Goal: Task Accomplishment & Management: Complete application form

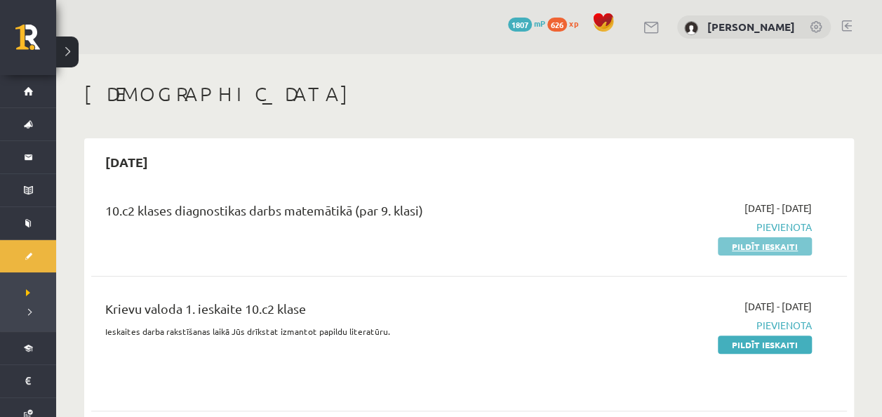
click at [758, 250] on link "Pildīt ieskaiti" at bounding box center [765, 246] width 94 height 18
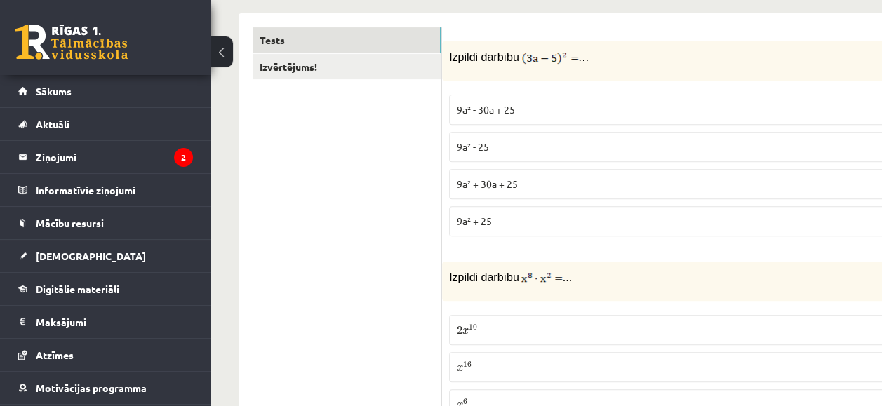
scroll to position [234, 0]
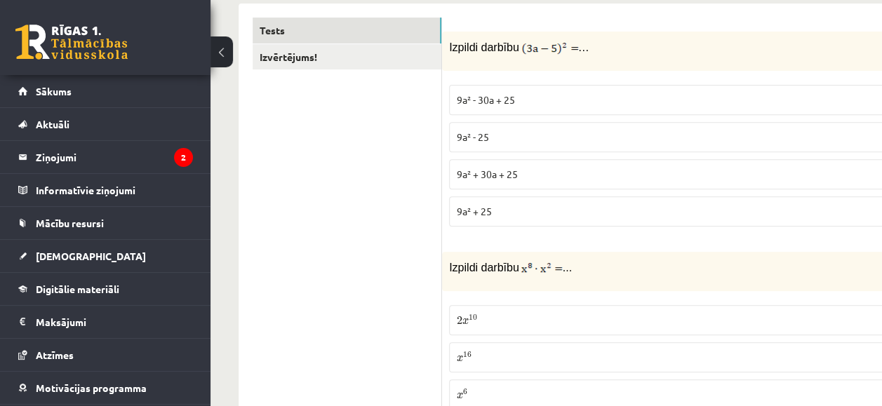
click at [578, 97] on p "9a² - 30a + 25" at bounding box center [690, 100] width 467 height 15
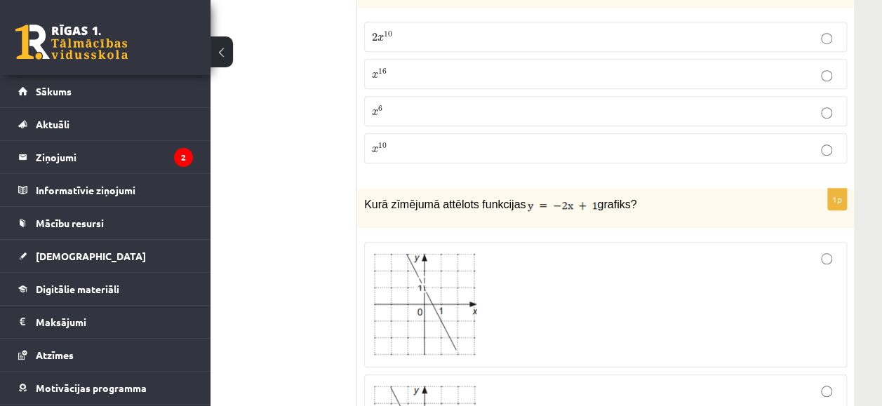
scroll to position [460, 85]
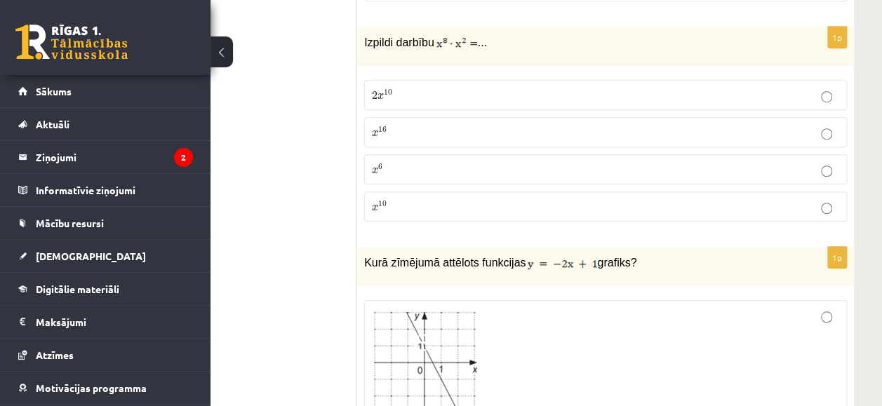
click at [409, 206] on p "x 10 x 10" at bounding box center [605, 206] width 467 height 15
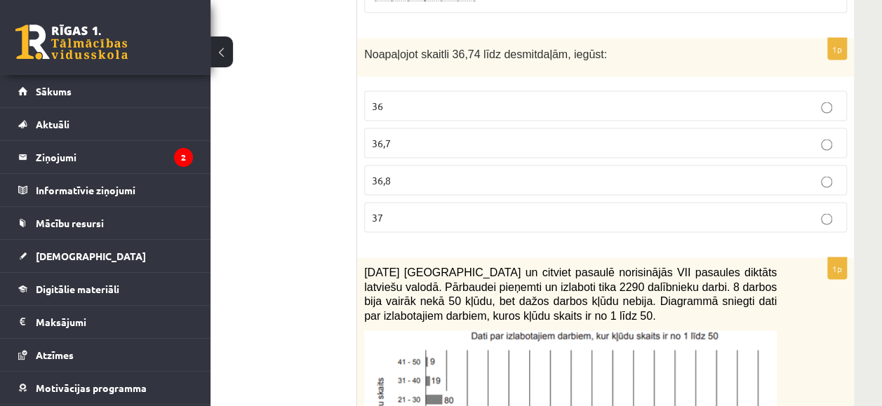
scroll to position [1281, 85]
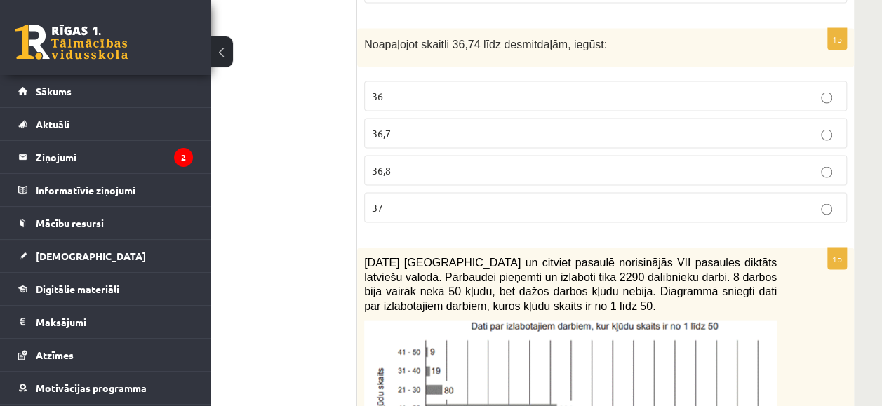
click at [429, 134] on label "36,7" at bounding box center [605, 133] width 483 height 30
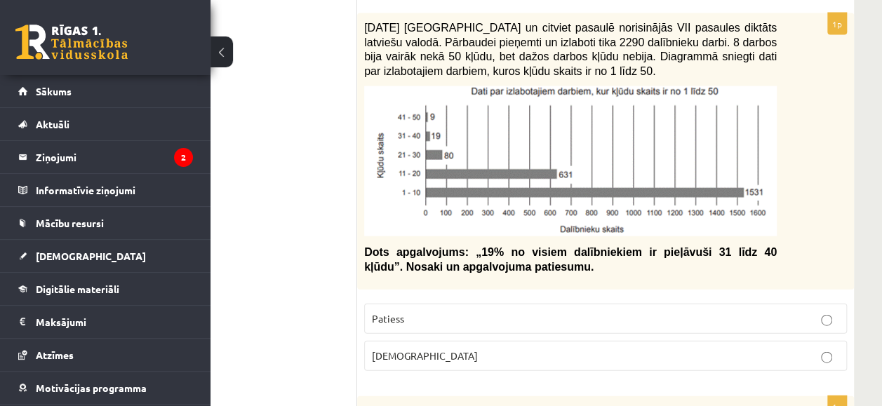
scroll to position [1506, 85]
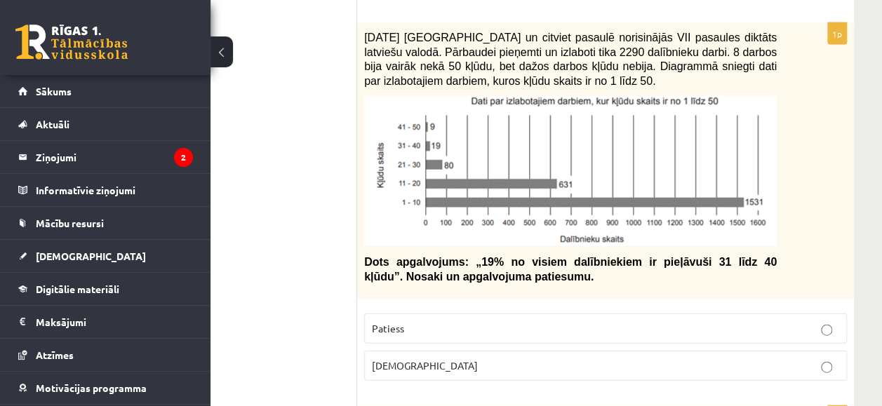
click at [703, 368] on label "Aplams" at bounding box center [605, 366] width 483 height 30
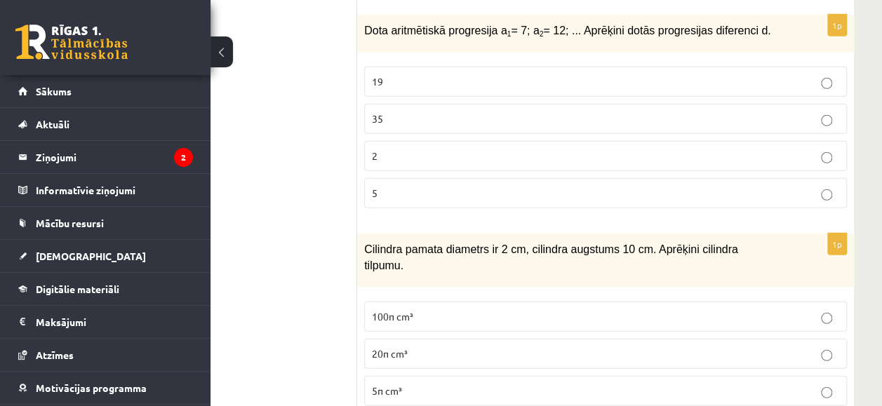
scroll to position [1907, 85]
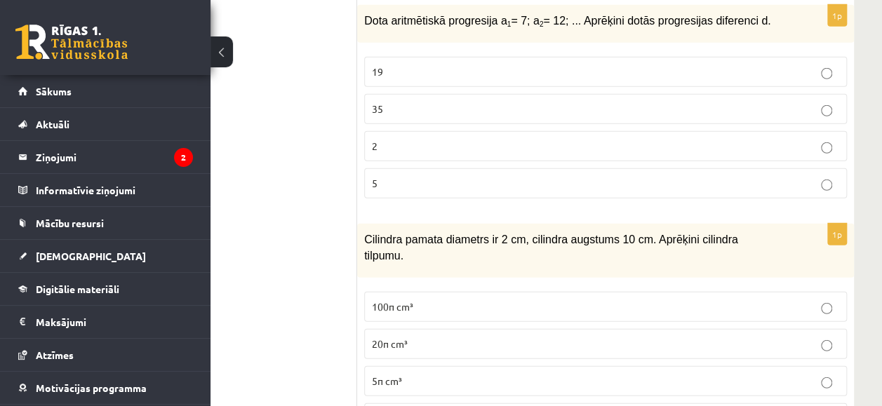
click at [684, 182] on label "5" at bounding box center [605, 183] width 483 height 30
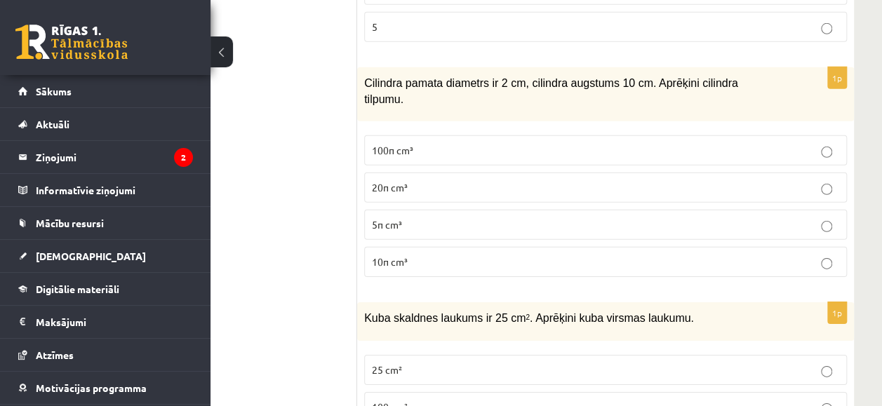
scroll to position [2035, 85]
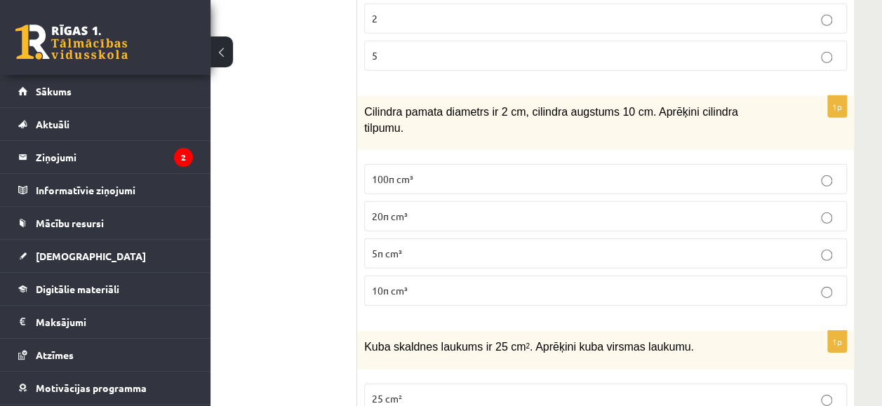
click at [392, 284] on span "10π cm³" at bounding box center [390, 290] width 36 height 13
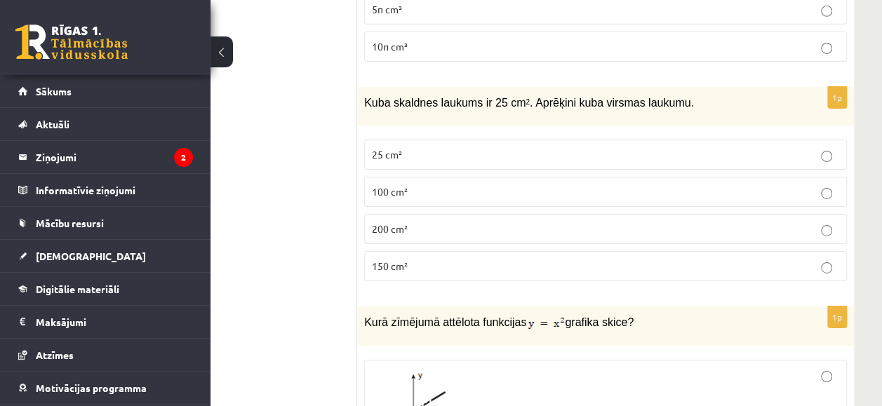
scroll to position [2308, 85]
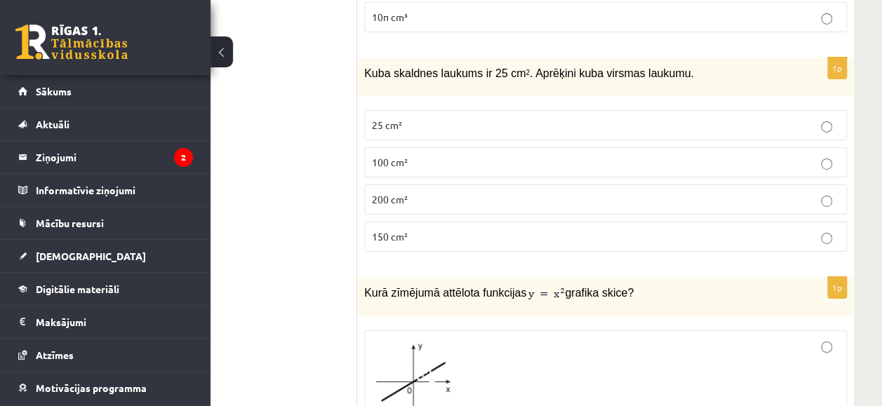
click at [396, 229] on p "150 cm²" at bounding box center [605, 236] width 467 height 15
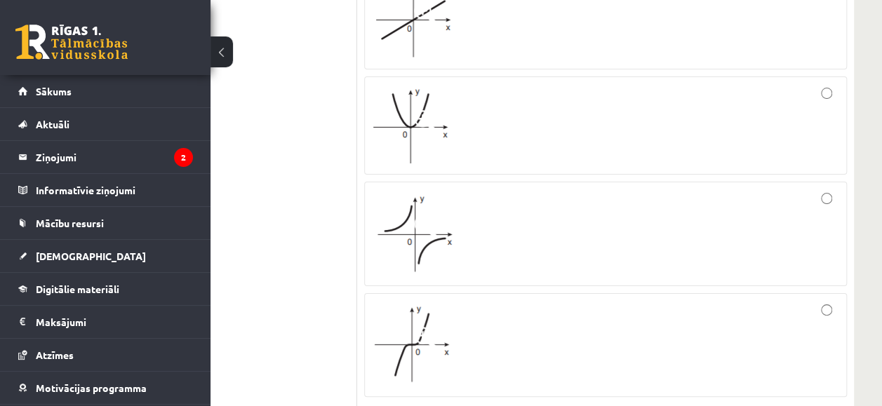
scroll to position [2680, 85]
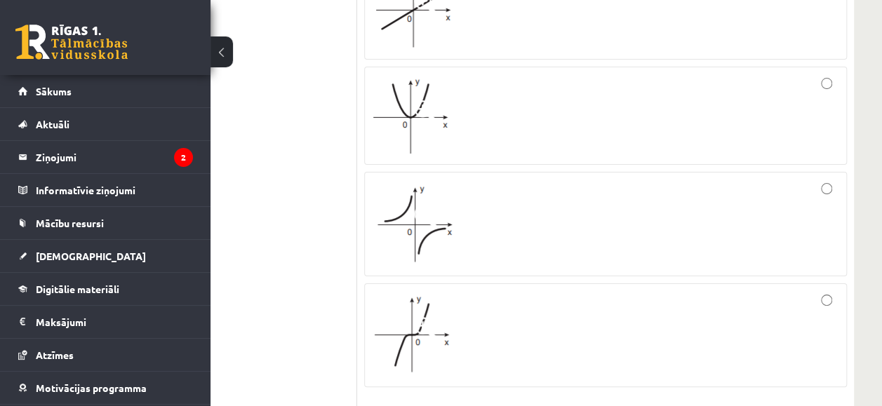
click at [564, 74] on div at bounding box center [605, 115] width 467 height 83
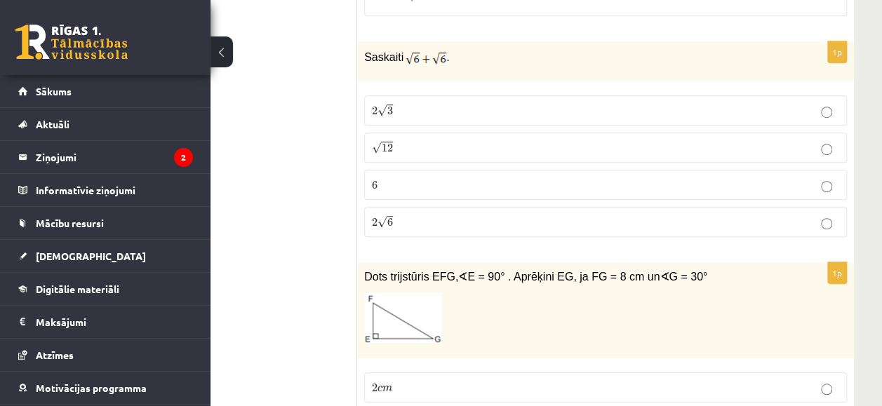
scroll to position [3042, 85]
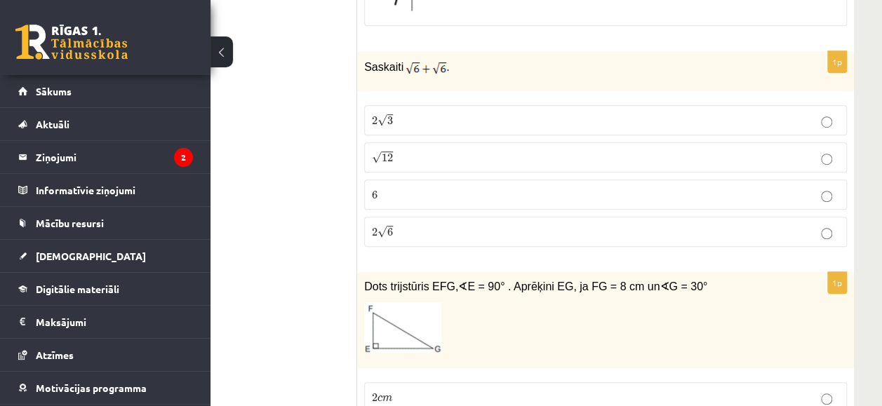
click at [711, 217] on label "2 √ 6 2 6" at bounding box center [605, 232] width 483 height 30
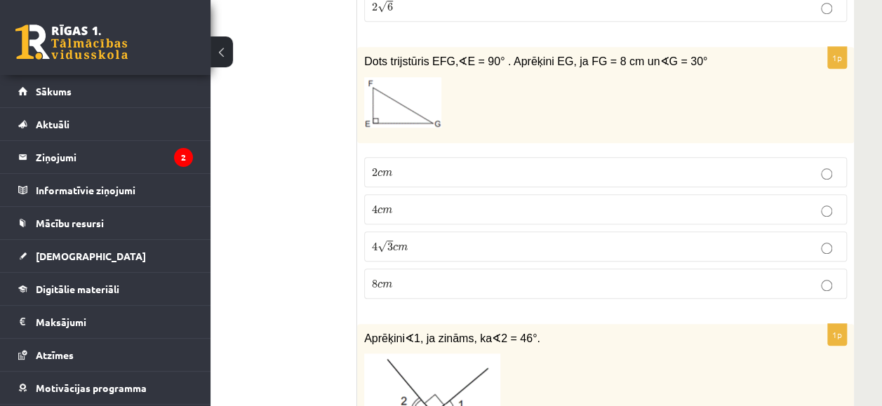
scroll to position [3237, 85]
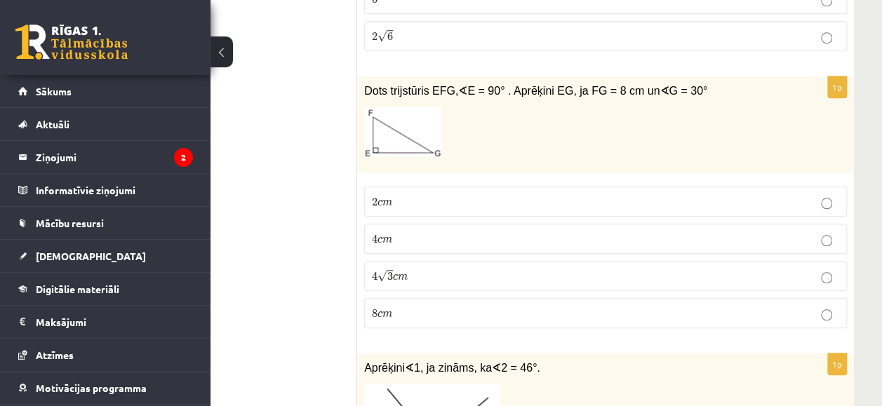
click at [769, 269] on p "4 √ 3 c m 4 3 c m" at bounding box center [605, 276] width 467 height 15
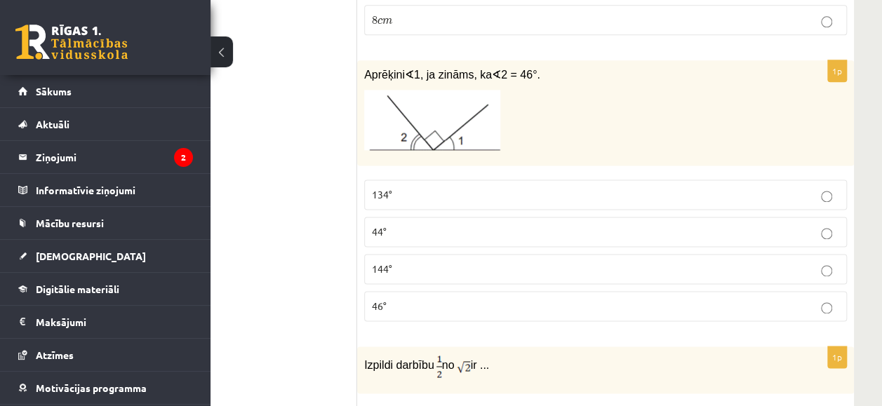
scroll to position [3541, 85]
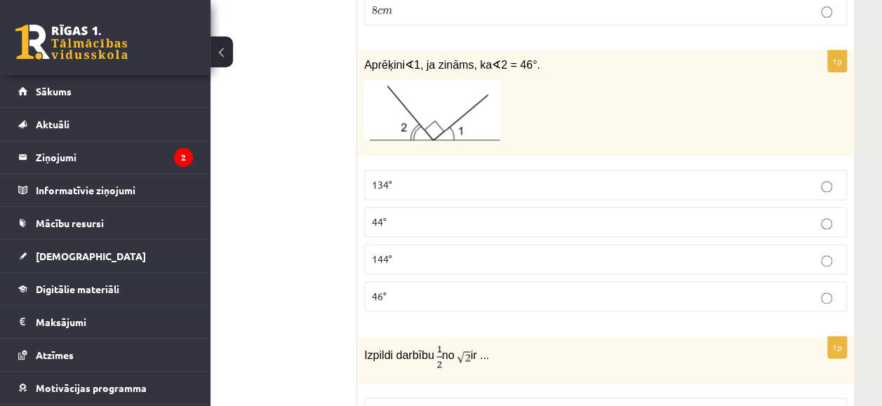
click at [749, 207] on label "44°" at bounding box center [605, 222] width 483 height 30
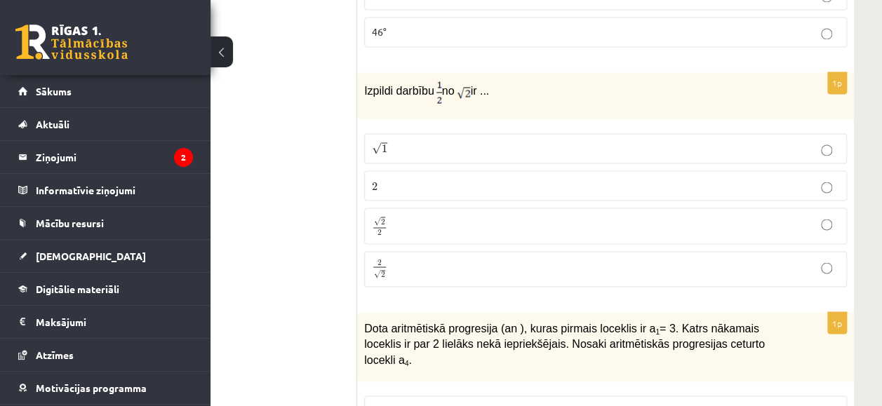
scroll to position [3814, 85]
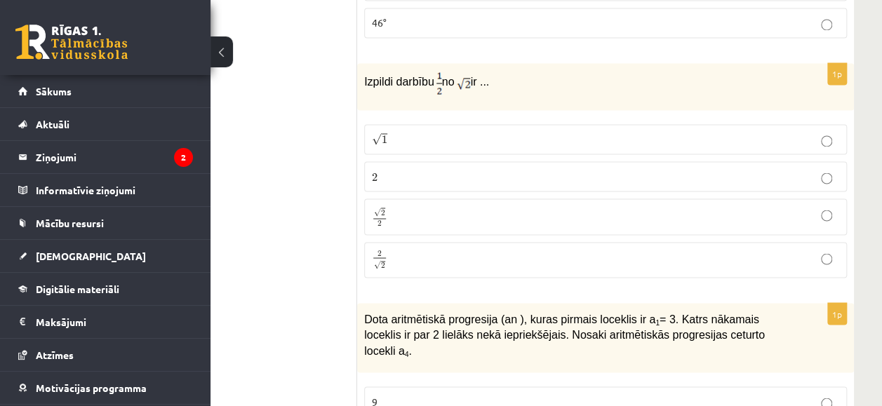
click at [526, 206] on p "√ 2 2 2 2" at bounding box center [605, 216] width 467 height 20
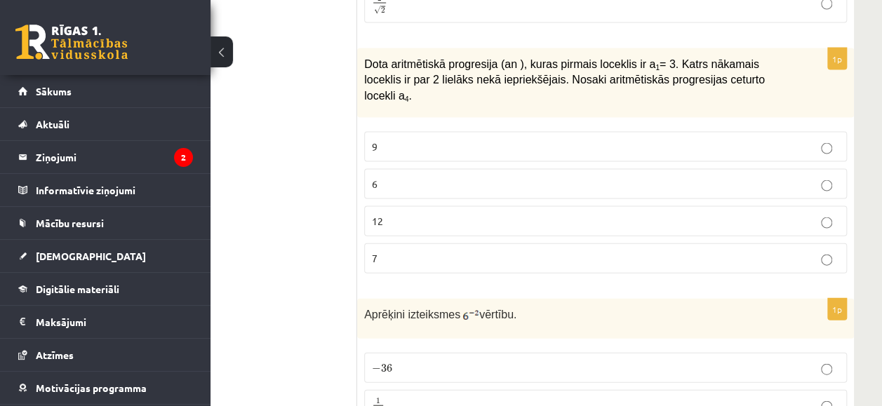
scroll to position [4020, 85]
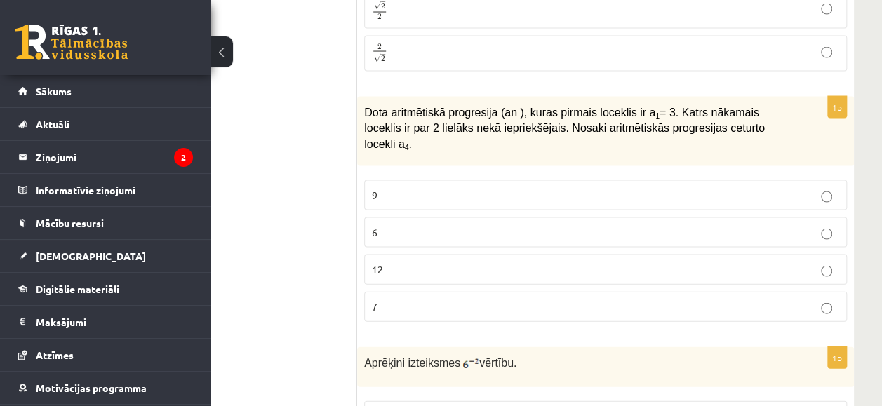
click at [782, 255] on label "12" at bounding box center [605, 270] width 483 height 30
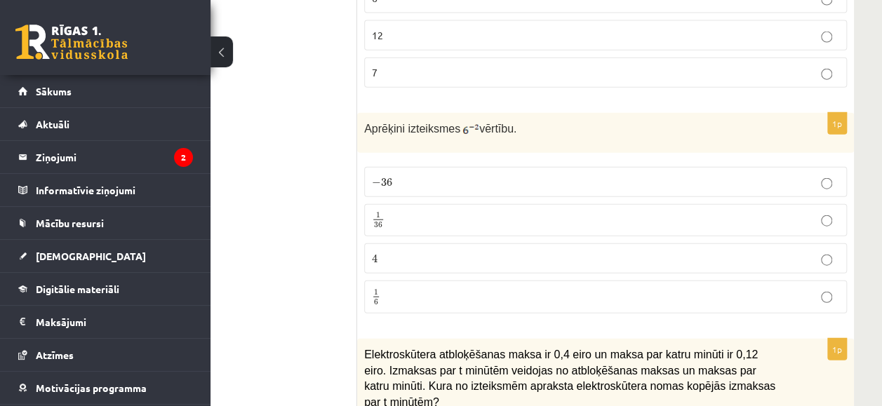
scroll to position [4274, 85]
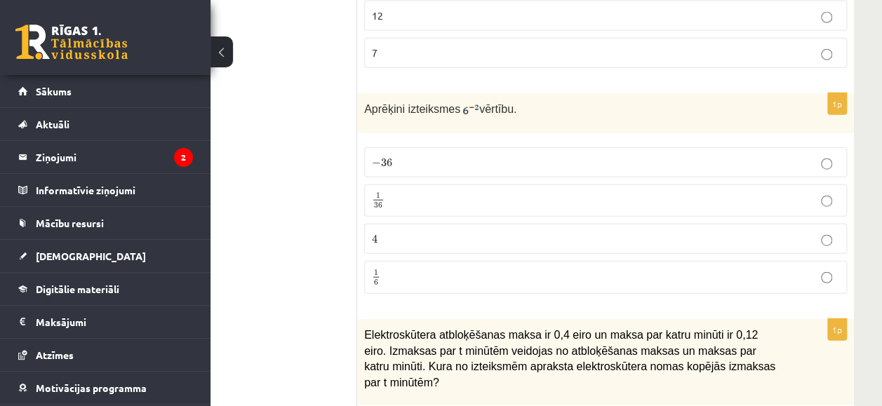
click at [567, 185] on label "1 36 1 36" at bounding box center [605, 201] width 483 height 33
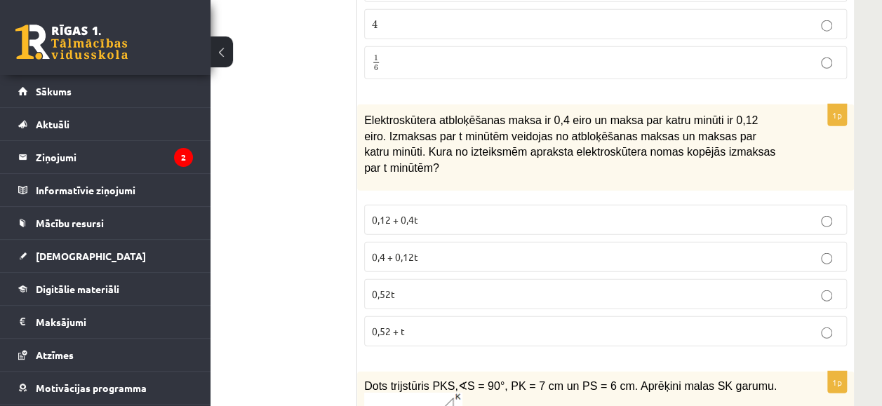
scroll to position [4509, 85]
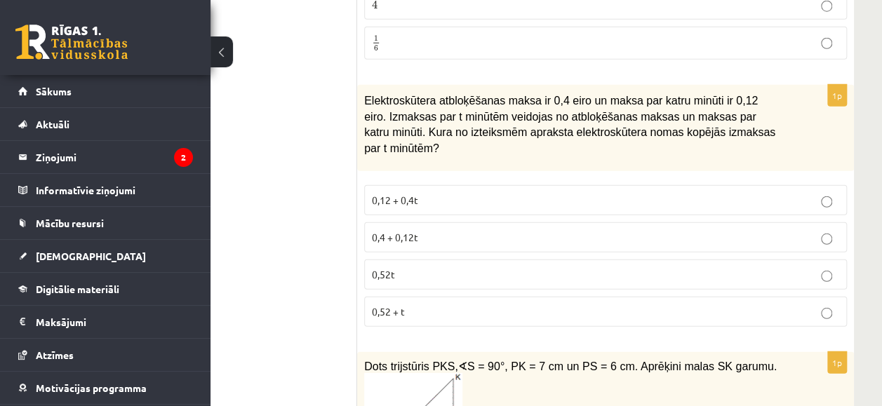
click at [716, 230] on p "0,4 + 0,12t" at bounding box center [605, 237] width 467 height 15
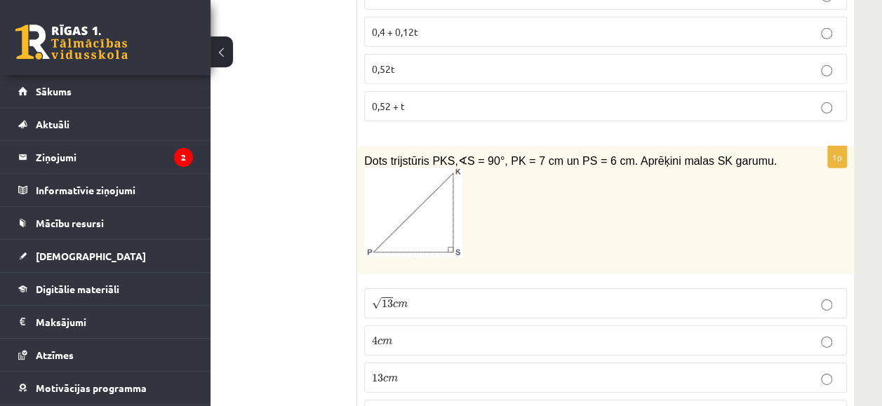
scroll to position [4734, 85]
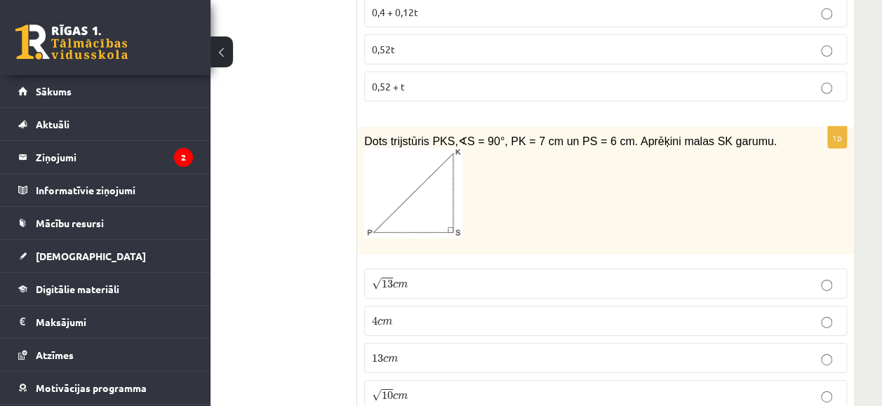
click at [690, 276] on p "√ 13 c m 13 c m" at bounding box center [605, 283] width 467 height 15
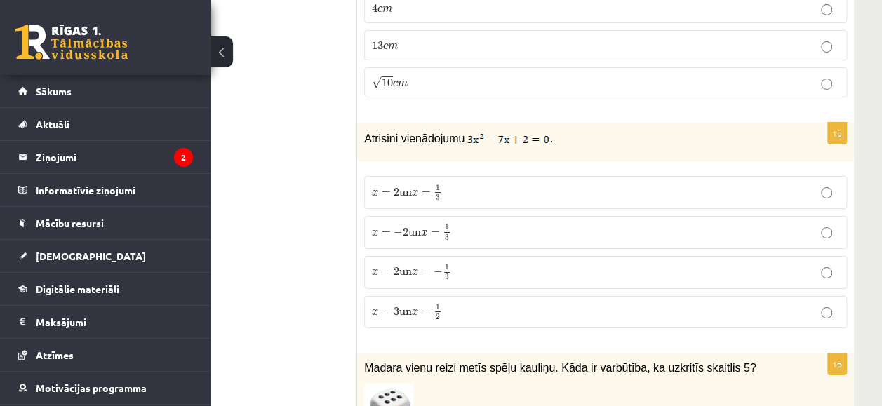
scroll to position [5057, 85]
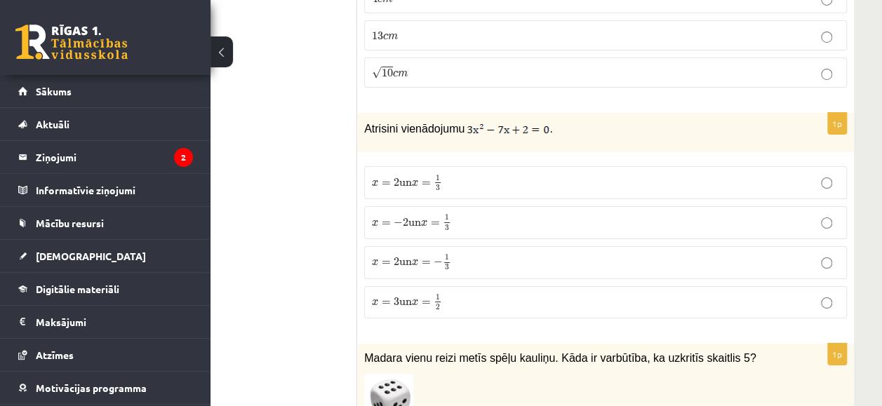
click at [700, 166] on label "x = 2 un x = 1 3 x = 2 un x = 1 3" at bounding box center [605, 182] width 483 height 33
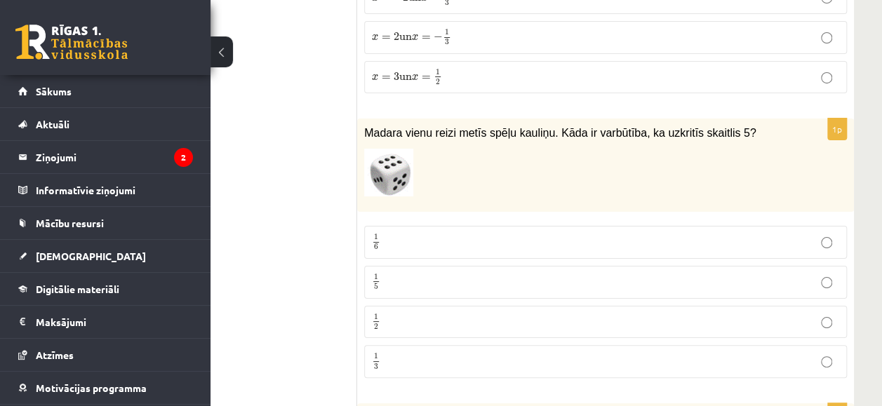
scroll to position [5292, 85]
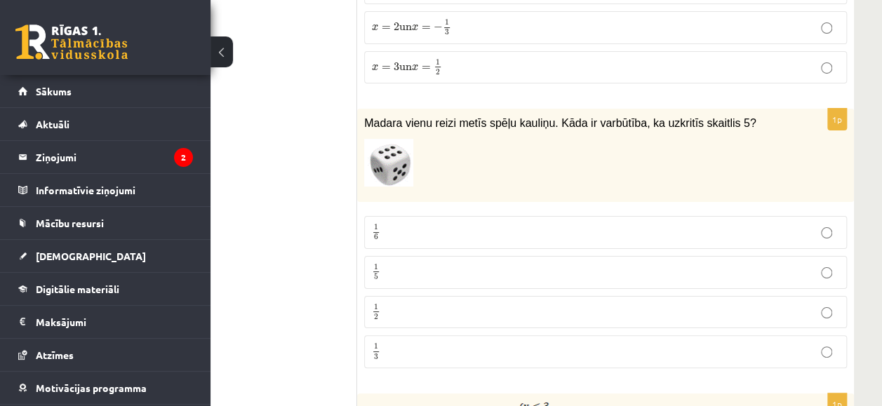
click at [653, 216] on label "1 6 1 6" at bounding box center [605, 232] width 483 height 33
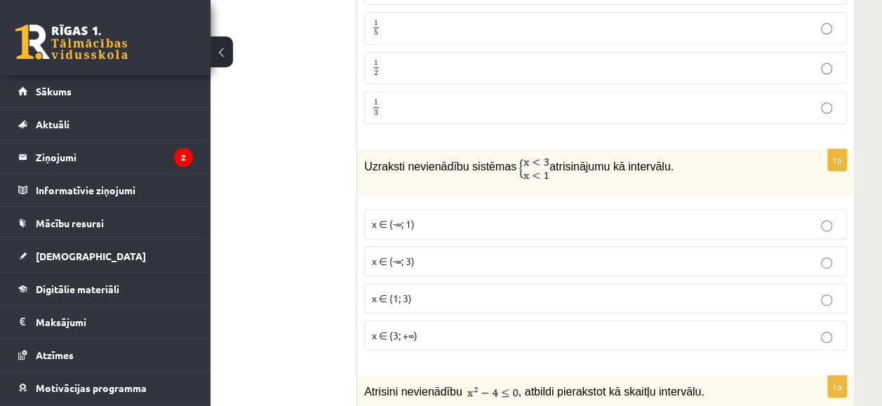
scroll to position [5575, 85]
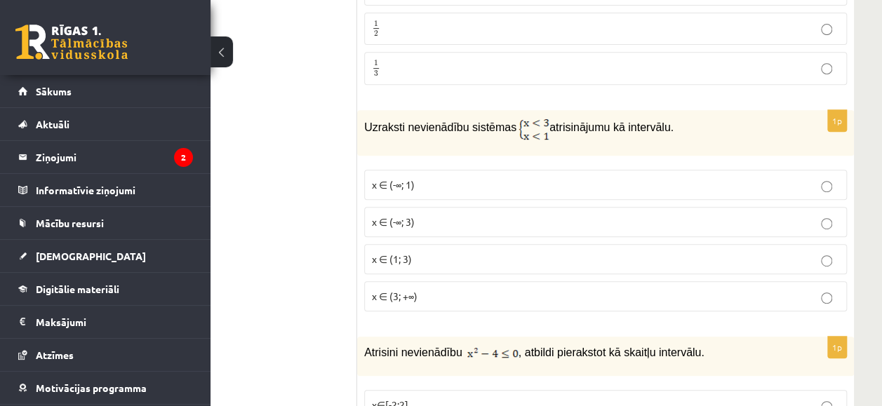
click at [556, 163] on fieldset "x ∈ (-∞; 1) x ∈ (-∞; 3) x ∈ (1; 3) x ∈ (3; +∞)" at bounding box center [605, 239] width 483 height 153
click at [562, 178] on p "x ∈ (-∞; 1)" at bounding box center [605, 185] width 467 height 15
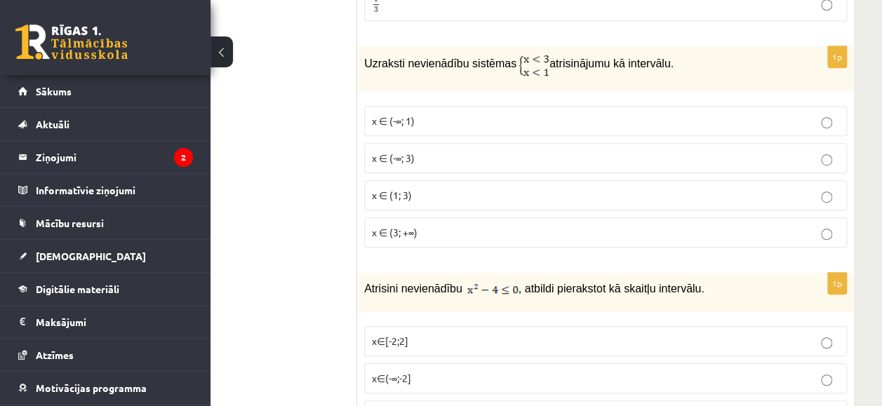
scroll to position [5624, 85]
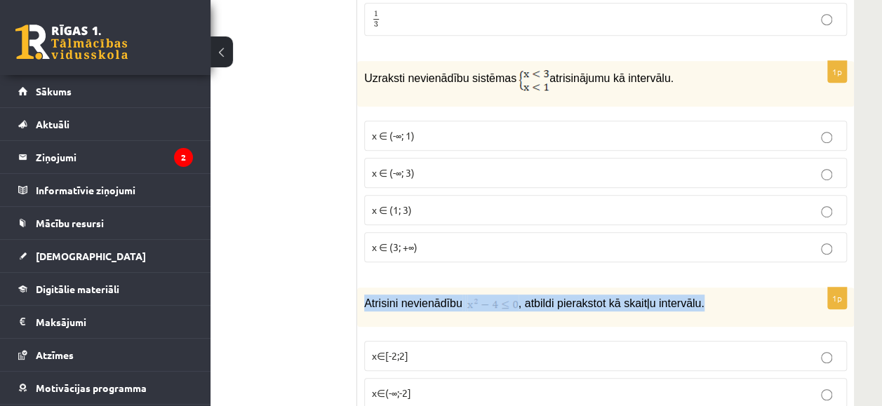
drag, startPoint x: 363, startPoint y: 6, endPoint x: 693, endPoint y: 229, distance: 398.4
click at [693, 288] on div "Atrisini nevienādību , atbildi pierakstot kā skaitļu intervālu." at bounding box center [605, 307] width 497 height 39
copy p "Atrisini nevienādību , atbildi pierakstot kā skaitļu intervālu."
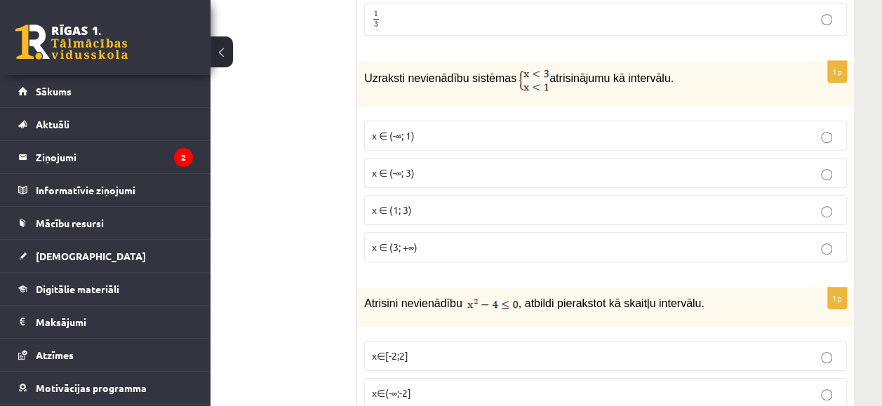
click at [448, 349] on p "x∈[-2;2]" at bounding box center [605, 356] width 467 height 15
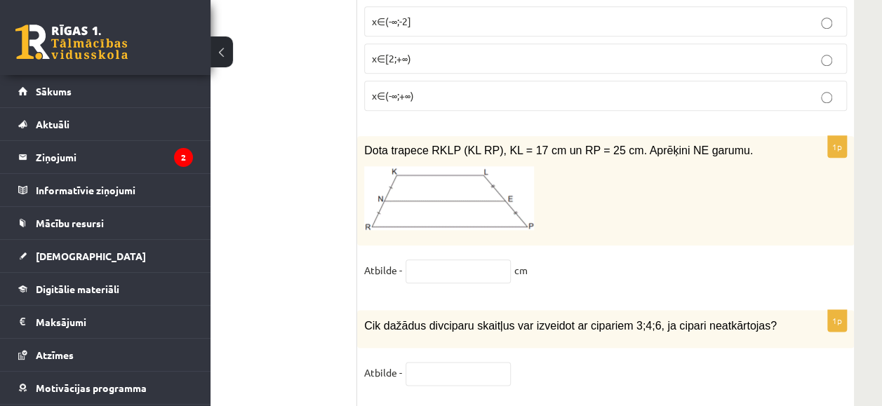
scroll to position [6006, 85]
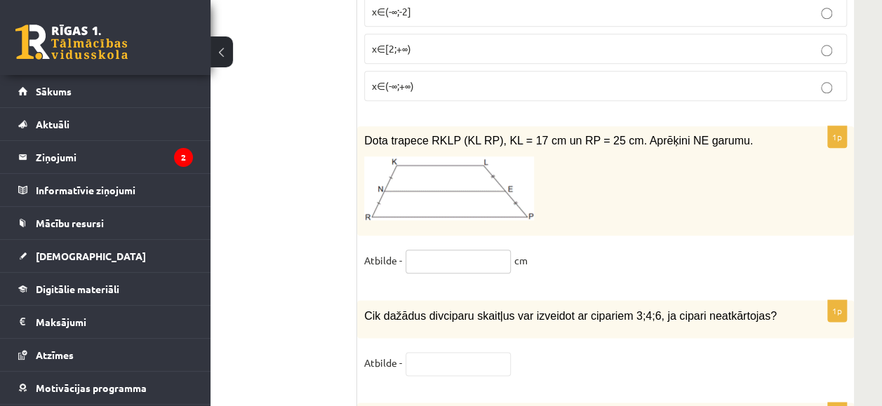
click at [466, 250] on input "text" at bounding box center [458, 262] width 105 height 24
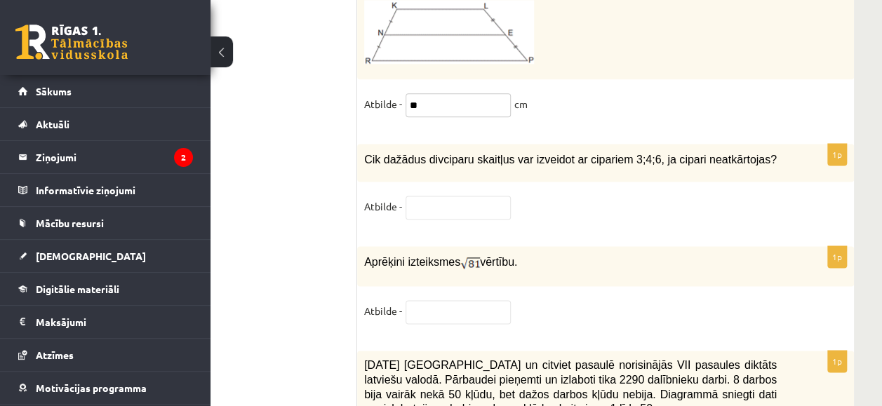
scroll to position [6172, 85]
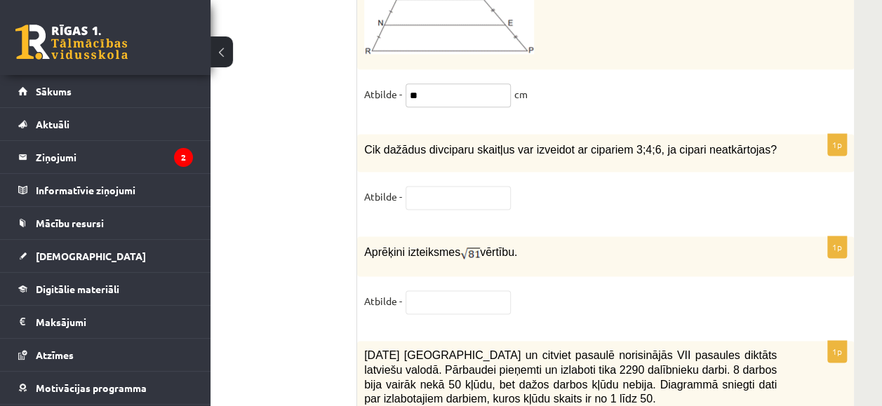
type input "**"
click at [478, 186] on input "text" at bounding box center [458, 198] width 105 height 24
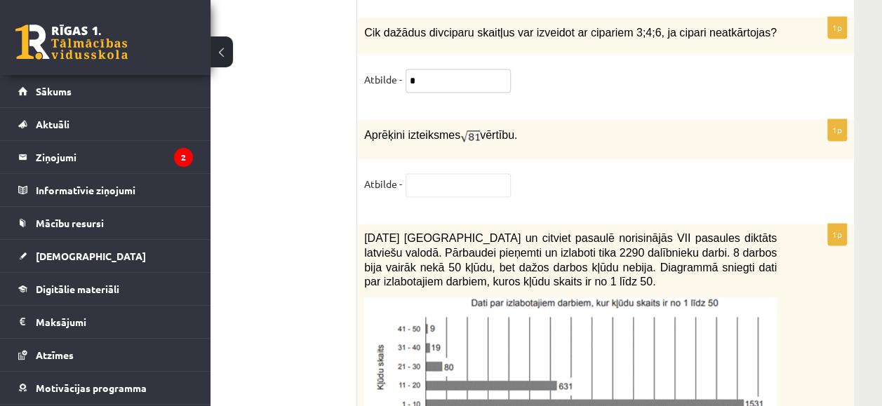
scroll to position [6299, 85]
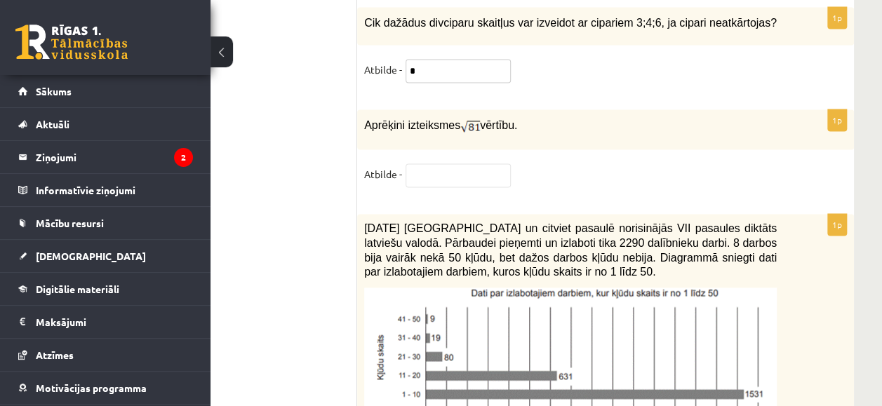
type input "*"
click at [446, 163] on input "text" at bounding box center [458, 175] width 105 height 24
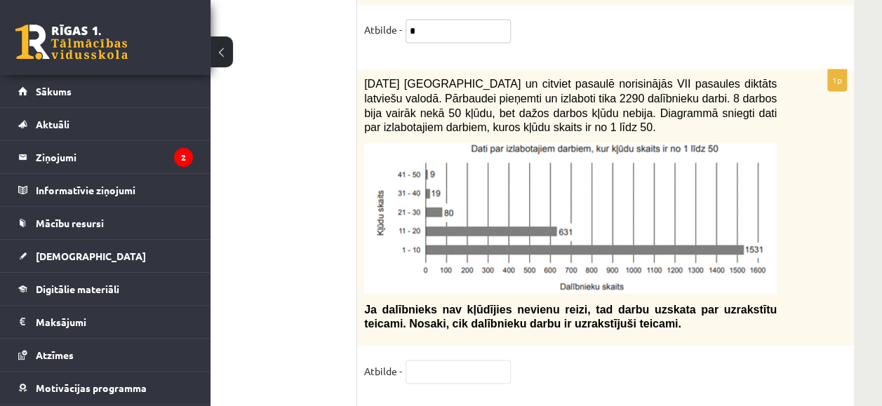
scroll to position [6405, 85]
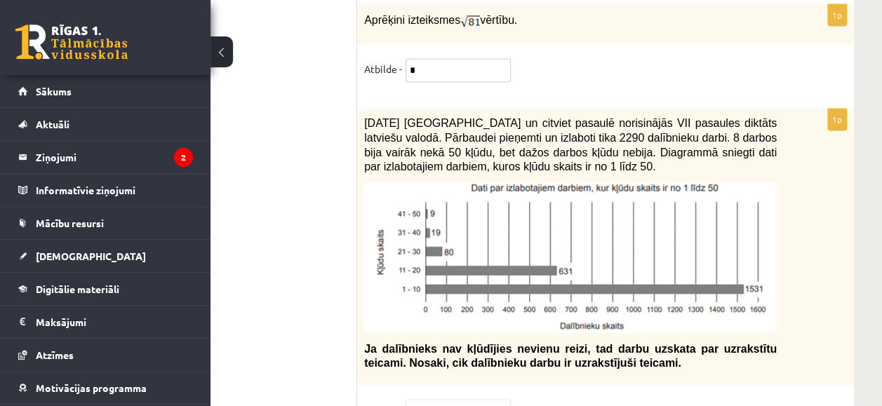
type input "*"
click at [464, 399] on input "text" at bounding box center [458, 411] width 105 height 24
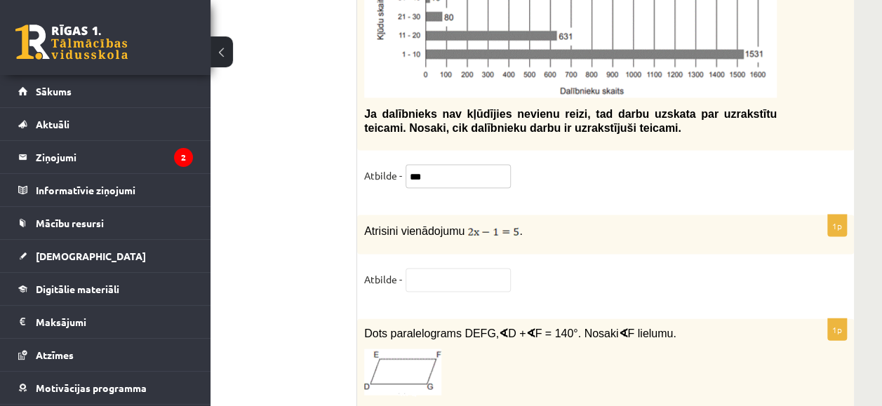
scroll to position [6649, 85]
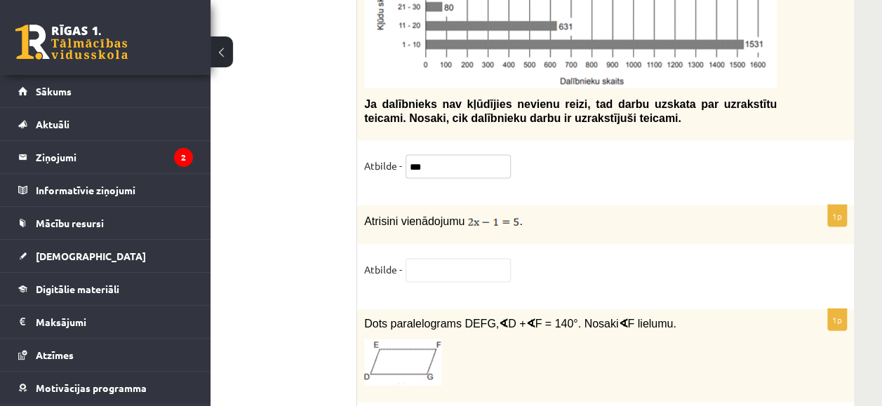
type input "***"
click at [498, 259] on input "text" at bounding box center [458, 271] width 105 height 24
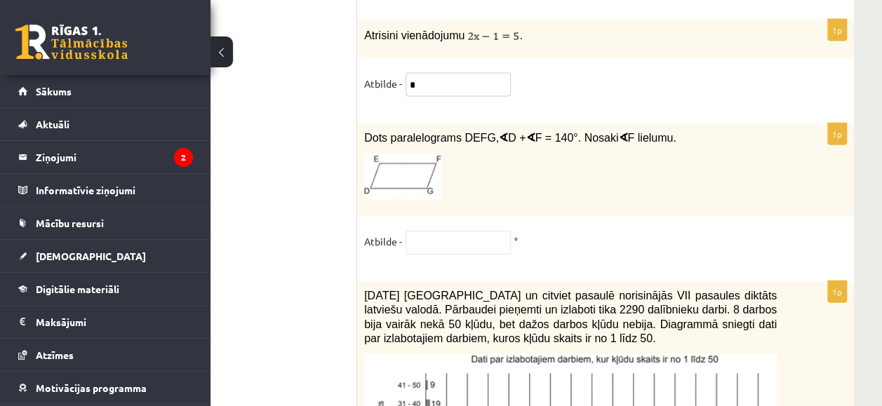
scroll to position [6864, 85]
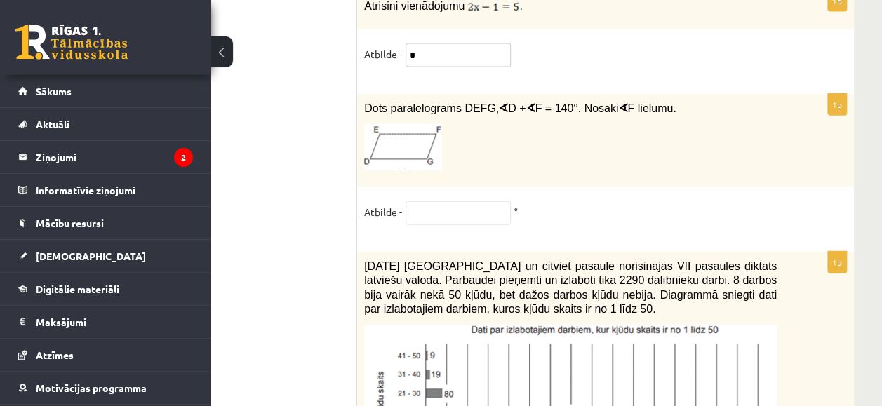
type input "*"
click at [472, 201] on input "text" at bounding box center [458, 213] width 105 height 24
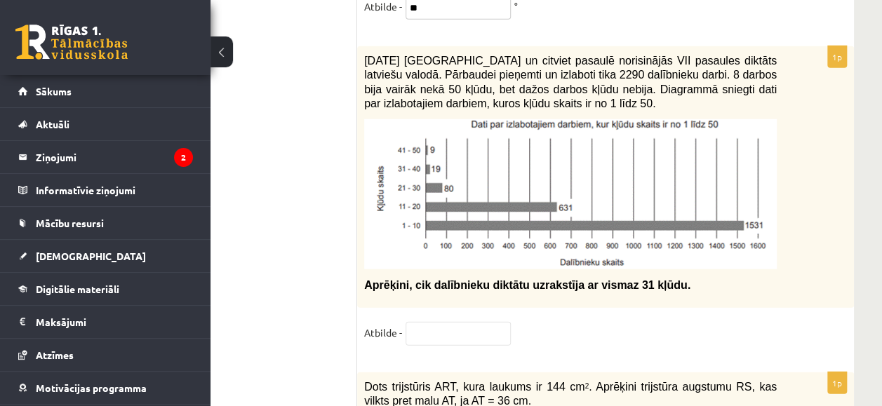
scroll to position [7060, 85]
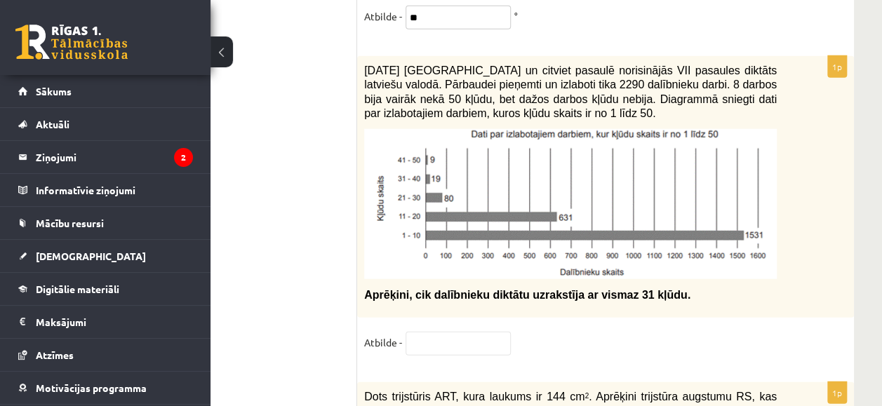
type input "**"
click at [460, 332] on input "text" at bounding box center [458, 344] width 105 height 24
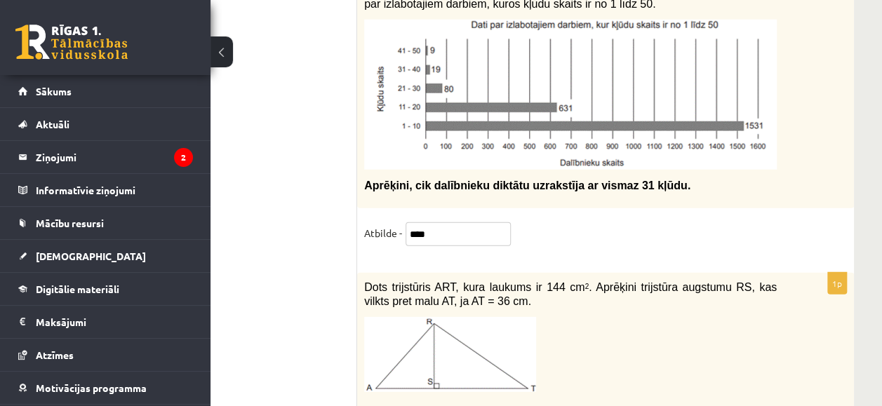
scroll to position [7130, 85]
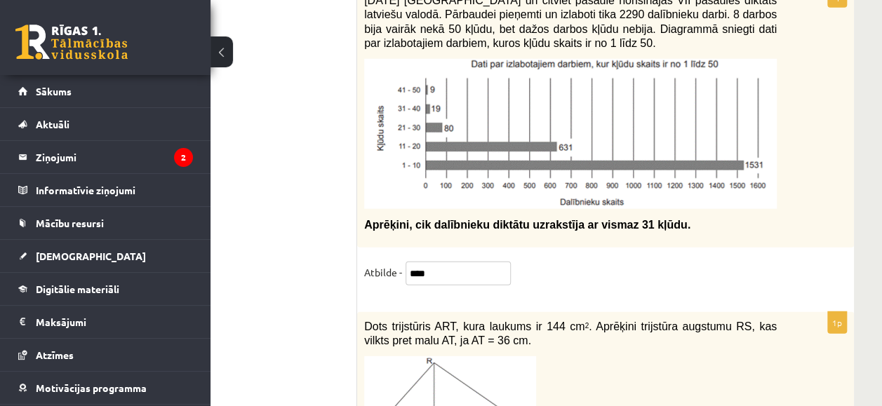
type input "****"
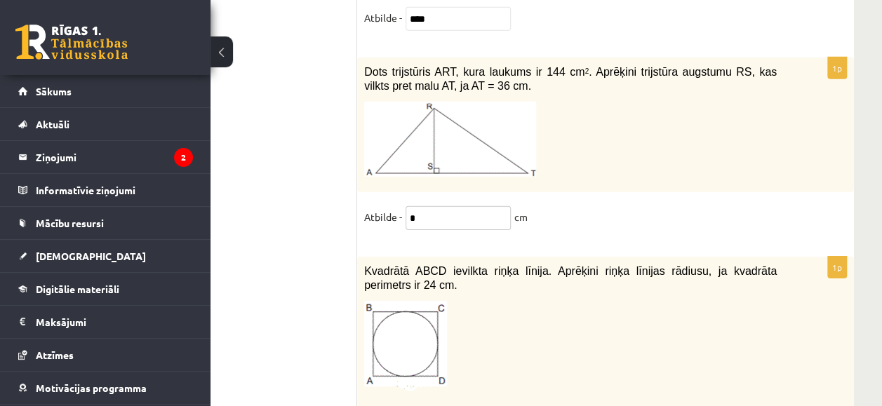
scroll to position [7395, 85]
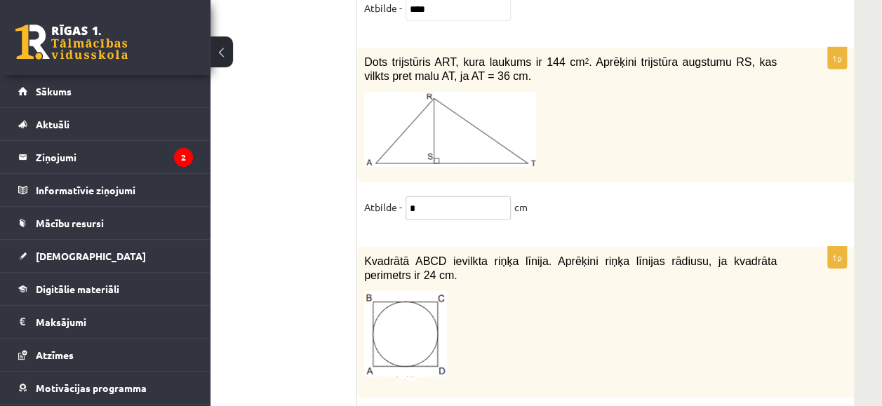
type input "*"
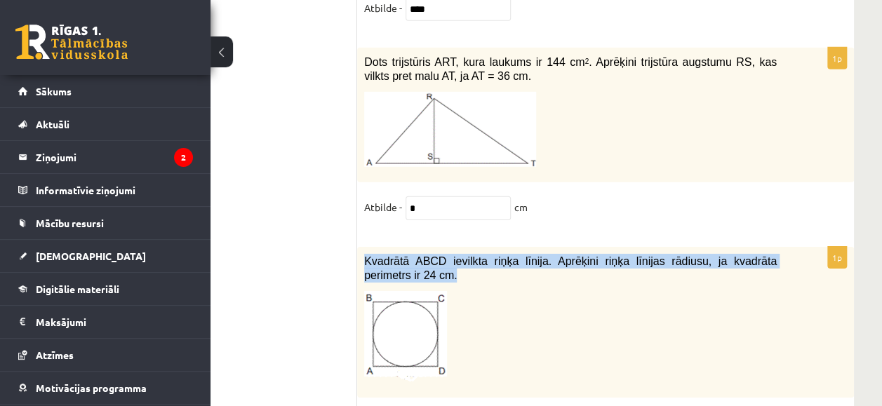
drag, startPoint x: 366, startPoint y: 178, endPoint x: 387, endPoint y: 192, distance: 25.3
click at [387, 254] on p "Kvadrātā ABCD ievilkta riņķa līnija. Aprēķini riņķa līnijas rādiusu, ja kvadrāt…" at bounding box center [570, 268] width 413 height 29
copy span "Kvadrātā ABCD ievilkta riņķa līnija. Aprēķini riņķa līnijas rādiusu, ja kvadrāt…"
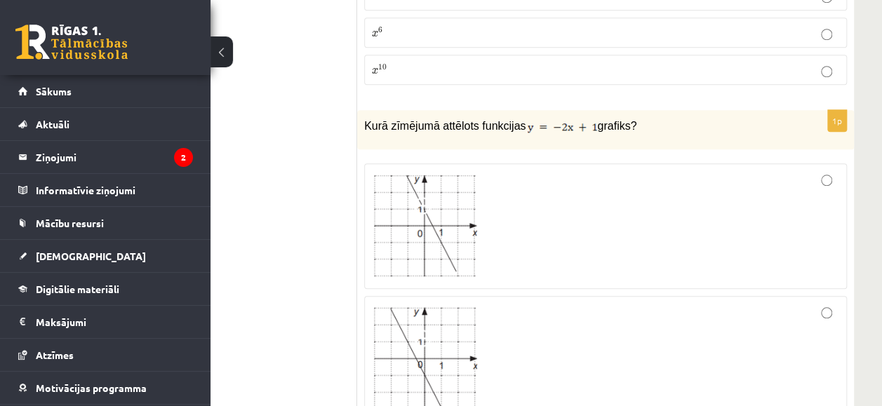
scroll to position [49, 85]
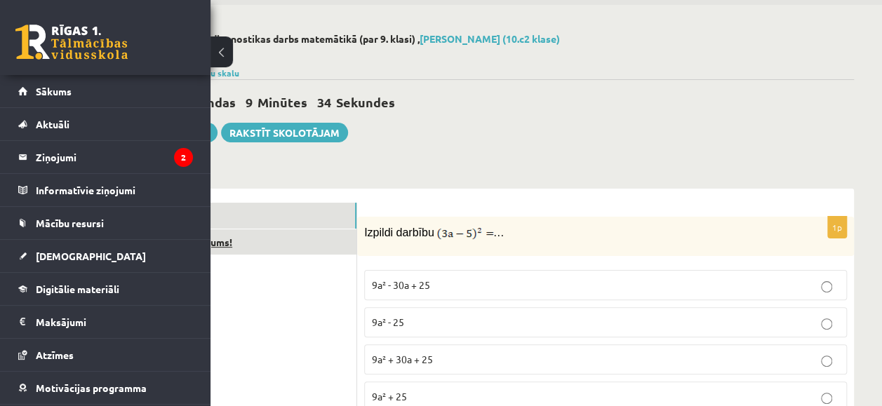
type input "*"
click at [286, 244] on link "Izvērtējums!" at bounding box center [262, 242] width 189 height 26
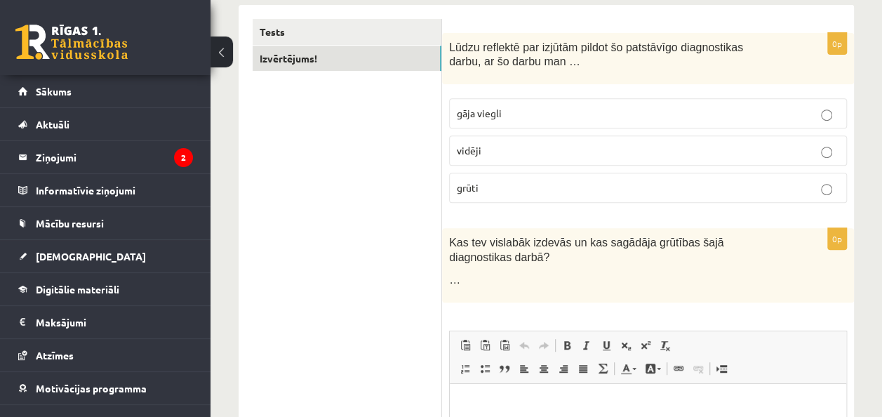
scroll to position [234, 0]
click at [664, 153] on p "vidēji" at bounding box center [648, 149] width 382 height 15
drag, startPoint x: 685, startPoint y: 116, endPoint x: 654, endPoint y: 121, distance: 31.3
click at [654, 121] on label "gāja viegli" at bounding box center [648, 112] width 398 height 30
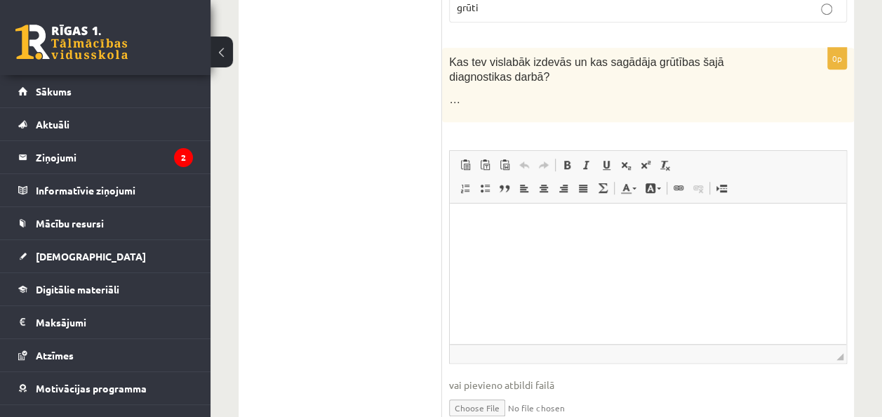
scroll to position [414, 0]
click at [685, 211] on html at bounding box center [648, 223] width 396 height 43
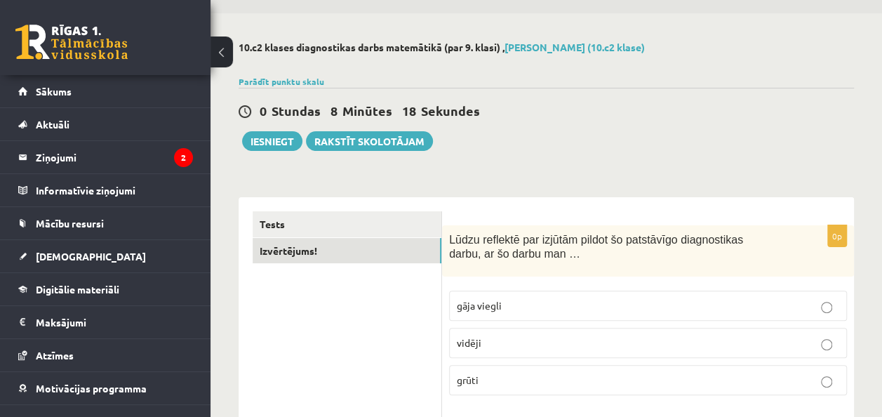
scroll to position [0, 0]
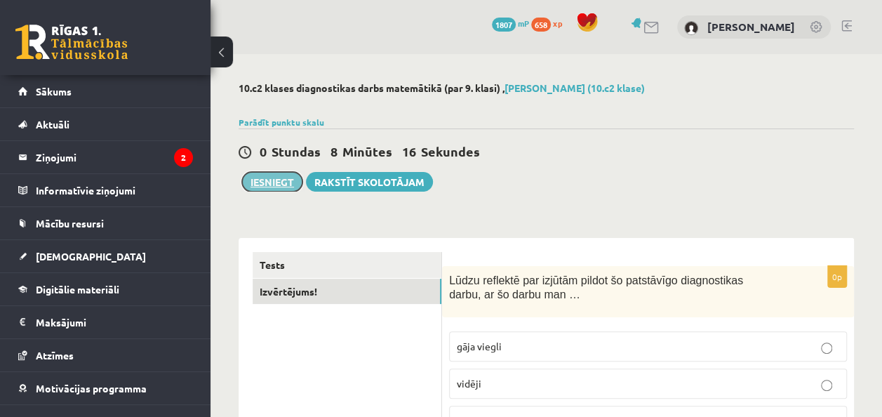
click at [276, 183] on button "Iesniegt" at bounding box center [272, 182] width 60 height 20
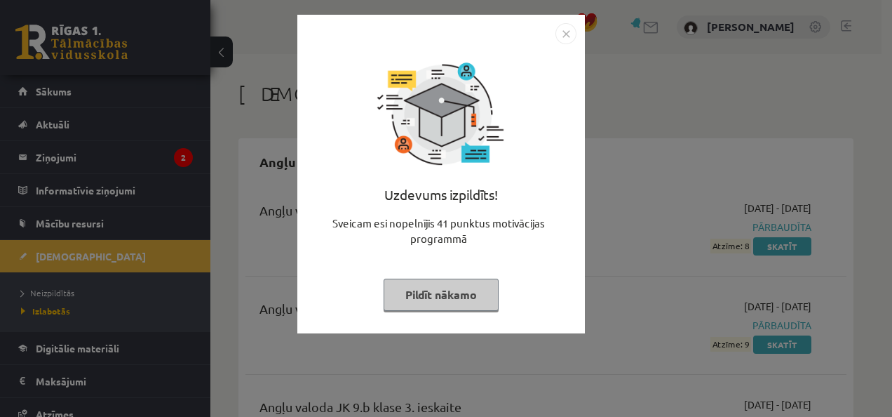
click at [408, 302] on button "Pildīt nākamo" at bounding box center [441, 295] width 115 height 32
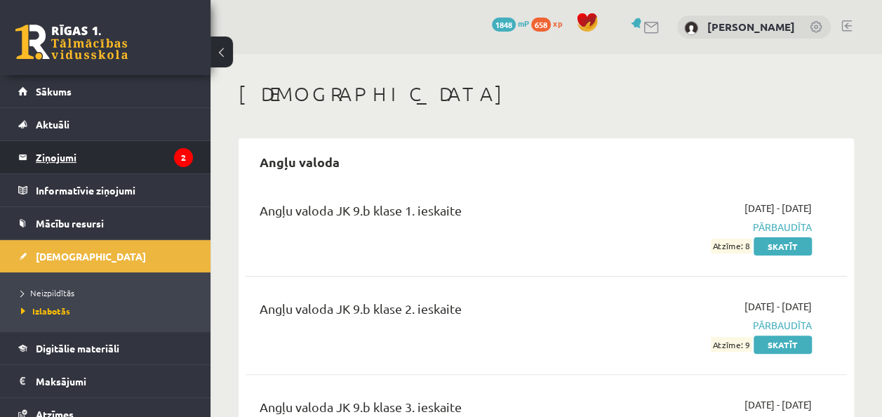
click at [96, 150] on legend "Ziņojumi 2" at bounding box center [114, 157] width 157 height 32
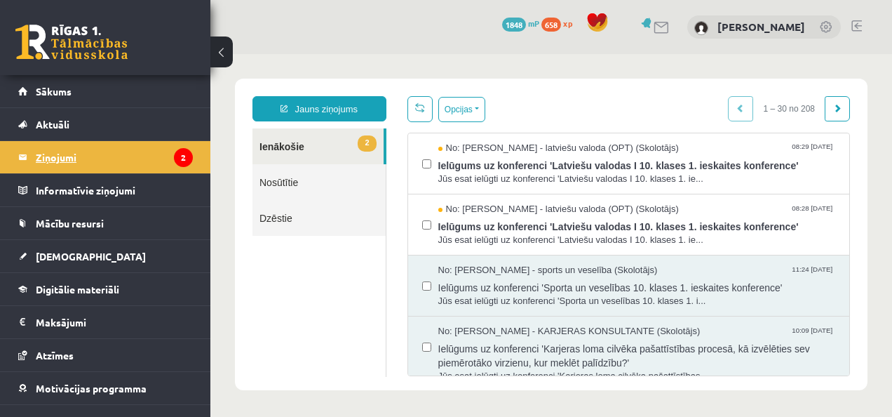
click at [174, 160] on icon "2" at bounding box center [183, 157] width 19 height 19
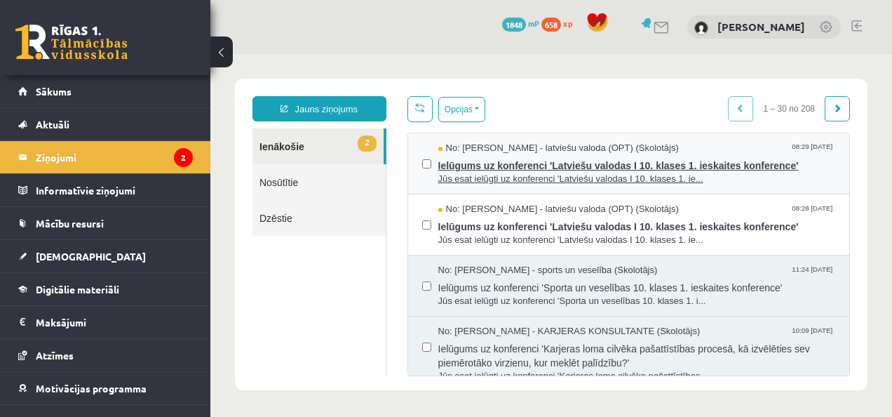
click at [486, 152] on span "No: Laila Jirgensone - latviešu valoda (OPT) (Skolotājs)" at bounding box center [559, 148] width 241 height 13
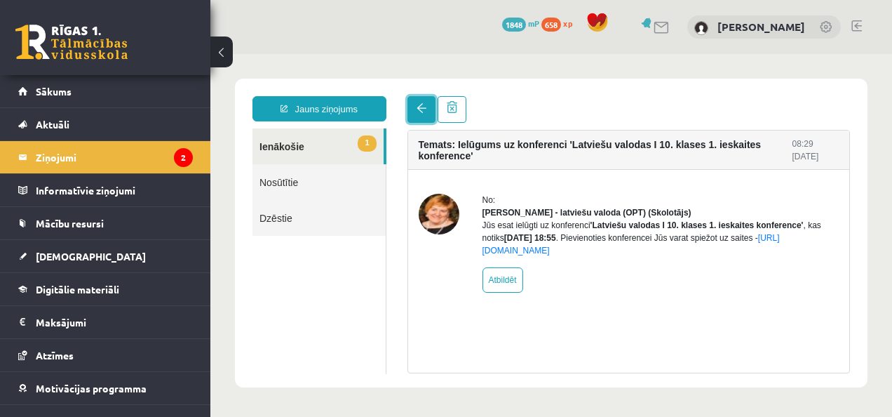
click at [422, 114] on link at bounding box center [422, 109] width 28 height 27
click at [410, 121] on link at bounding box center [422, 109] width 28 height 27
click at [422, 109] on span at bounding box center [422, 108] width 10 height 10
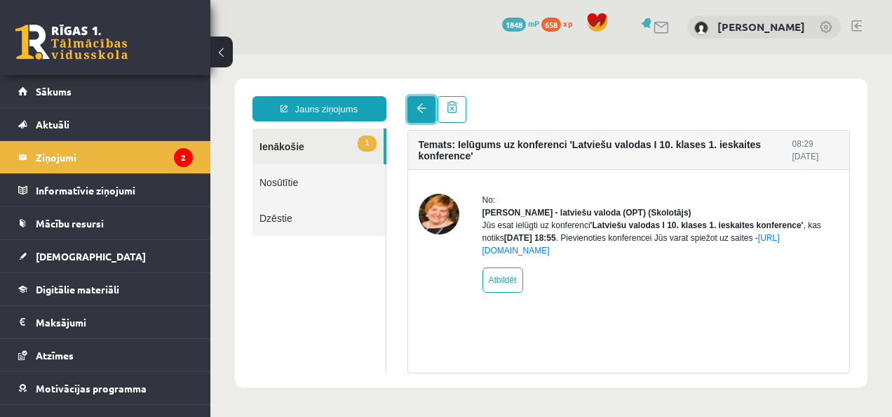
click at [422, 109] on span at bounding box center [422, 108] width 10 height 10
click at [330, 146] on link "1 Ienākošie" at bounding box center [318, 146] width 131 height 36
click at [287, 148] on link "1 Ienākošie" at bounding box center [318, 146] width 131 height 36
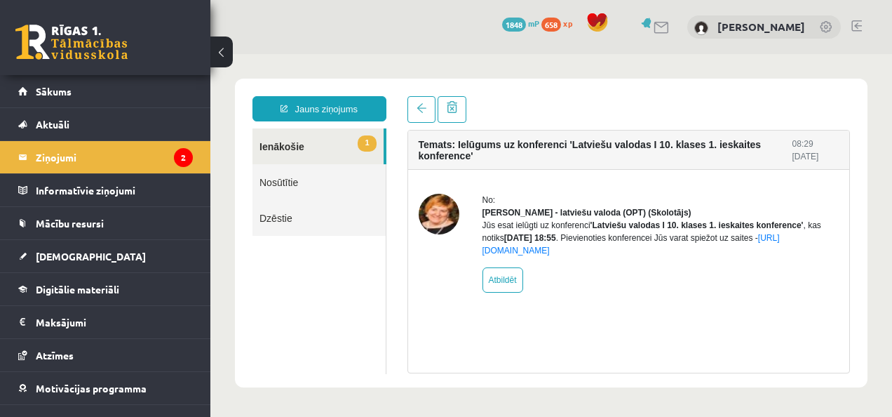
click at [368, 153] on link "1 Ienākošie" at bounding box center [318, 146] width 131 height 36
click at [285, 131] on link "1 Ienākošie" at bounding box center [318, 146] width 131 height 36
click at [267, 149] on link "1 Ienākošie" at bounding box center [318, 146] width 131 height 36
click at [420, 109] on span at bounding box center [422, 108] width 10 height 10
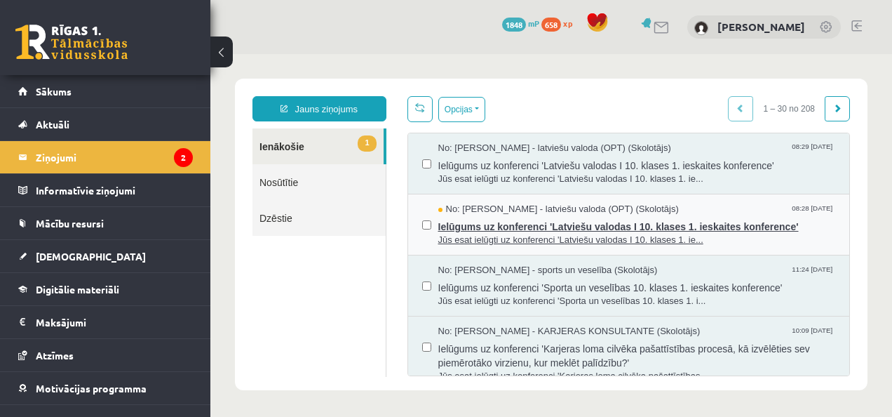
click at [452, 228] on span "Ielūgums uz konferenci 'Latviešu valodas I 10. klases 1. ieskaites konference'" at bounding box center [638, 225] width 398 height 18
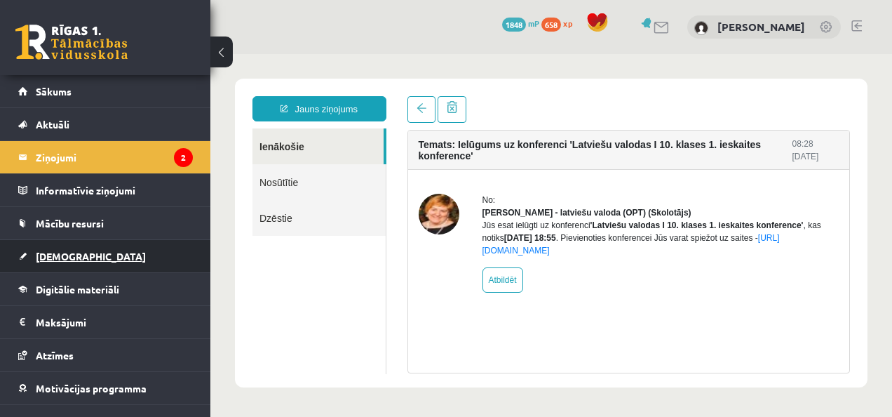
click at [62, 250] on span "[DEMOGRAPHIC_DATA]" at bounding box center [91, 256] width 110 height 13
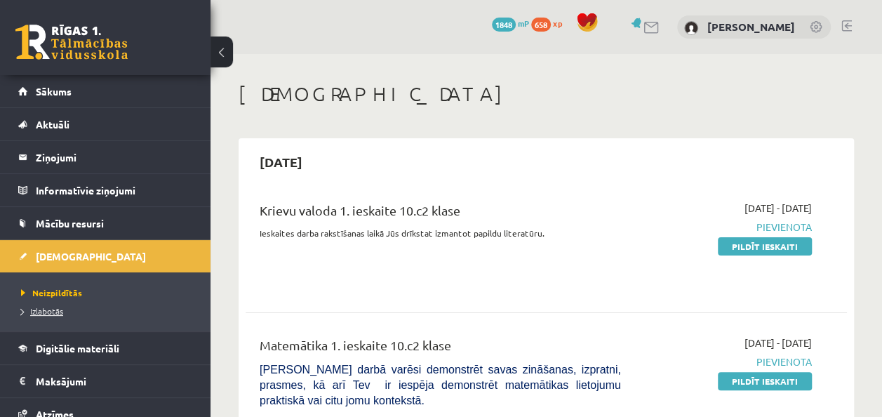
click at [56, 307] on span "Izlabotās" at bounding box center [42, 310] width 42 height 11
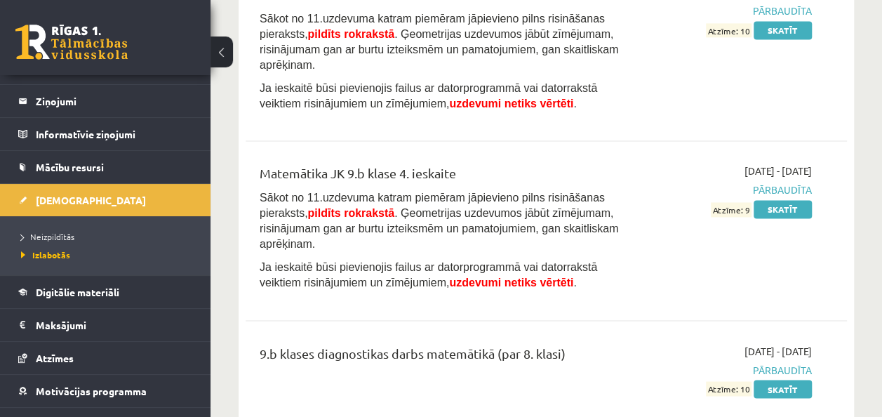
scroll to position [6321, 0]
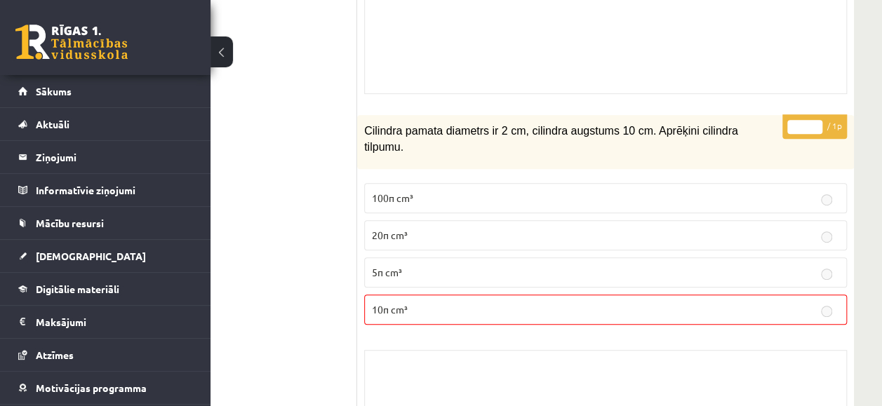
scroll to position [2973, 85]
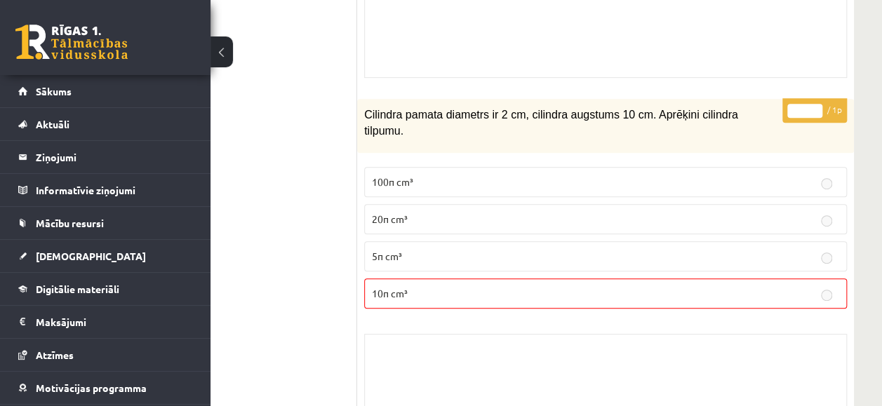
click at [798, 286] on p "10π cm³" at bounding box center [605, 293] width 467 height 15
click at [801, 204] on label "20π cm³" at bounding box center [605, 219] width 483 height 30
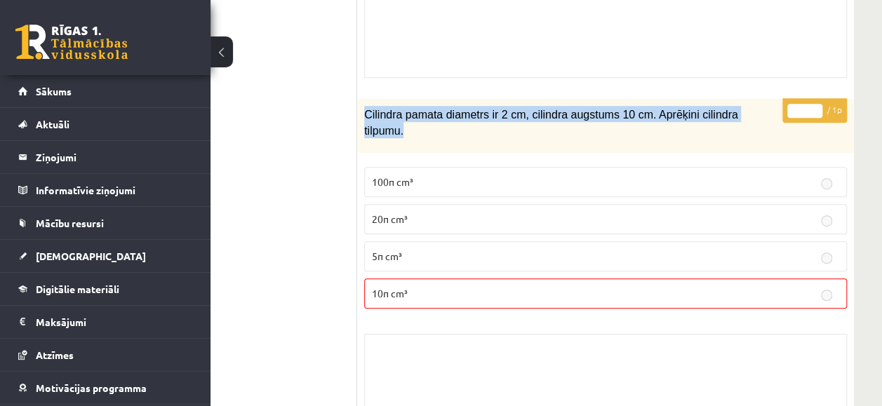
drag, startPoint x: 363, startPoint y: 99, endPoint x: 763, endPoint y: 114, distance: 400.2
click at [763, 114] on div "Cilindra pamata diametrs ir 2 cm, cilindra augstums 10 cm. Aprēķini cilindra ti…" at bounding box center [605, 126] width 497 height 54
copy span "Cilindra pamata diametrs ir 2 cm, cilindra augstums 10 cm. Aprēķini cilindra ti…"
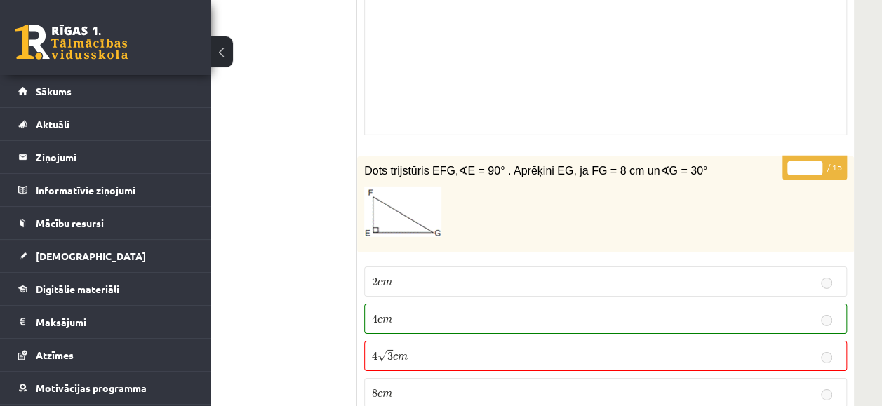
scroll to position [4808, 85]
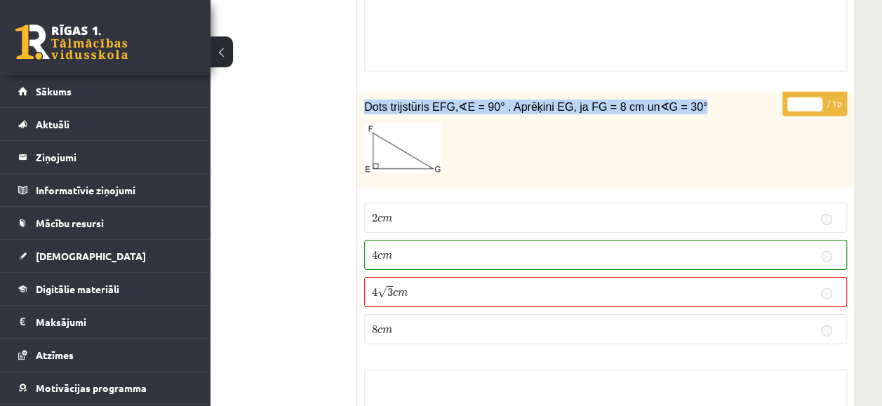
drag, startPoint x: 361, startPoint y: 68, endPoint x: 689, endPoint y: 70, distance: 328.4
click at [689, 93] on div "Dots trijstūris EFG, ∢ E = 90° . Aprēķini EG, ja FG = 8 cm un ∢ G = 30°" at bounding box center [605, 141] width 497 height 96
copy span "Dots trijstūris EFG, ∢ E = 90° . Aprēķini EG, ja FG = 8 cm un ∢ G = 30°"
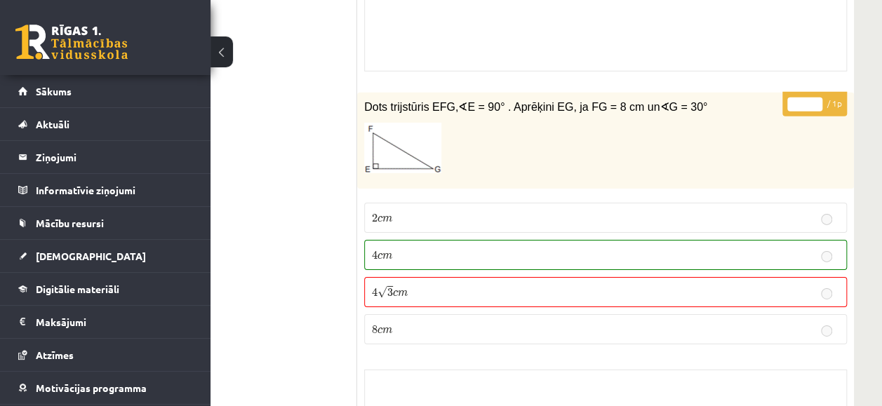
click at [559, 123] on p at bounding box center [570, 148] width 413 height 51
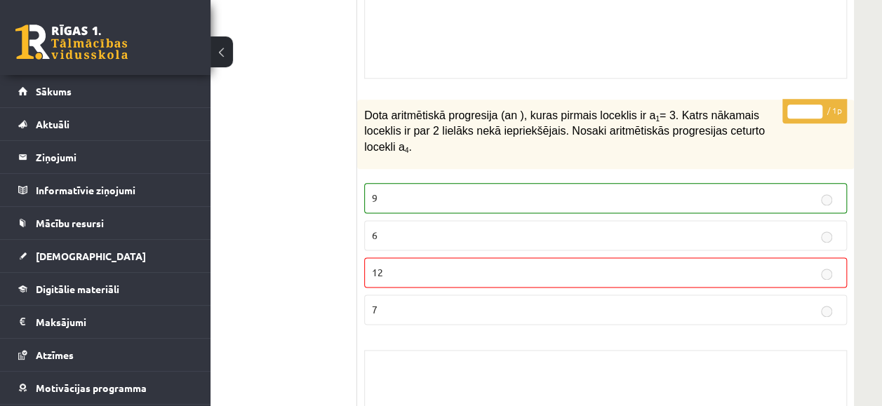
scroll to position [6104, 85]
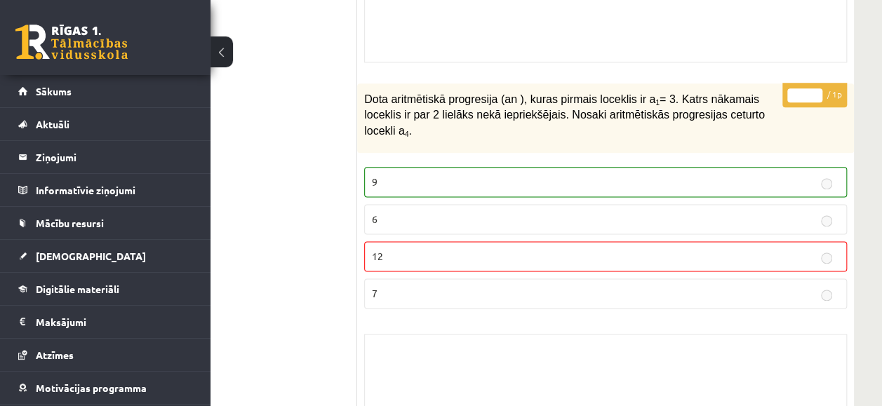
drag, startPoint x: 367, startPoint y: 53, endPoint x: 732, endPoint y: 75, distance: 365.5
click at [732, 91] on p "Dota aritmētiskā progresija (an ), kuras pirmais loceklis ir a 1 = 3. Katrs nāk…" at bounding box center [570, 115] width 413 height 48
copy span "Dota aritmētiskā progresija (an ), kuras pirmais loceklis ir a 1 = 3. Katrs nāk…"
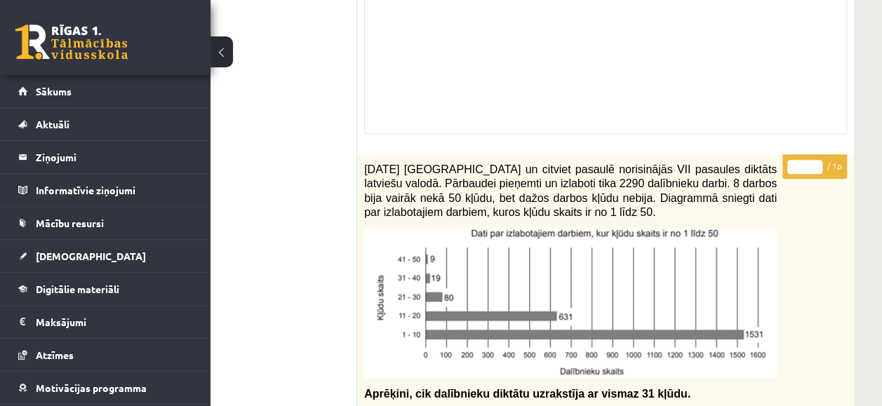
scroll to position [12209, 85]
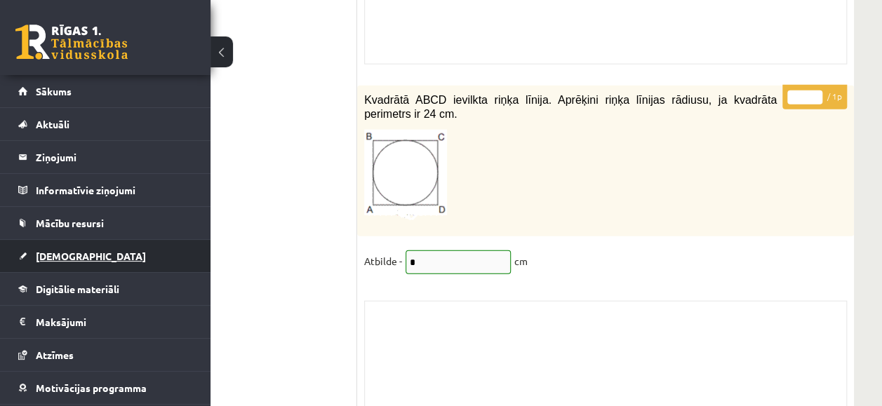
click at [62, 258] on span "[DEMOGRAPHIC_DATA]" at bounding box center [91, 256] width 110 height 13
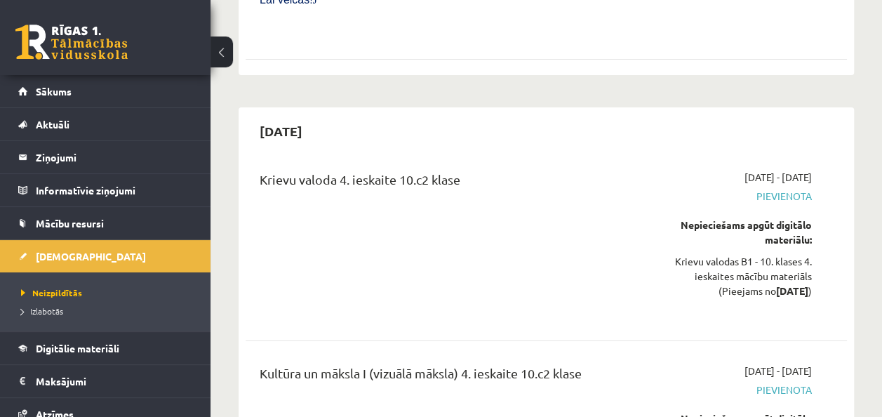
scroll to position [10430, 0]
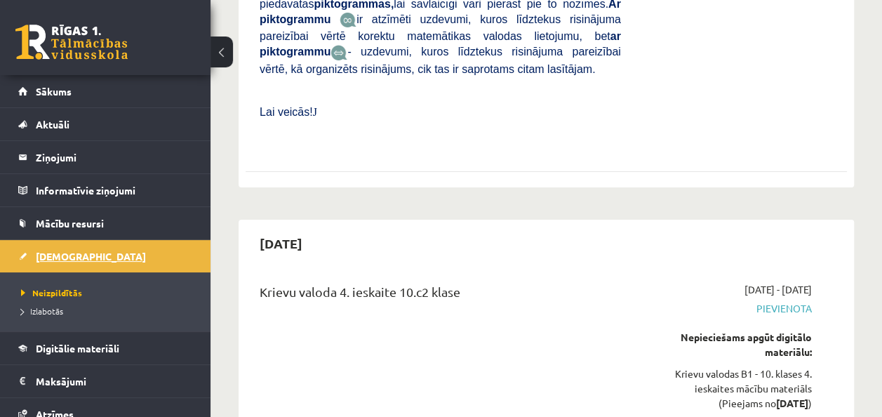
click at [91, 261] on link "[DEMOGRAPHIC_DATA]" at bounding box center [105, 256] width 175 height 32
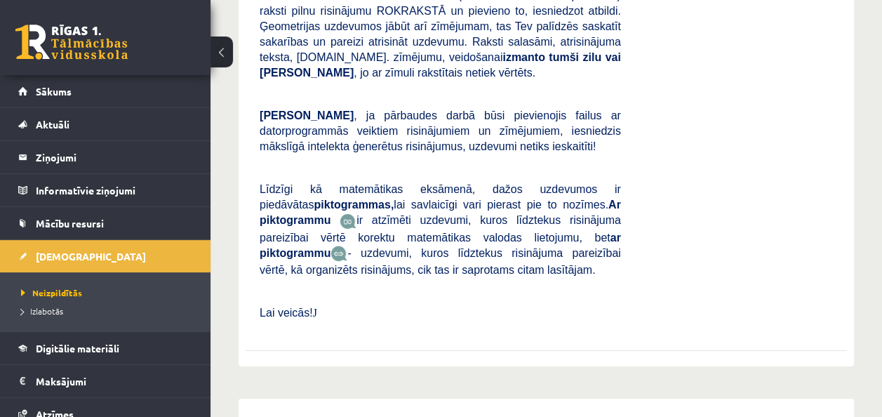
scroll to position [0, 0]
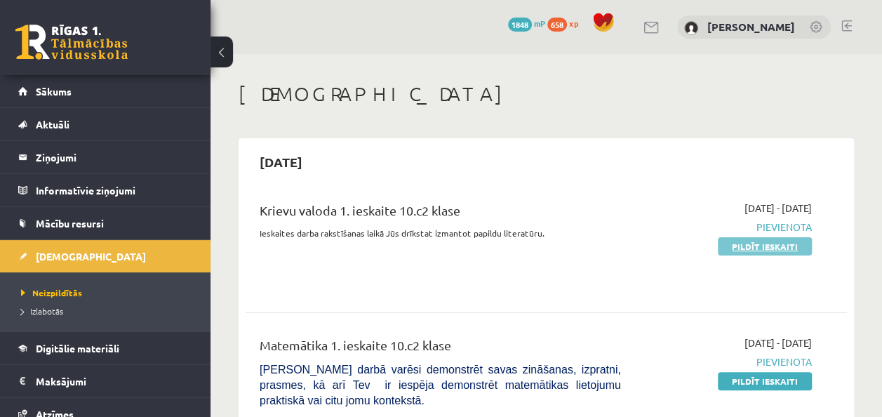
click at [779, 244] on link "Pildīt ieskaiti" at bounding box center [765, 246] width 94 height 18
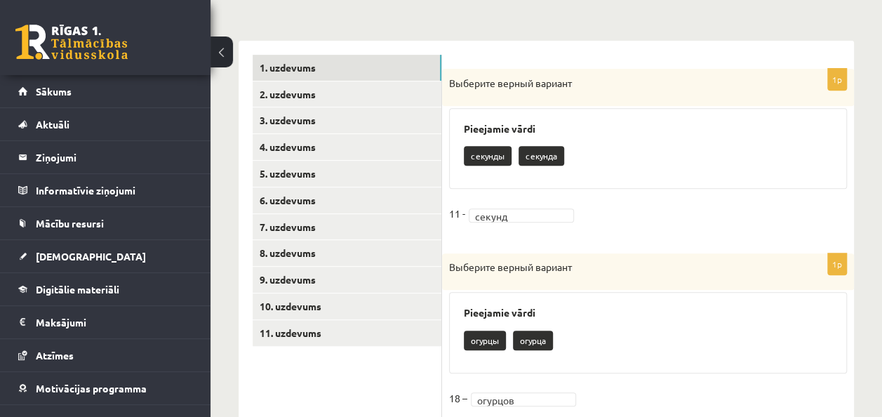
scroll to position [265, 0]
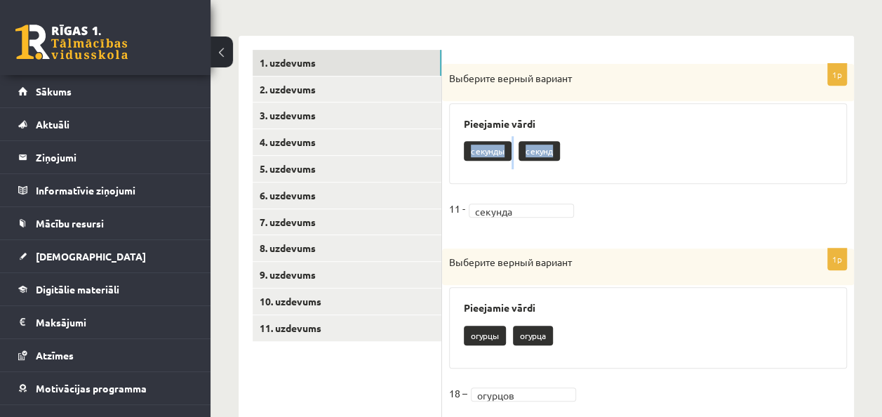
drag, startPoint x: 880, startPoint y: 107, endPoint x: 885, endPoint y: 146, distance: 39.7
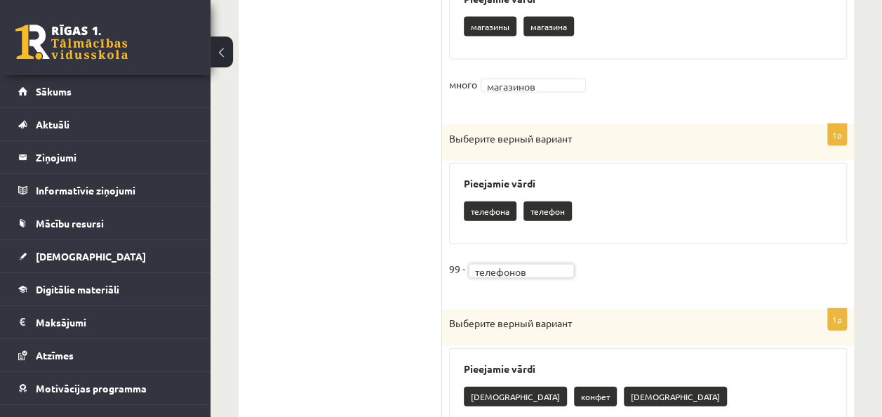
scroll to position [1598, 0]
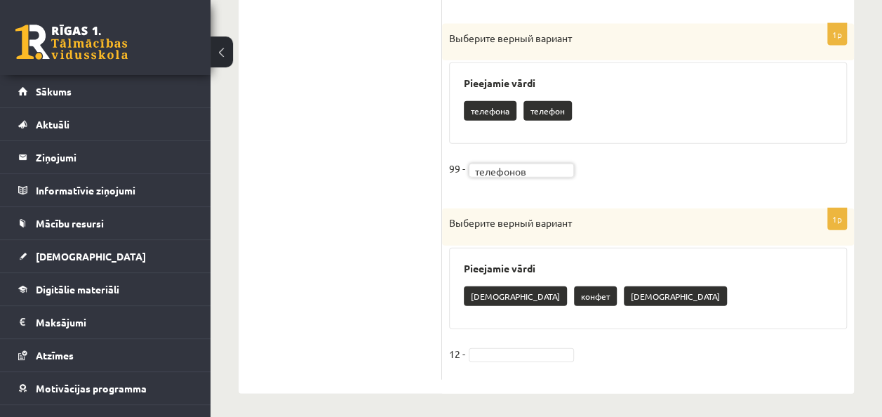
click at [535, 356] on fieldset "12 -" at bounding box center [648, 357] width 398 height 29
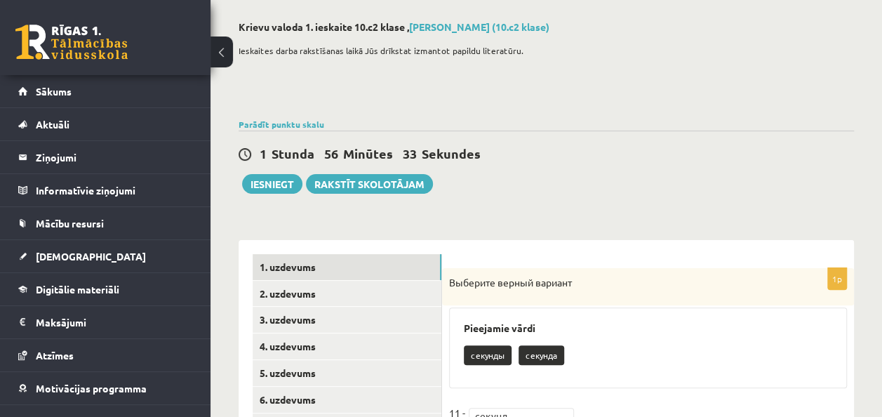
scroll to position [59, 0]
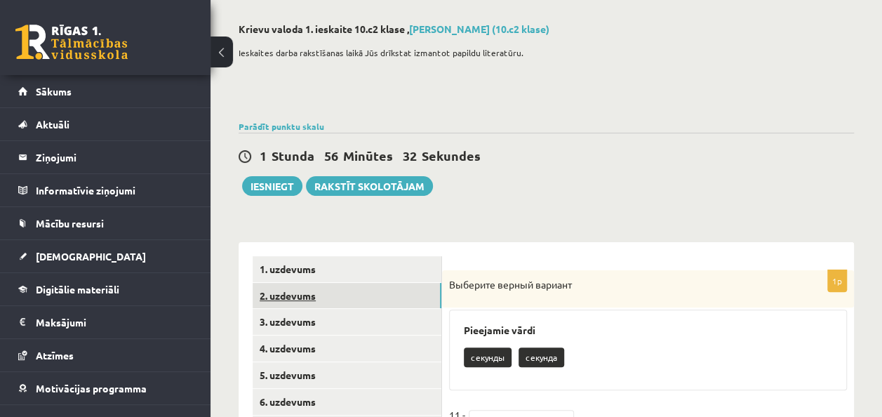
click at [399, 297] on link "2. uzdevums" at bounding box center [347, 296] width 189 height 26
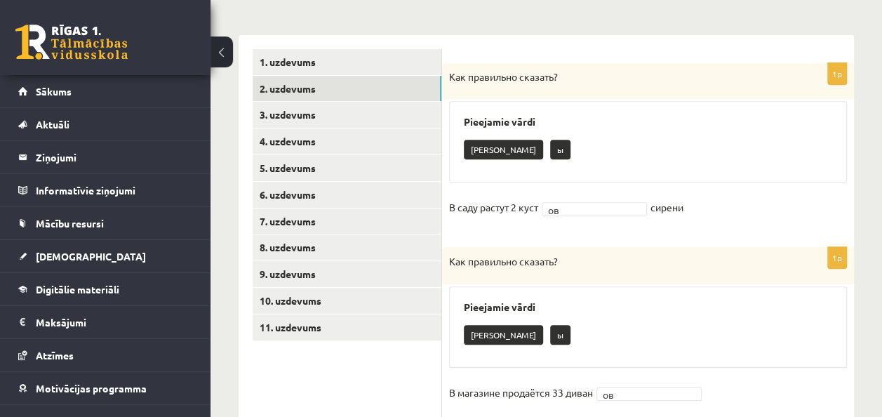
scroll to position [0, 0]
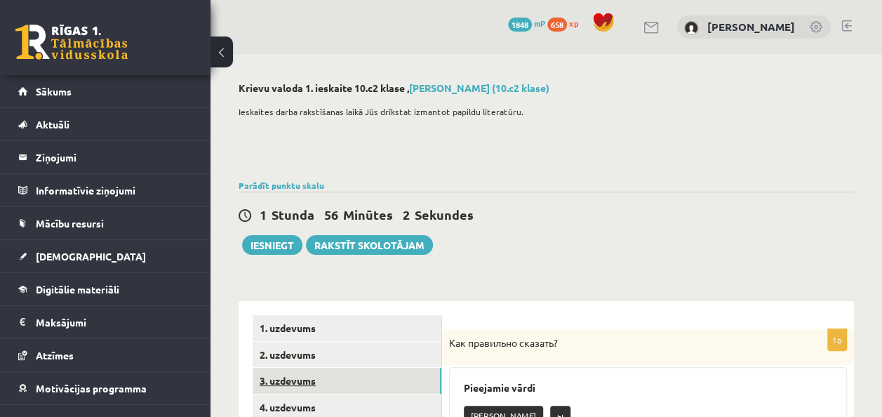
click at [376, 386] on link "3. uzdevums" at bounding box center [347, 381] width 189 height 26
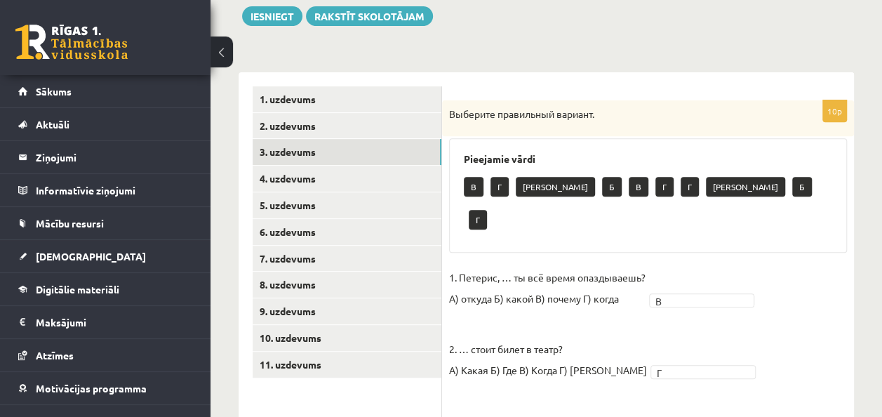
scroll to position [233, 0]
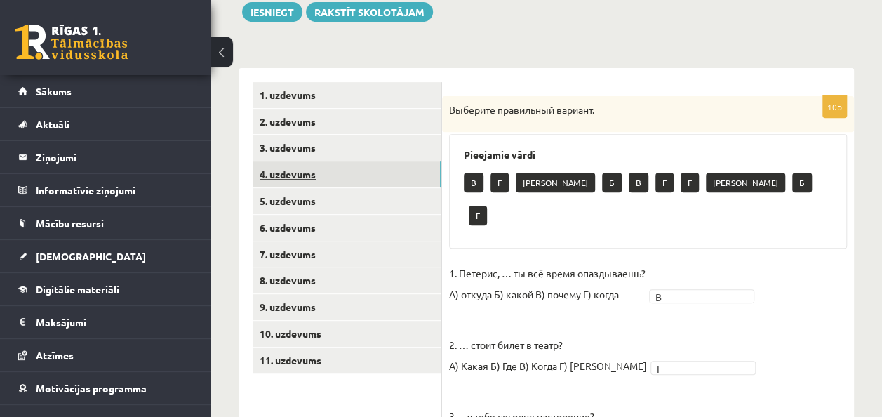
click at [352, 182] on link "4. uzdevums" at bounding box center [347, 174] width 189 height 26
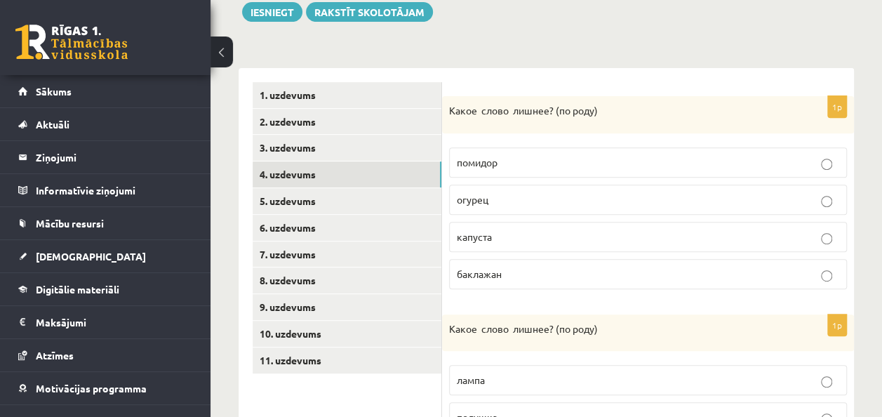
click at [542, 236] on p "капуста" at bounding box center [648, 236] width 382 height 15
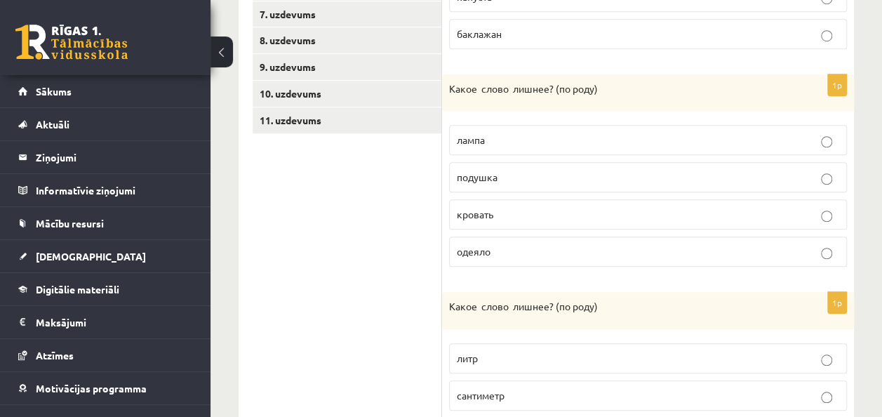
scroll to position [477, 0]
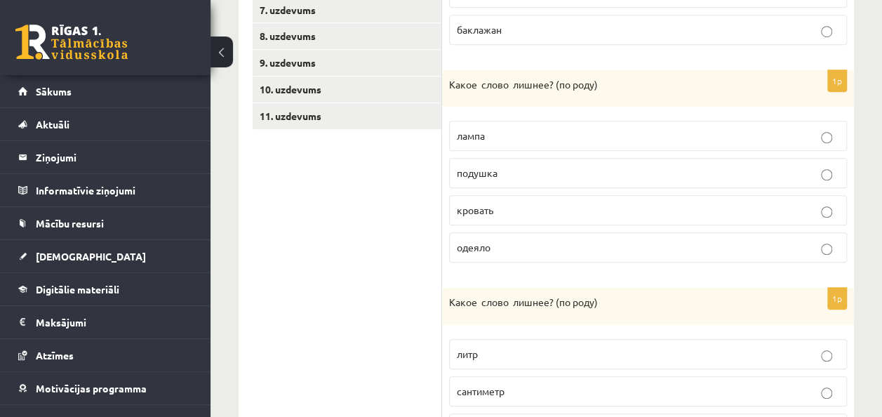
click at [540, 250] on p "одеяло" at bounding box center [648, 247] width 382 height 15
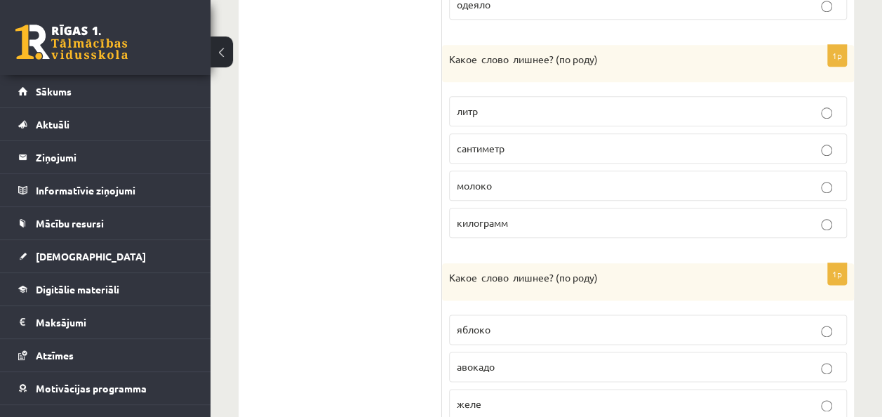
scroll to position [726, 0]
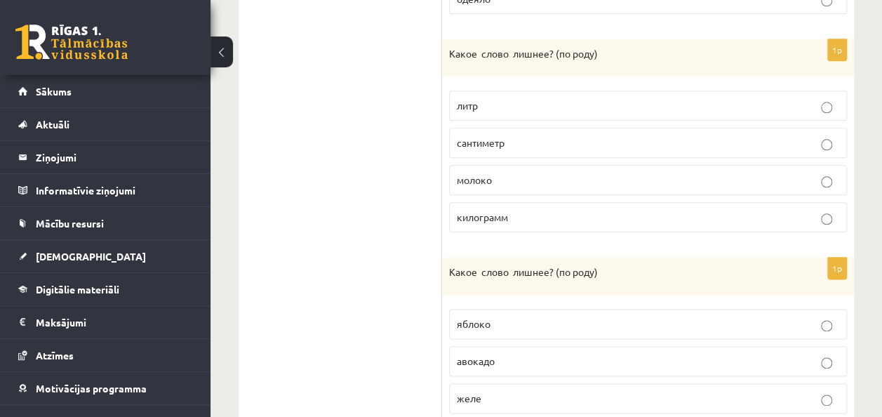
click at [540, 173] on p "молоко" at bounding box center [648, 180] width 382 height 15
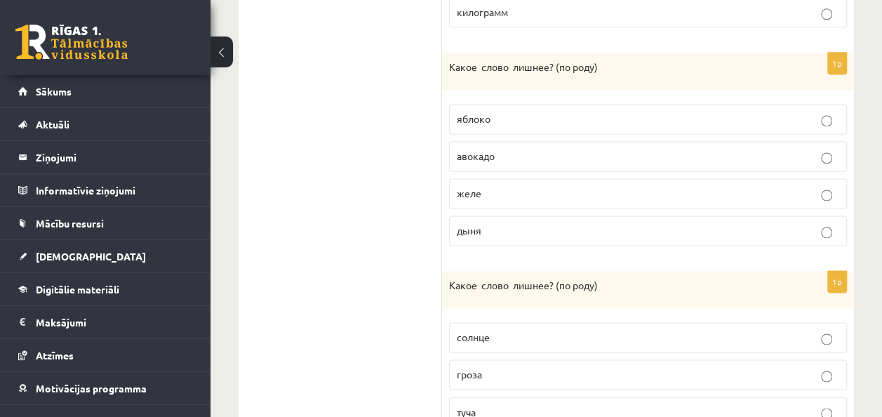
scroll to position [932, 0]
click at [463, 227] on p "дыня" at bounding box center [648, 229] width 382 height 15
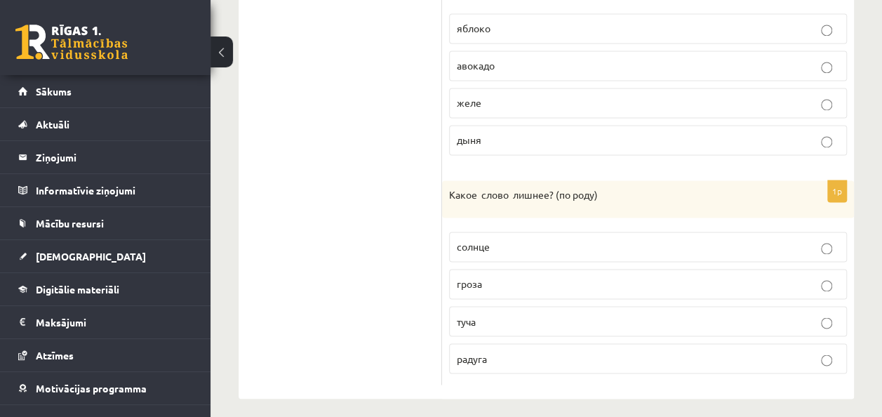
click at [558, 239] on p "солнце" at bounding box center [648, 246] width 382 height 15
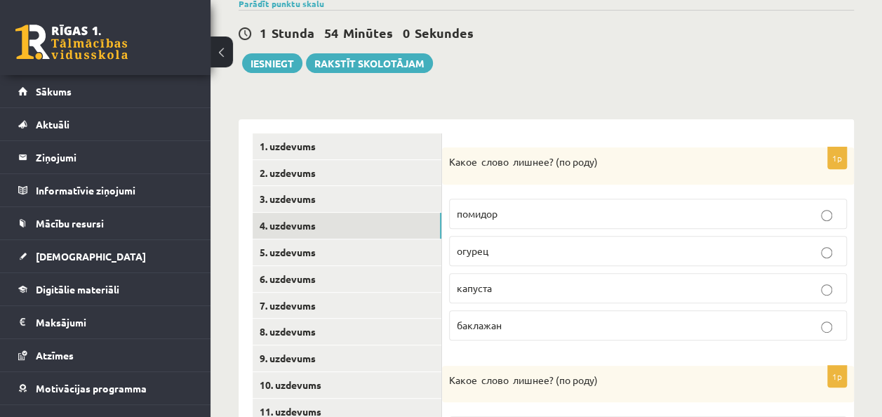
scroll to position [203, 0]
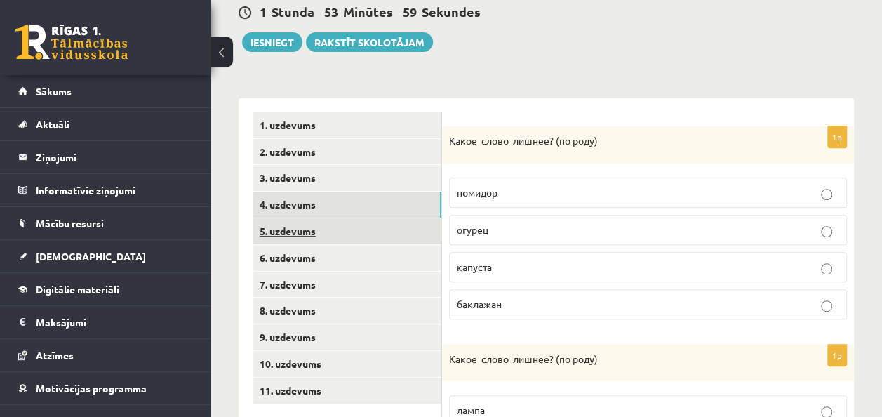
click at [403, 225] on link "5. uzdevums" at bounding box center [347, 231] width 189 height 26
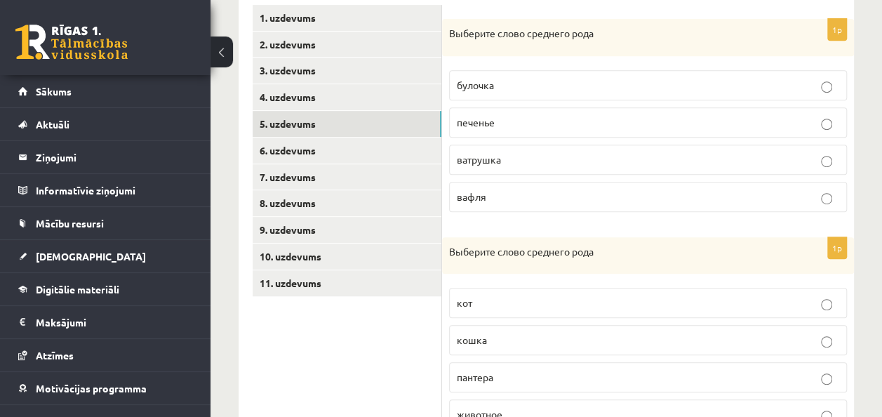
scroll to position [316, 0]
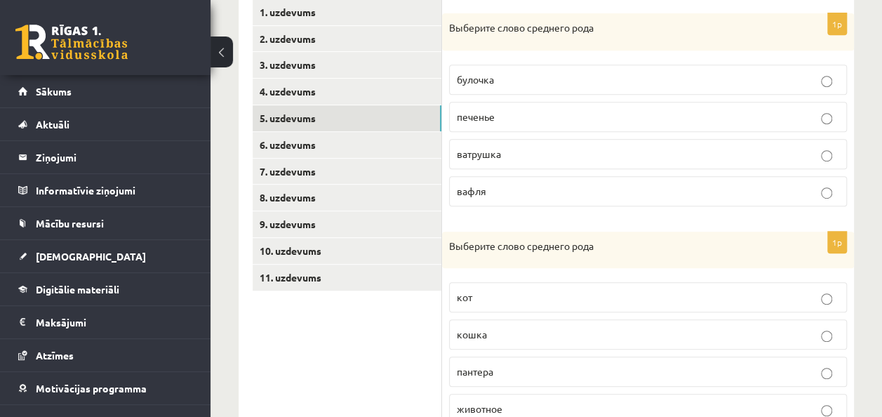
click at [540, 115] on p "печенье" at bounding box center [648, 116] width 382 height 15
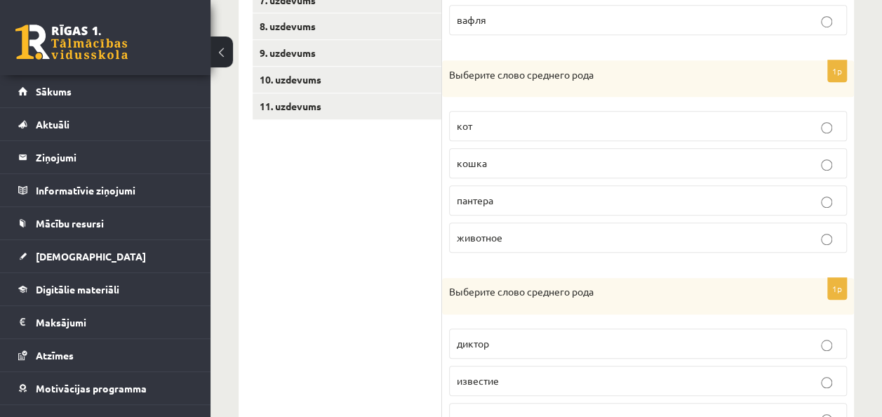
scroll to position [490, 0]
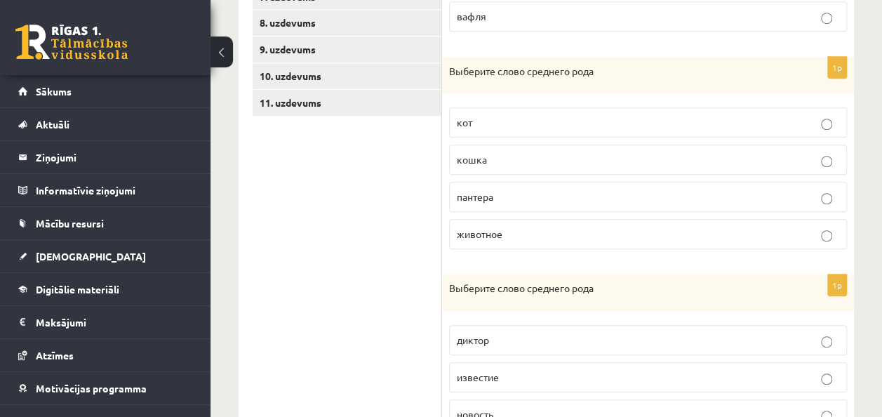
click at [601, 234] on p "животное" at bounding box center [648, 234] width 382 height 15
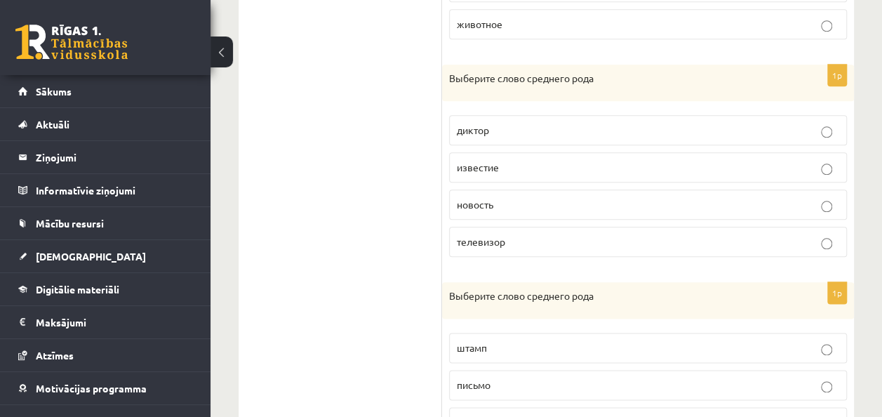
scroll to position [710, 0]
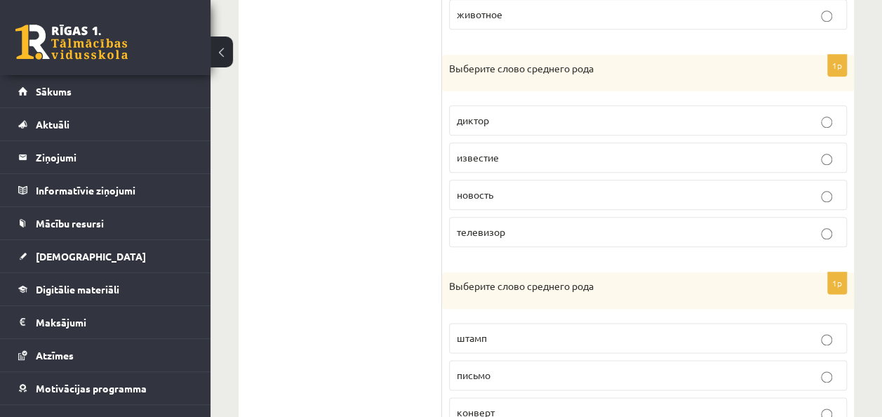
click at [627, 152] on p "известие" at bounding box center [648, 157] width 382 height 15
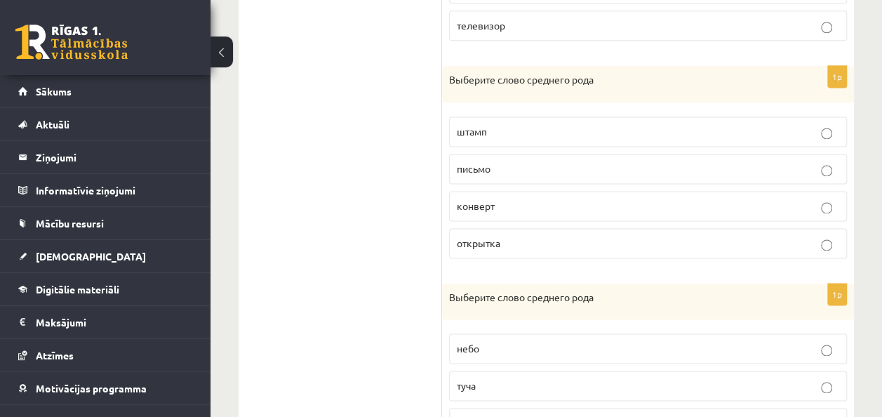
scroll to position [944, 0]
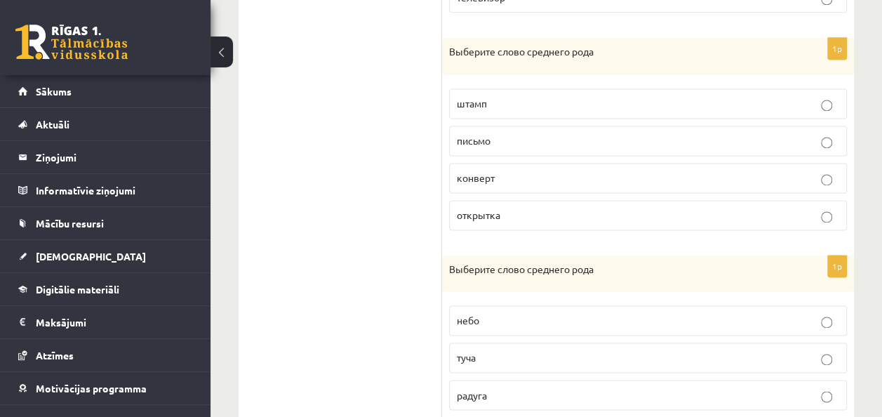
click at [657, 133] on p "письмо" at bounding box center [648, 140] width 382 height 15
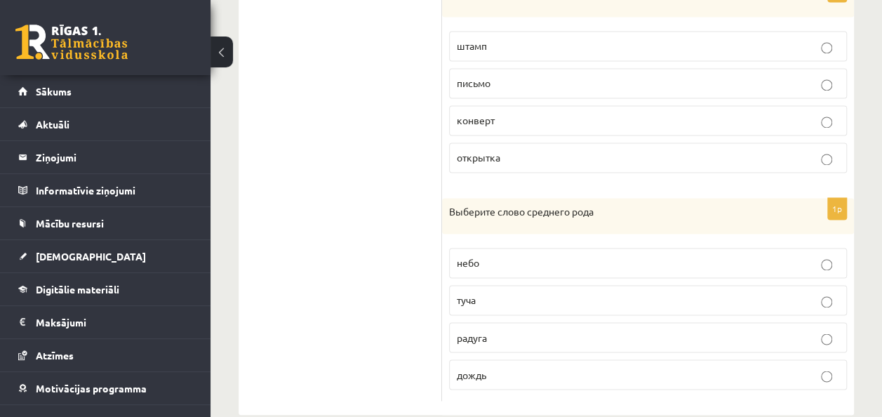
scroll to position [1018, 0]
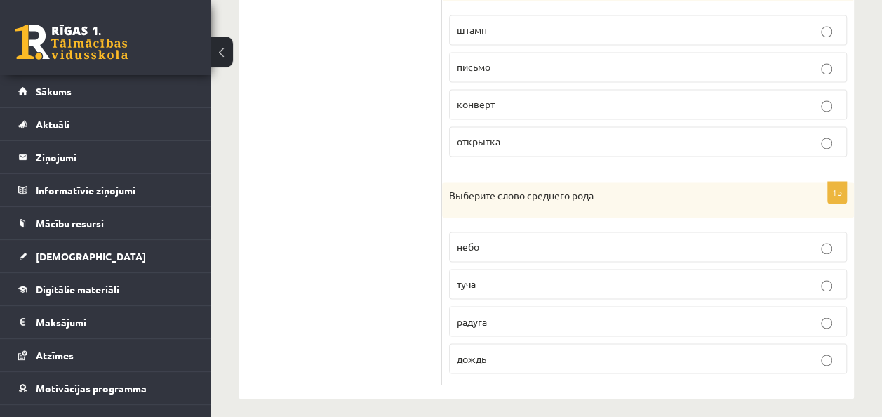
click at [782, 239] on p "небо" at bounding box center [648, 246] width 382 height 15
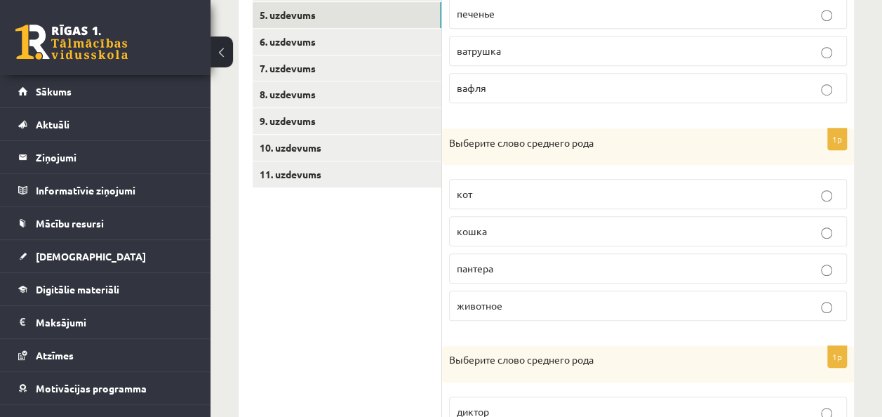
scroll to position [401, 0]
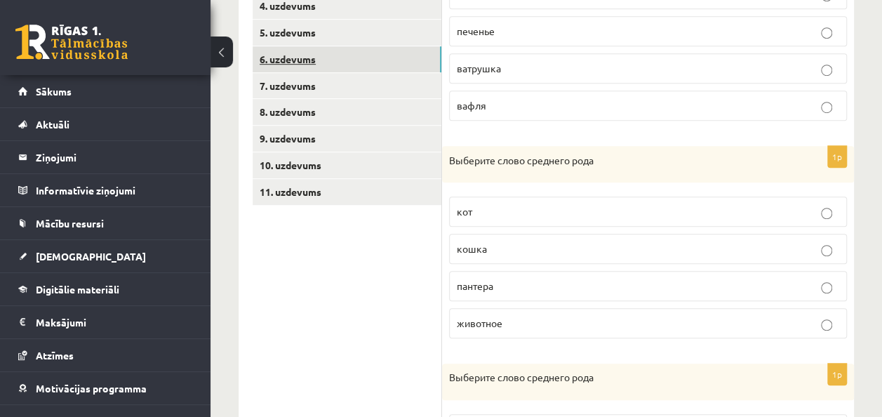
click at [422, 62] on link "6. uzdevums" at bounding box center [347, 59] width 189 height 26
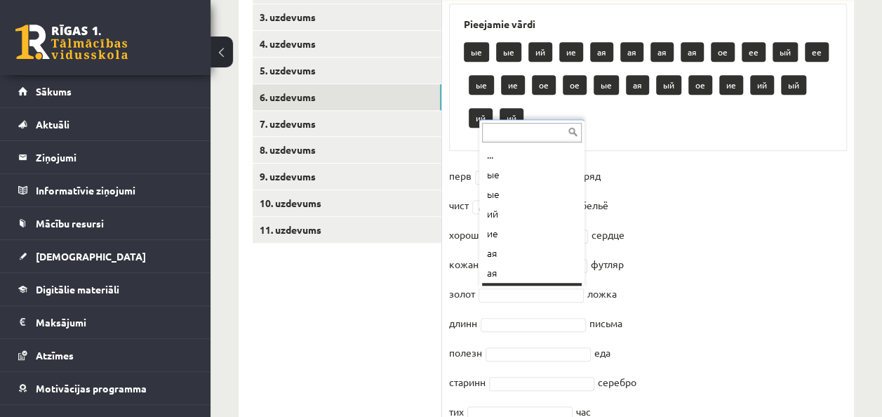
scroll to position [17, 0]
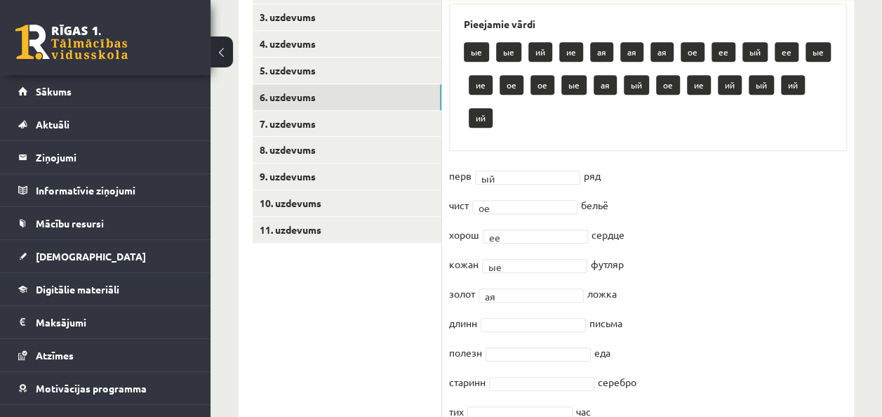
drag, startPoint x: 501, startPoint y: 332, endPoint x: 504, endPoint y: 322, distance: 10.4
click at [504, 322] on fieldset "перв ый ** ряд чист ое ** бельё хорош ее ** сердце кожан ые ** футляр золот ая …" at bounding box center [648, 386] width 398 height 442
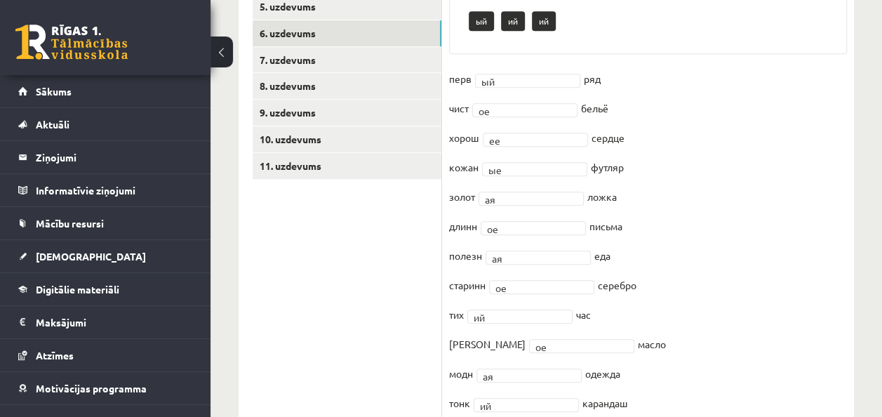
scroll to position [422, 0]
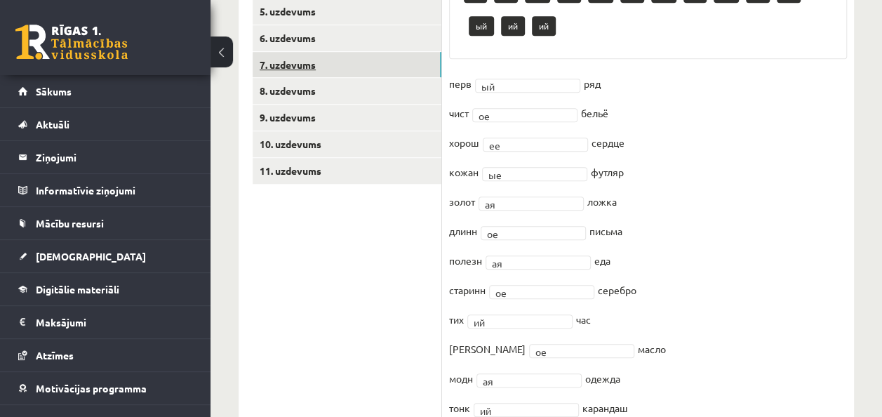
click at [413, 59] on link "7. uzdevums" at bounding box center [347, 65] width 189 height 26
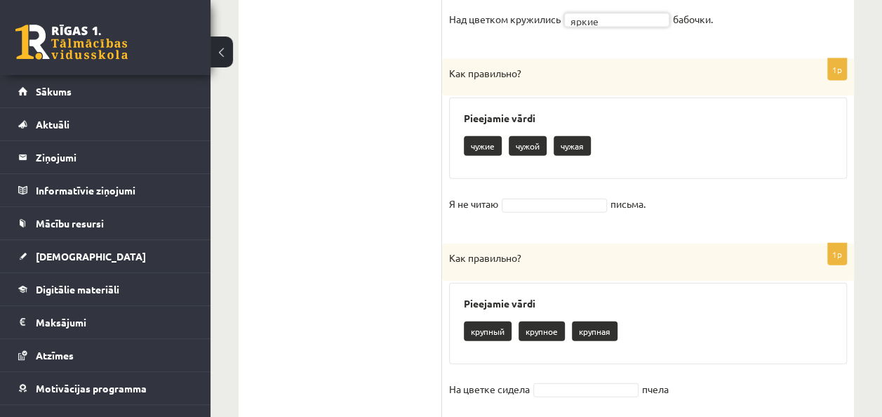
scroll to position [1568, 0]
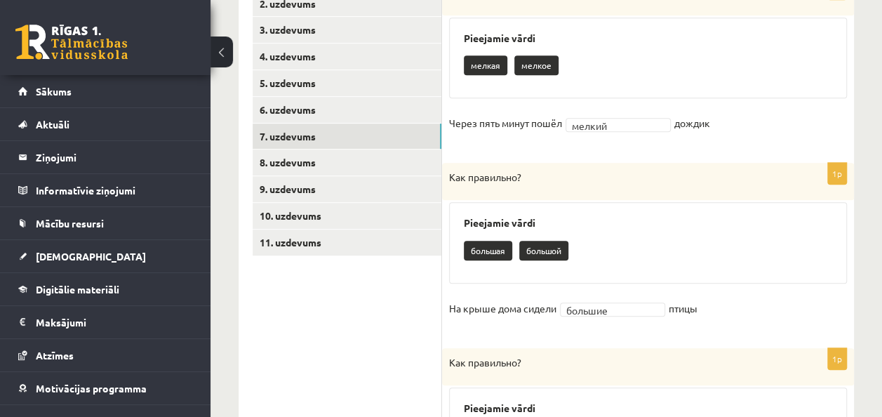
scroll to position [311, 0]
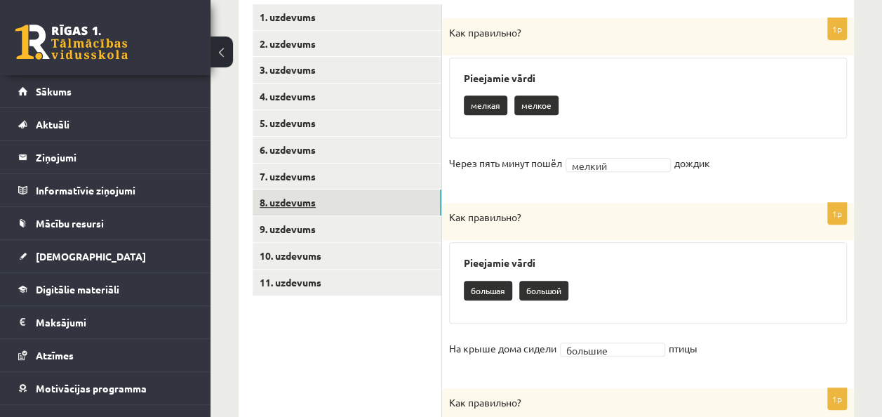
click at [394, 206] on link "8. uzdevums" at bounding box center [347, 202] width 189 height 26
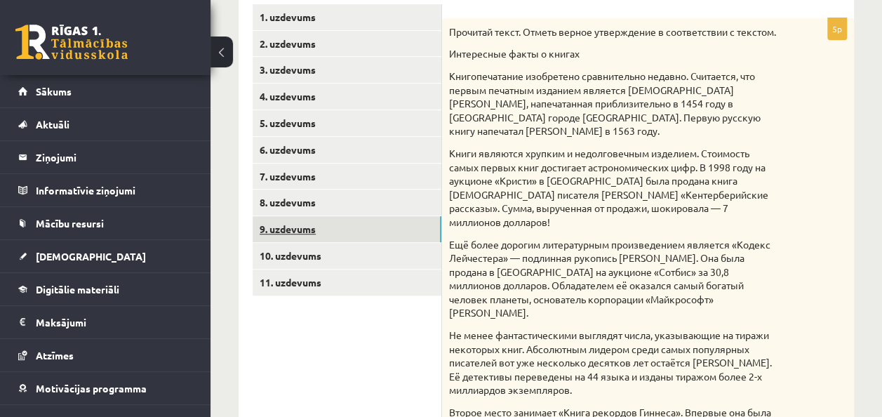
click at [417, 232] on link "9. uzdevums" at bounding box center [347, 229] width 189 height 26
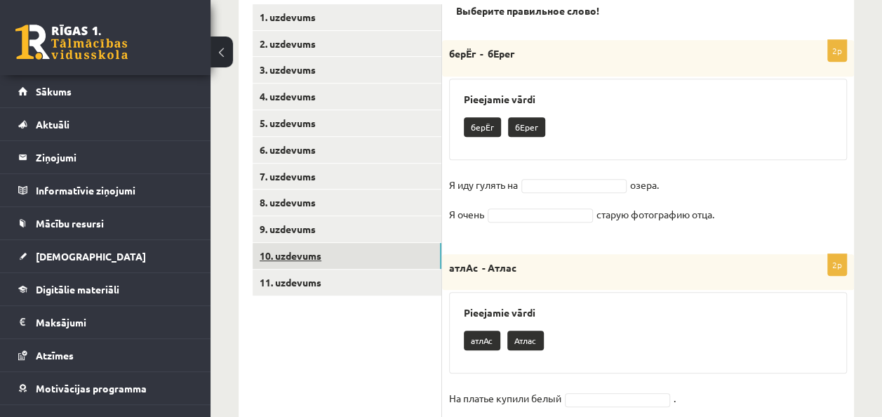
click at [400, 262] on link "10. uzdevums" at bounding box center [347, 256] width 189 height 26
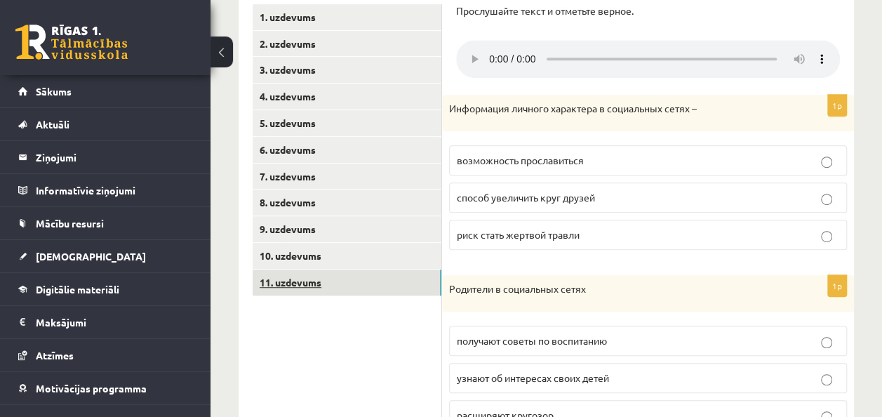
click at [393, 286] on link "11. uzdevums" at bounding box center [347, 282] width 189 height 26
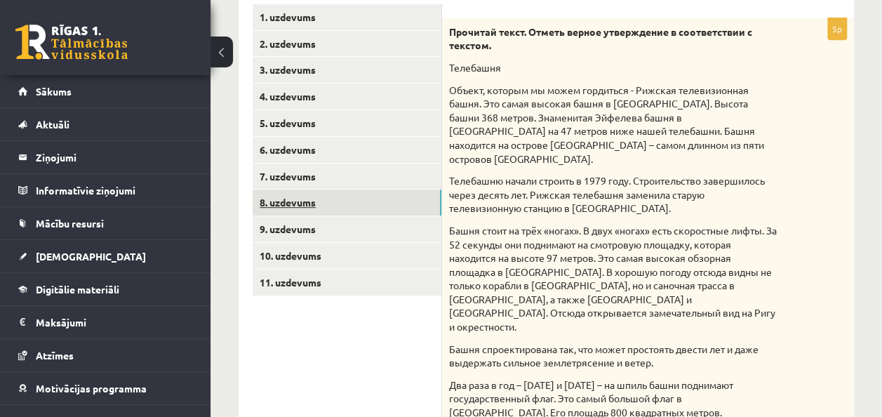
click at [367, 199] on link "8. uzdevums" at bounding box center [347, 202] width 189 height 26
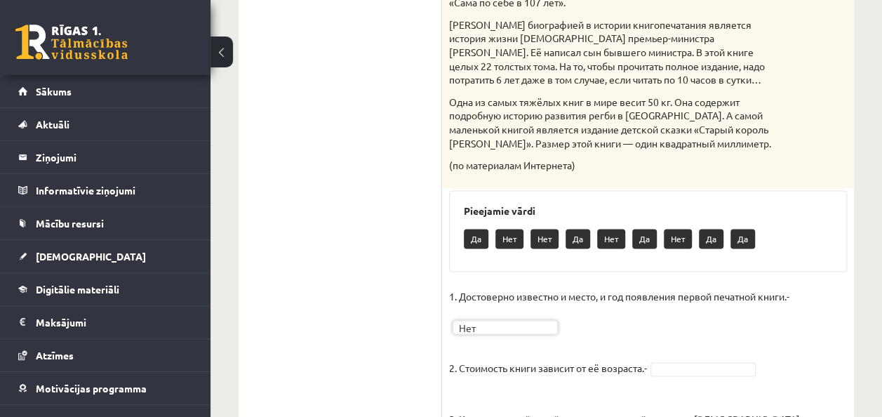
scroll to position [910, 0]
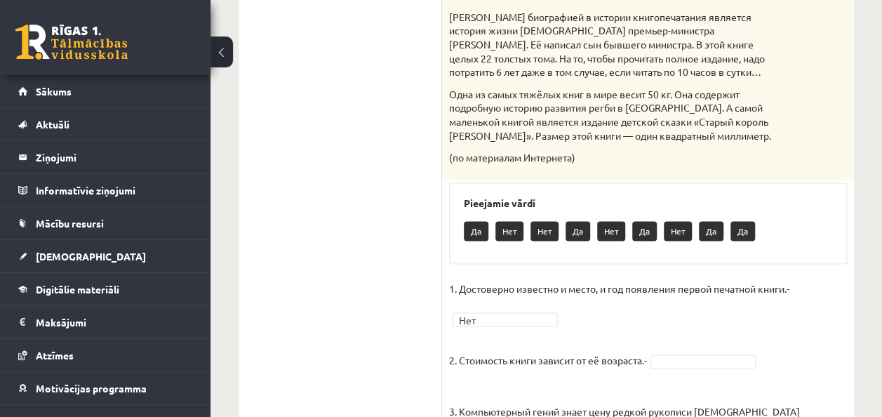
drag, startPoint x: 740, startPoint y: 326, endPoint x: 745, endPoint y: 320, distance: 7.9
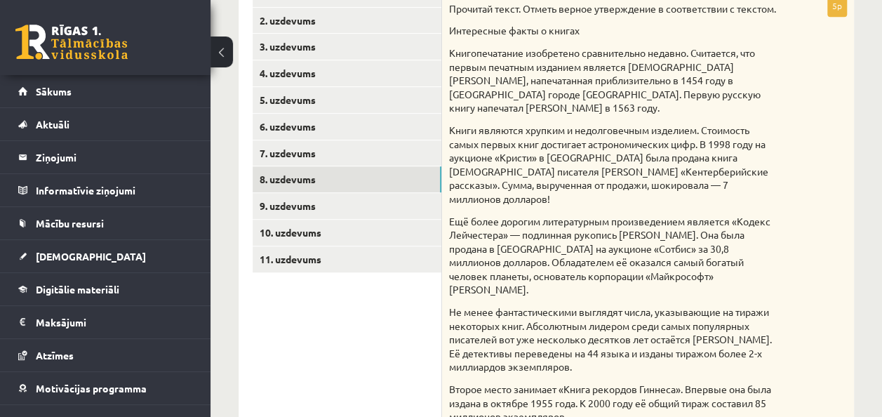
scroll to position [327, 0]
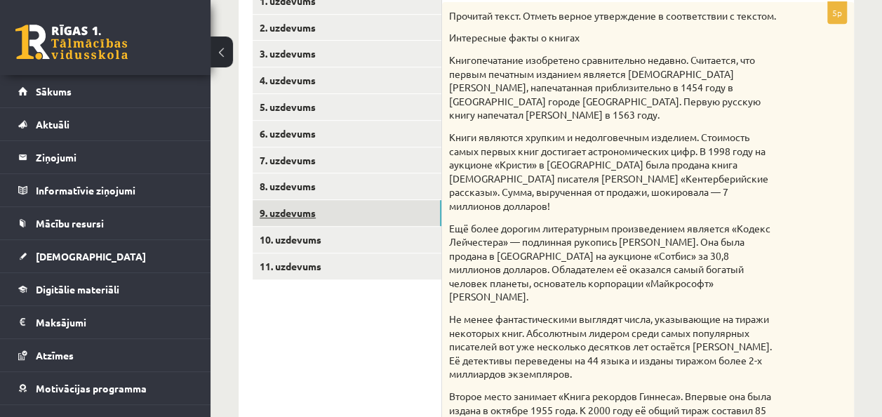
click at [408, 222] on link "9. uzdevums" at bounding box center [347, 213] width 189 height 26
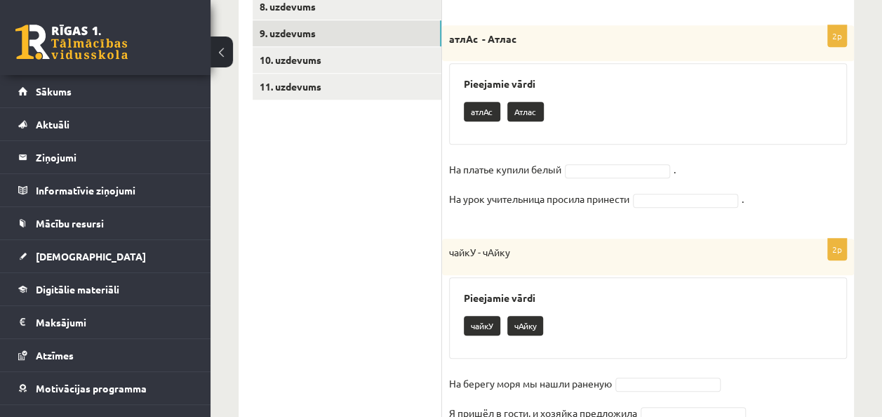
scroll to position [509, 0]
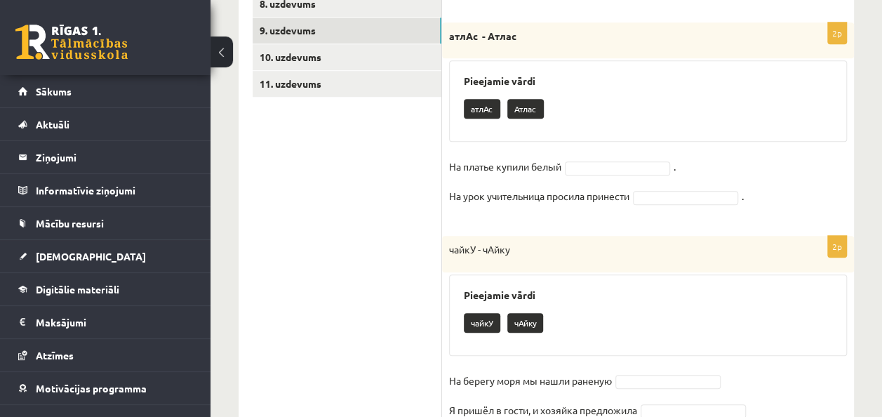
click at [653, 175] on fieldset "На платье купили белый . На урок учительница просила принести ." at bounding box center [648, 185] width 398 height 59
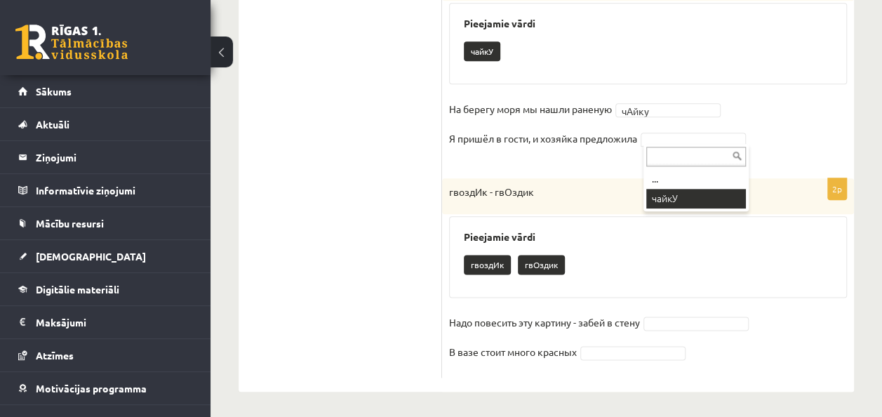
scroll to position [716, 0]
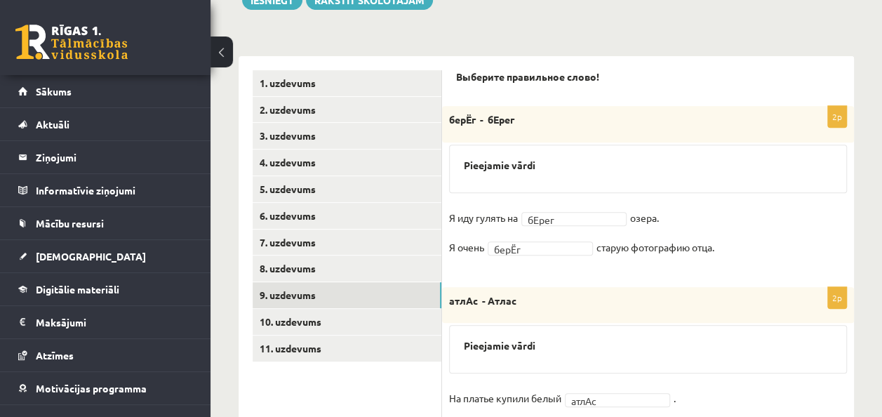
scroll to position [246, 0]
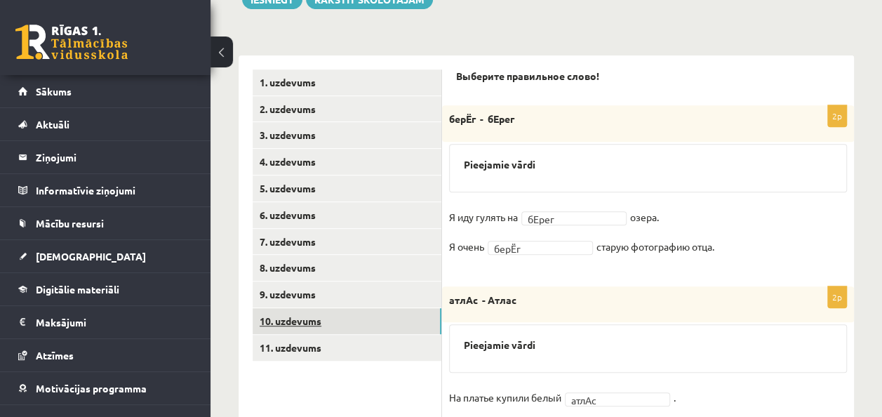
click at [415, 316] on link "10. uzdevums" at bounding box center [347, 321] width 189 height 26
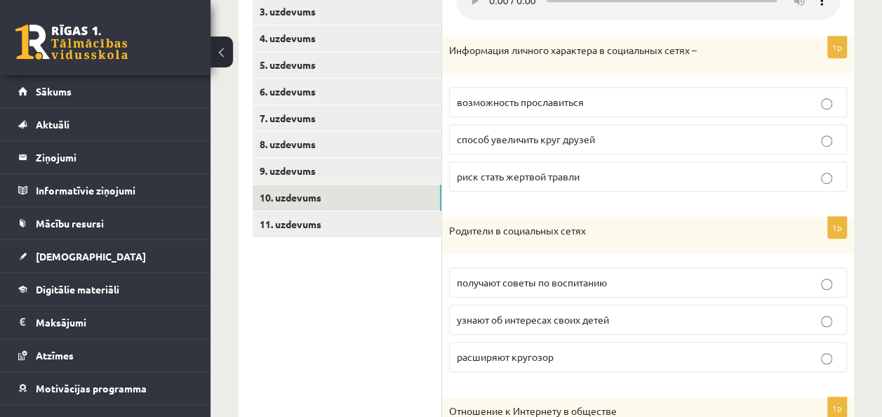
scroll to position [328, 0]
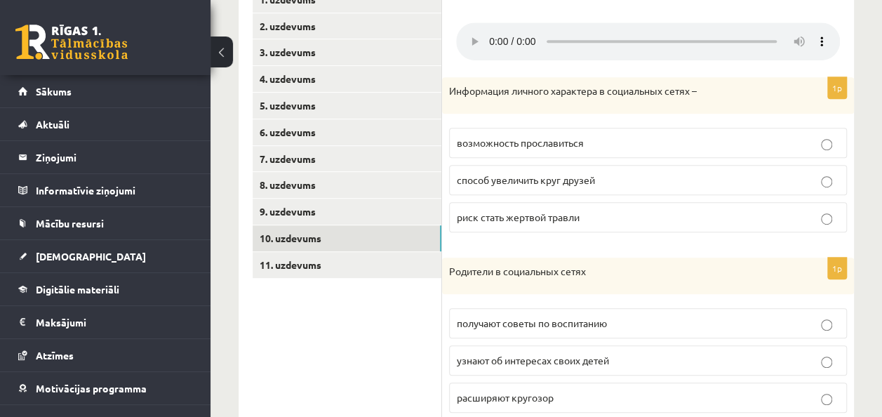
click at [650, 363] on p "узнают об интересах своих детей" at bounding box center [648, 360] width 382 height 15
click at [690, 170] on label "способ увеличить круг друзей" at bounding box center [648, 180] width 398 height 30
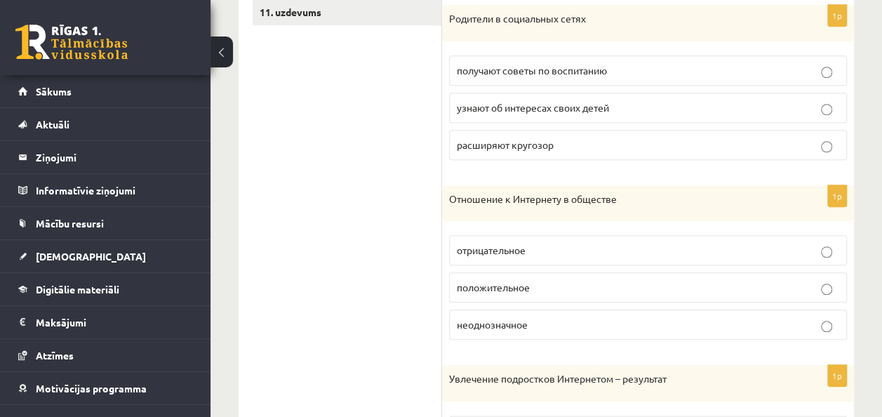
scroll to position [582, 0]
click at [716, 317] on p "неоднозначное" at bounding box center [648, 323] width 382 height 15
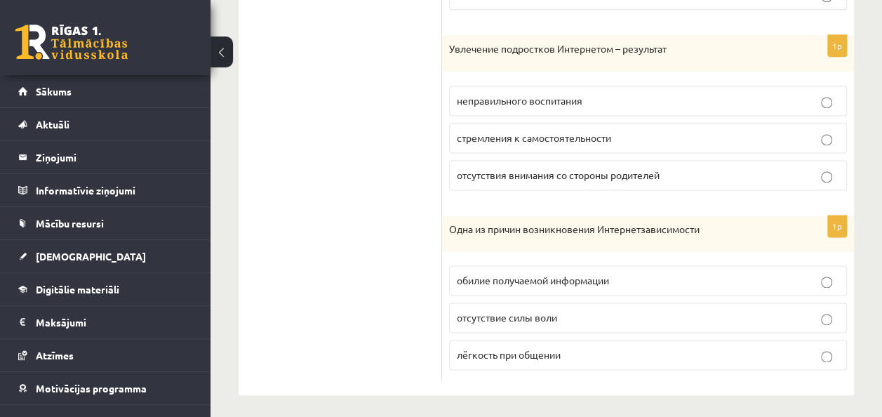
click at [591, 281] on p "обилие получаемой информации" at bounding box center [648, 280] width 382 height 15
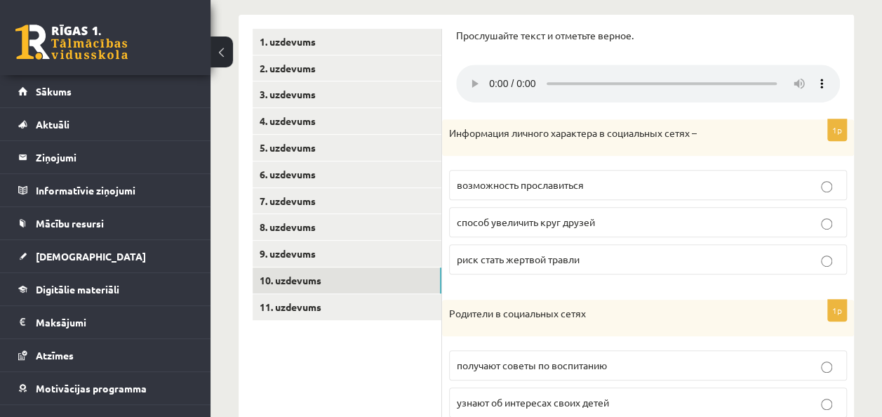
scroll to position [290, 0]
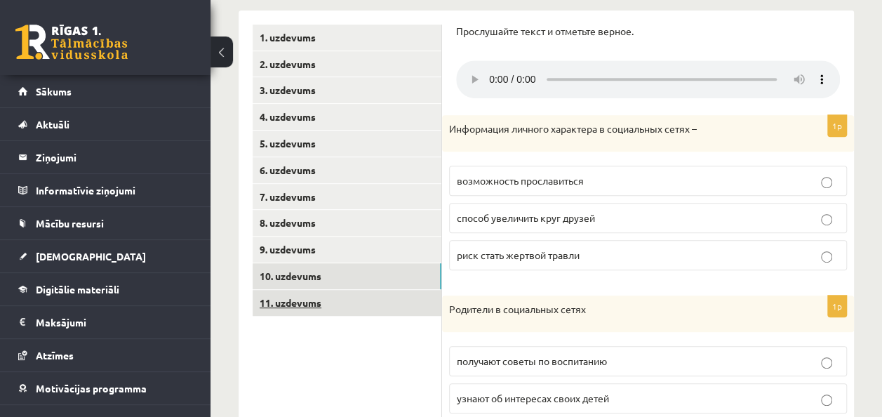
click at [412, 295] on link "11. uzdevums" at bounding box center [347, 303] width 189 height 26
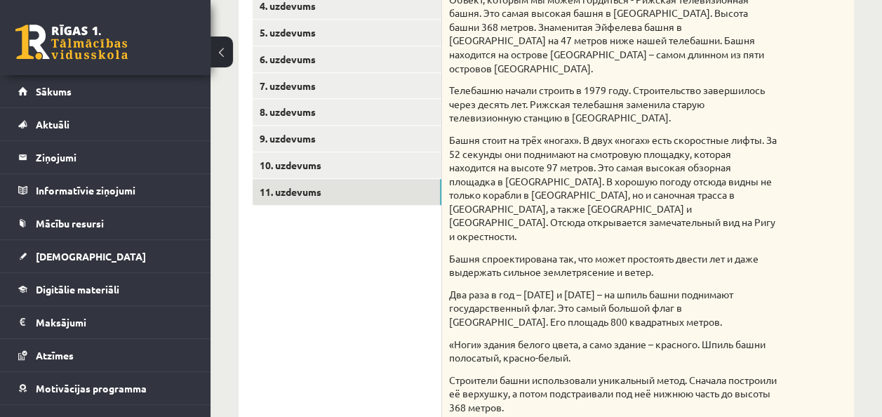
scroll to position [0, 0]
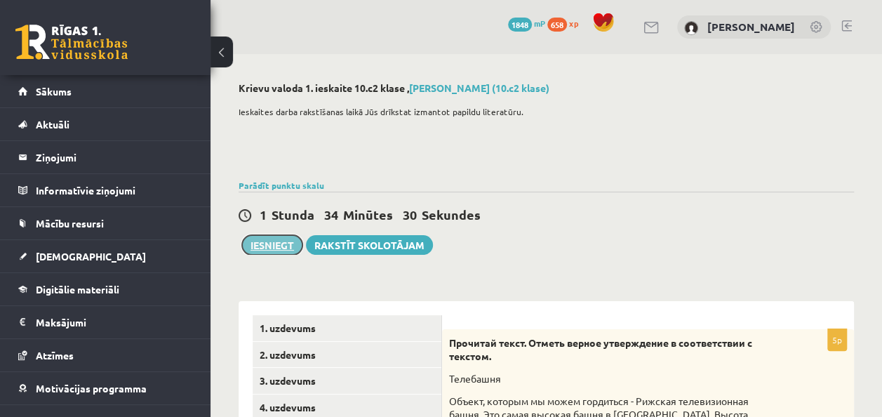
click at [279, 244] on button "Iesniegt" at bounding box center [272, 245] width 60 height 20
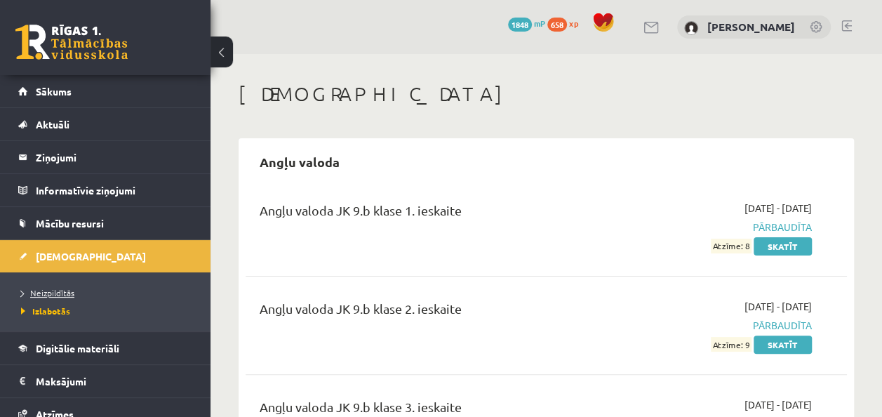
click at [122, 287] on link "Neizpildītās" at bounding box center [108, 292] width 175 height 13
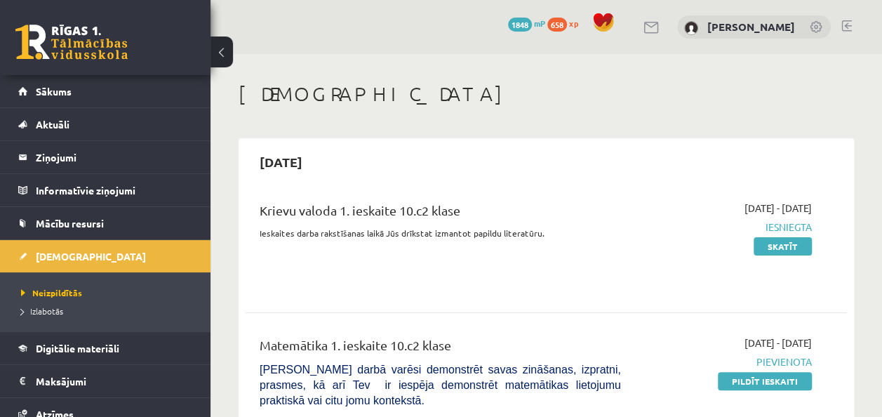
scroll to position [186, 0]
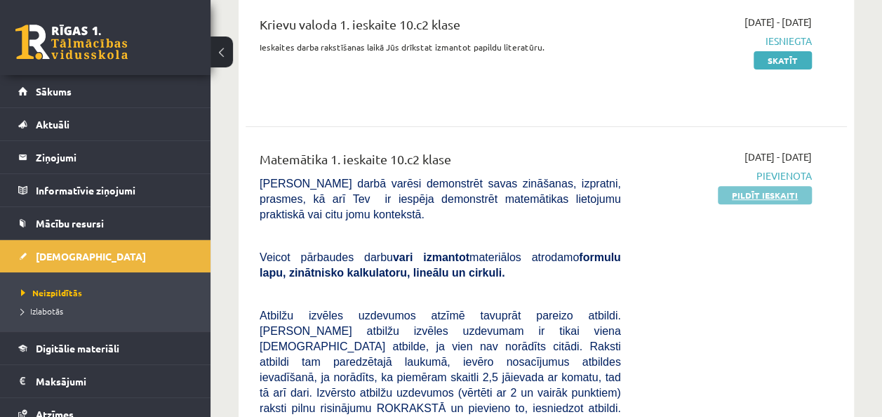
click at [785, 196] on link "Pildīt ieskaiti" at bounding box center [765, 195] width 94 height 18
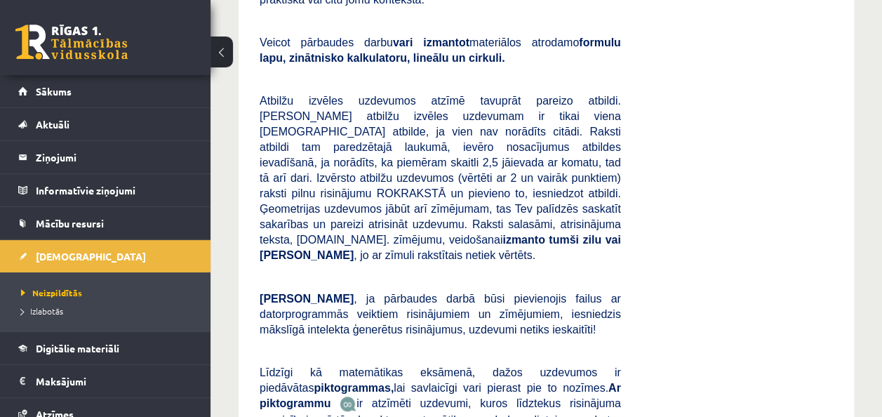
scroll to position [314, 0]
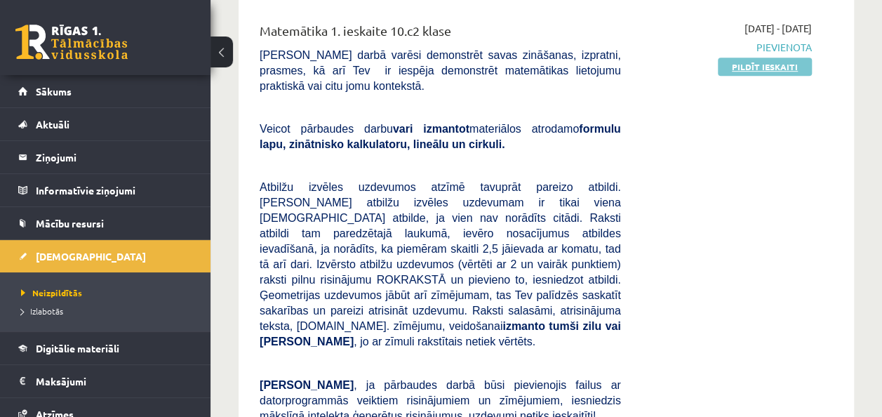
click at [796, 58] on link "Pildīt ieskaiti" at bounding box center [765, 67] width 94 height 18
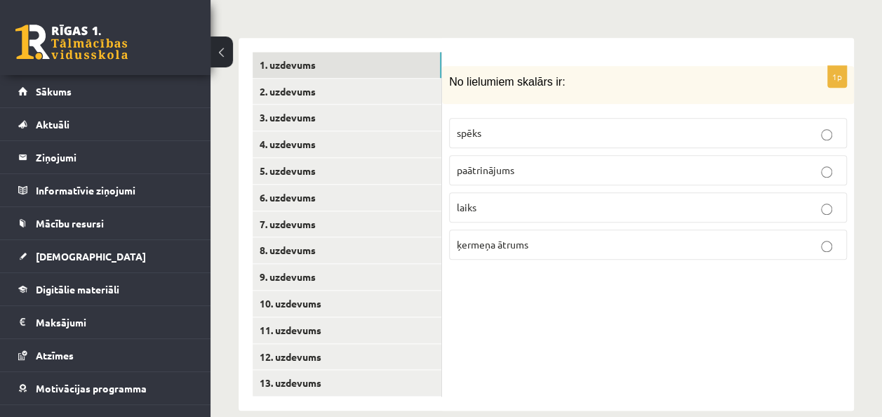
scroll to position [639, 0]
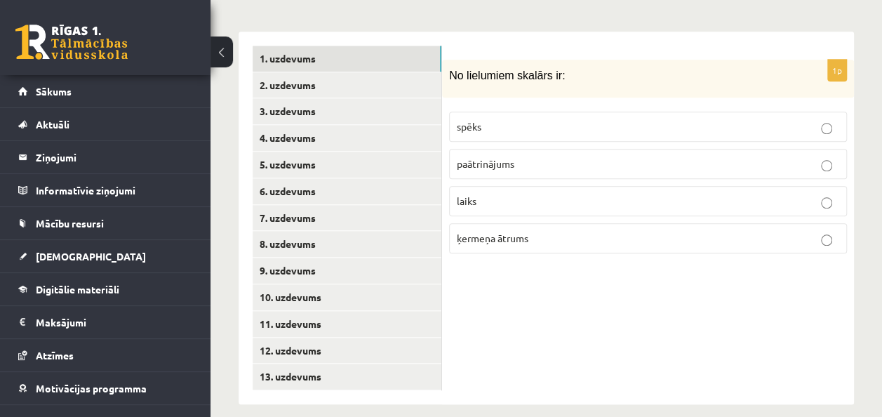
click at [842, 366] on div "1p No lielumiem skalārs ir: spēks paātrinājums laiks ķermeņa ātrums" at bounding box center [648, 218] width 412 height 373
click at [751, 194] on p "laiks" at bounding box center [648, 201] width 382 height 15
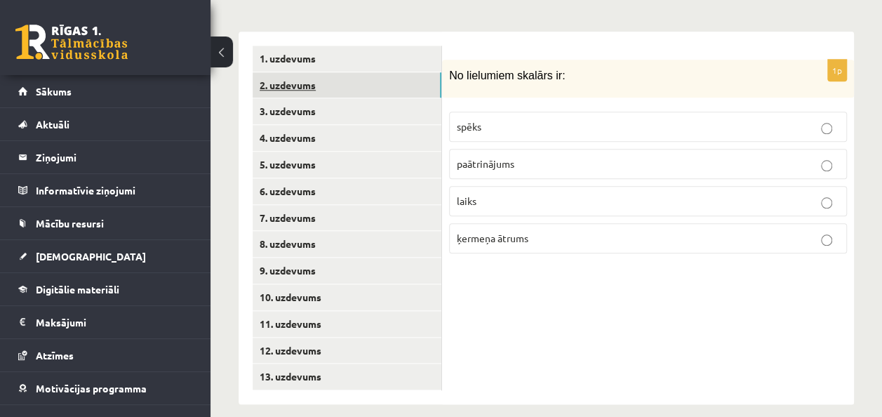
click at [396, 79] on link "2. uzdevums" at bounding box center [347, 85] width 189 height 26
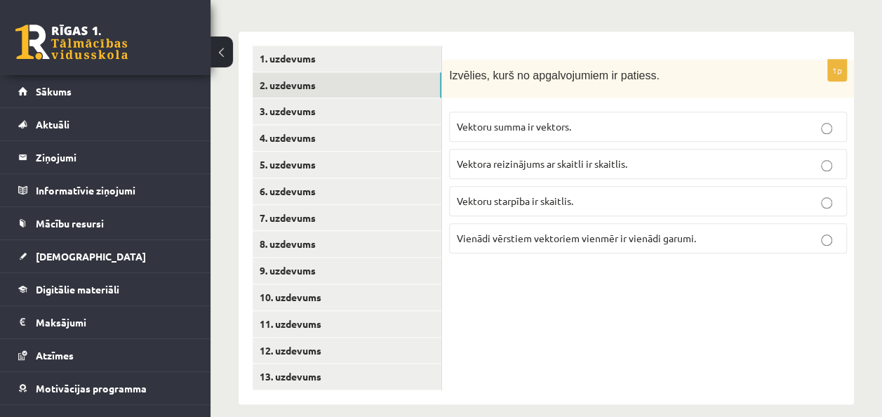
click at [544, 120] on span "Vektoru summa ir vektors." at bounding box center [514, 126] width 114 height 13
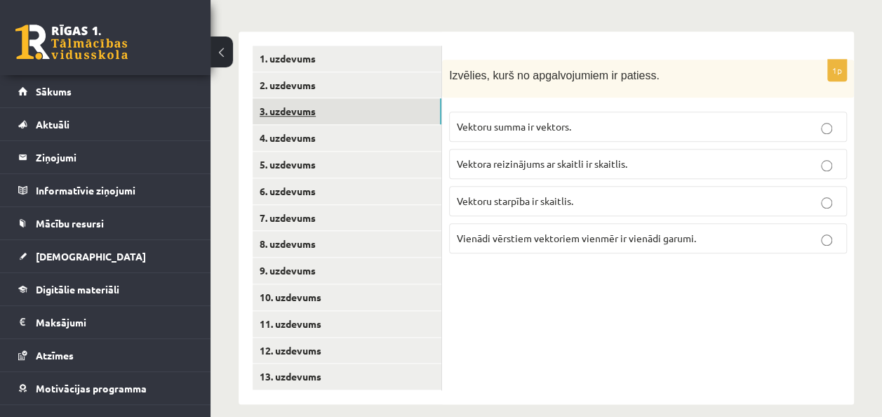
click at [397, 98] on link "3. uzdevums" at bounding box center [347, 111] width 189 height 26
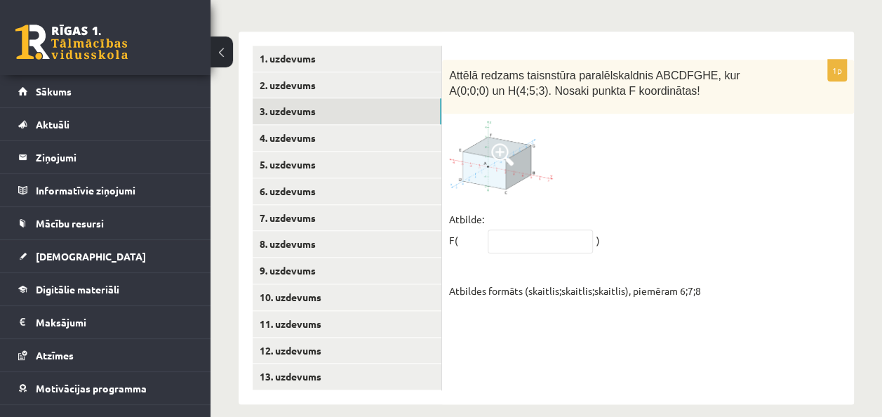
click at [504, 145] on span at bounding box center [502, 154] width 22 height 22
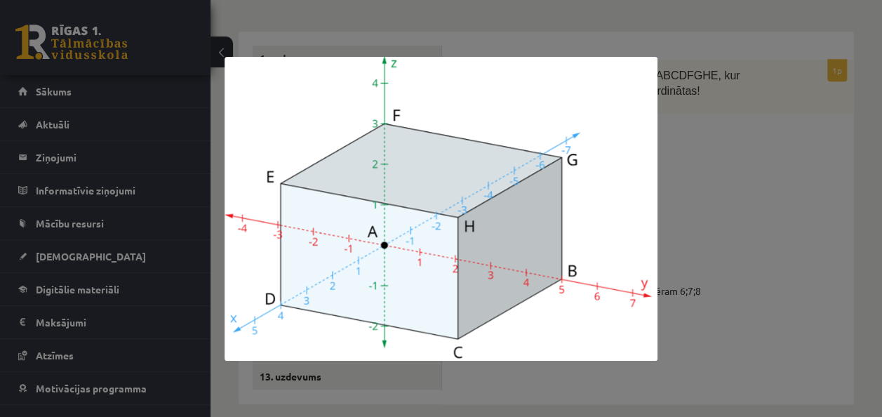
click at [658, 223] on div at bounding box center [441, 208] width 882 height 417
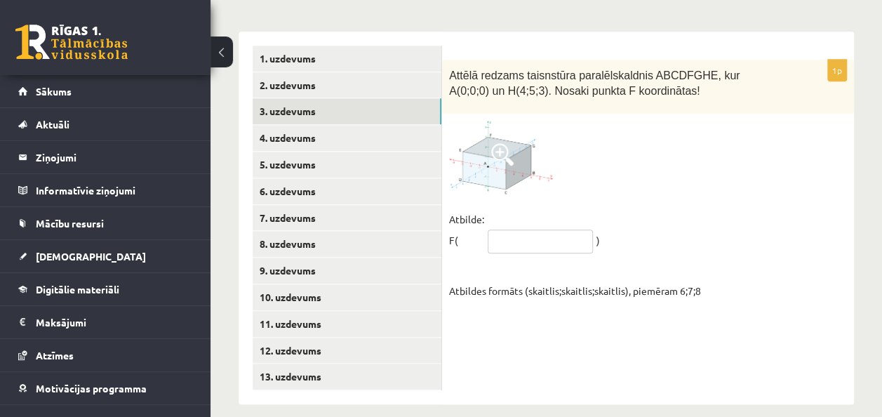
click at [537, 229] on input "text" at bounding box center [540, 241] width 105 height 24
click at [504, 229] on input "*******" at bounding box center [540, 241] width 105 height 24
click at [511, 229] on input "******" at bounding box center [540, 241] width 105 height 24
type input "*****"
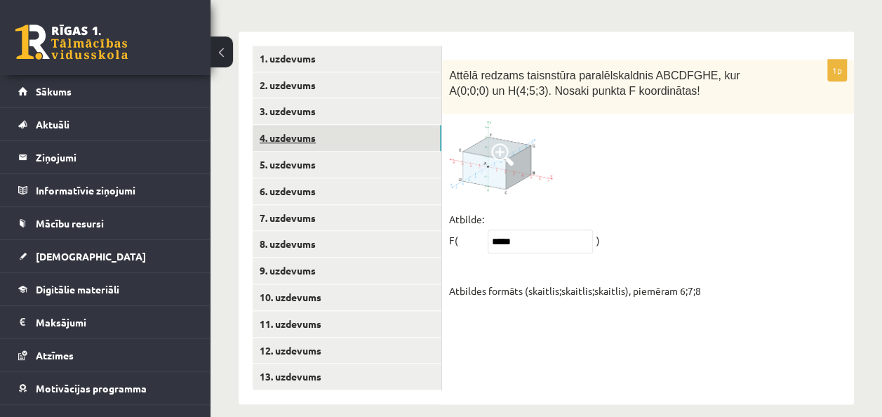
click at [424, 126] on link "4. uzdevums" at bounding box center [347, 138] width 189 height 26
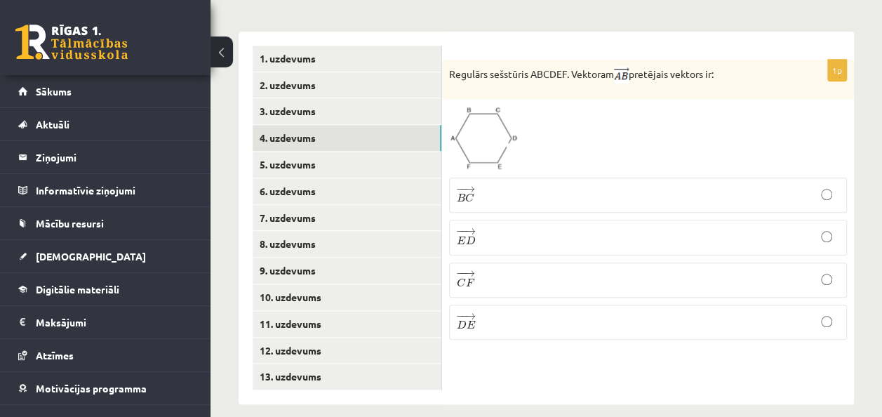
click at [466, 321] on label "− − → D E D E →" at bounding box center [648, 322] width 398 height 35
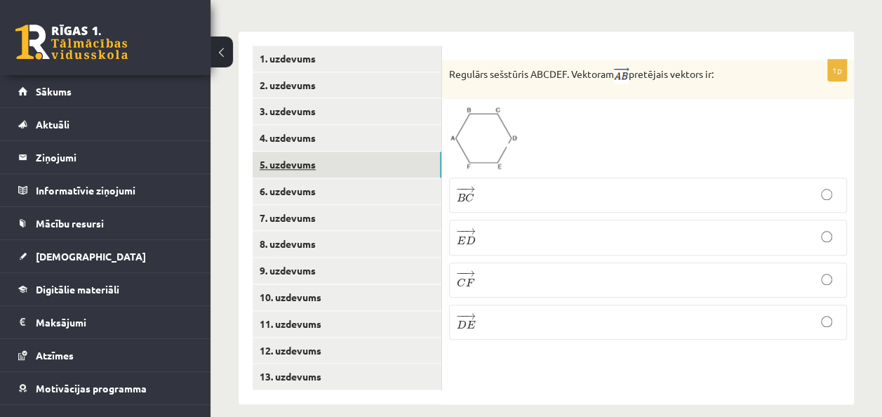
click at [391, 152] on link "5. uzdevums" at bounding box center [347, 165] width 189 height 26
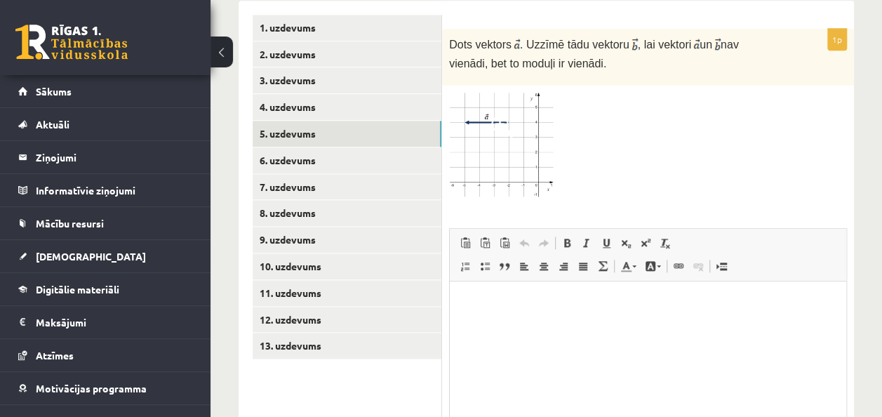
scroll to position [669, 0]
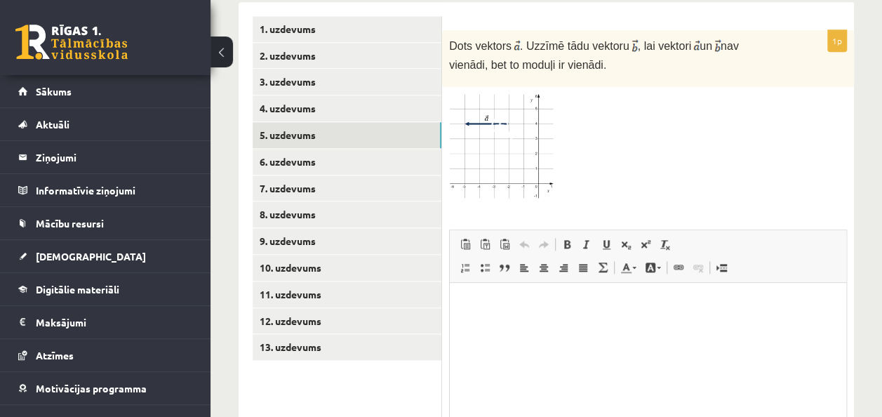
click at [697, 195] on div "1p Dots vektors . Uzzīmē tādu vektoru , lai vektori un nav vienādi, bet to modu…" at bounding box center [648, 276] width 412 height 492
click at [521, 138] on img at bounding box center [501, 147] width 105 height 107
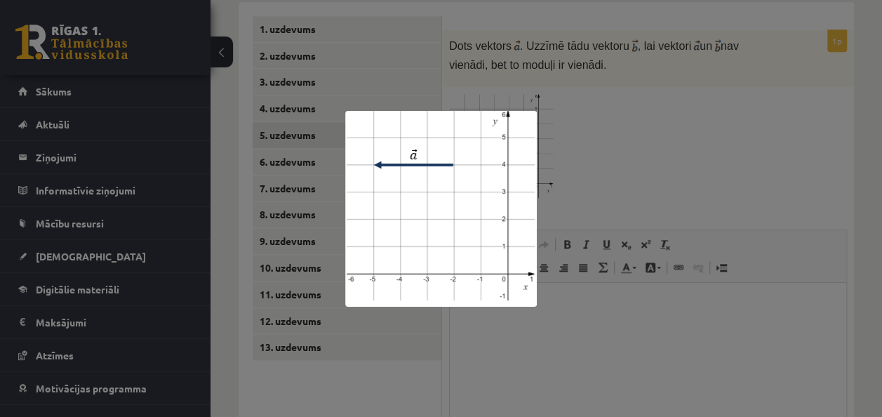
click at [521, 138] on img at bounding box center [441, 209] width 192 height 196
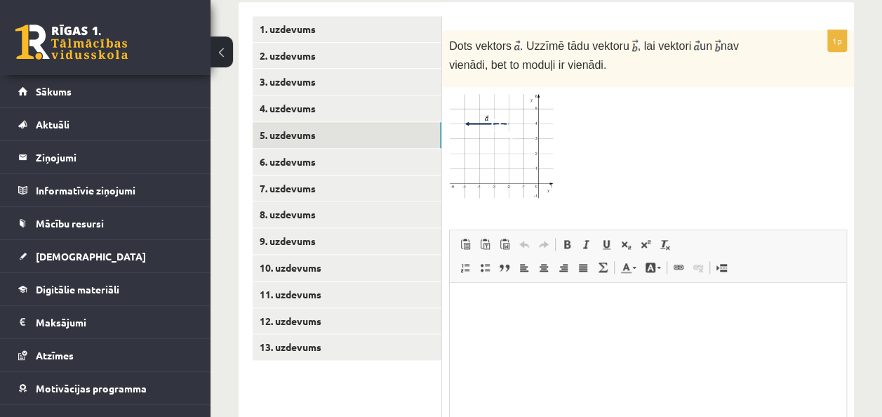
click at [502, 116] on span at bounding box center [502, 127] width 22 height 22
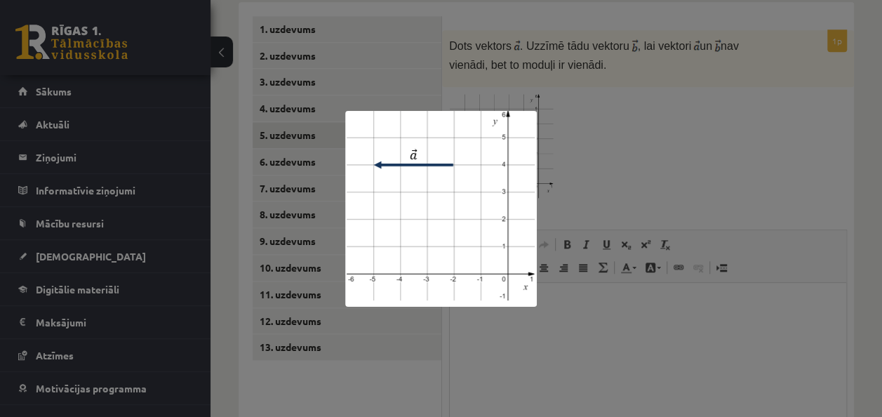
click at [669, 149] on div at bounding box center [441, 208] width 882 height 417
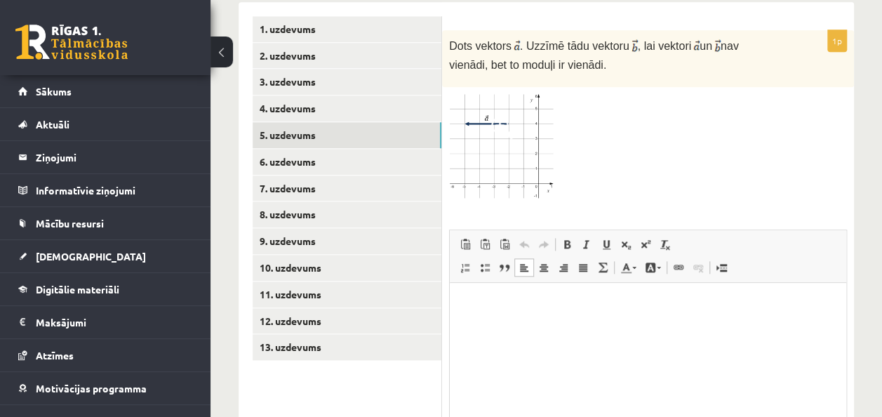
click at [591, 326] on html at bounding box center [648, 304] width 396 height 43
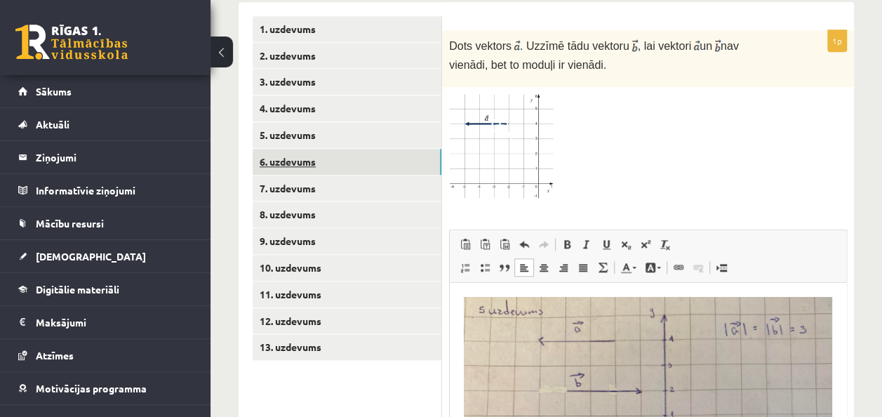
click at [372, 154] on link "6. uzdevums" at bounding box center [347, 162] width 189 height 26
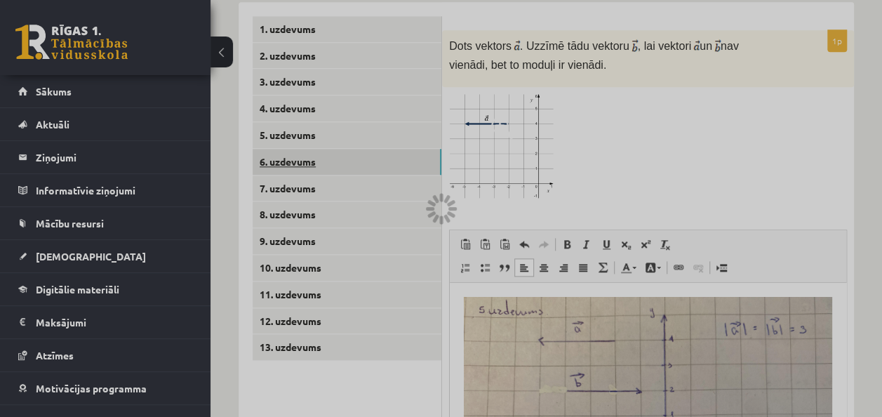
scroll to position [640, 0]
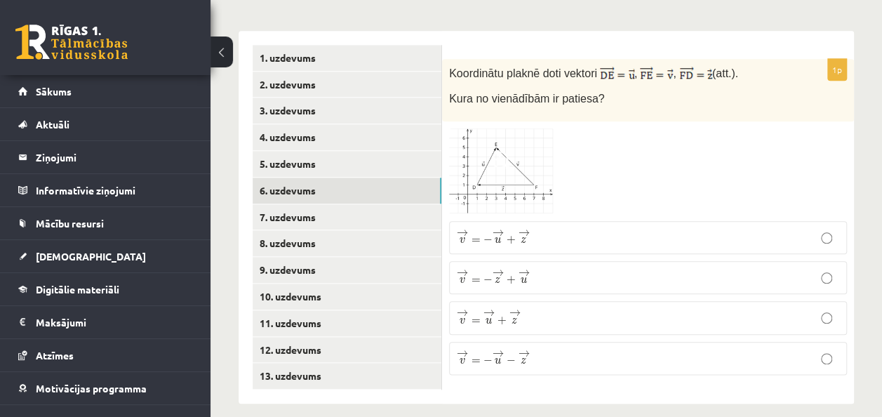
click at [504, 170] on img at bounding box center [501, 171] width 105 height 86
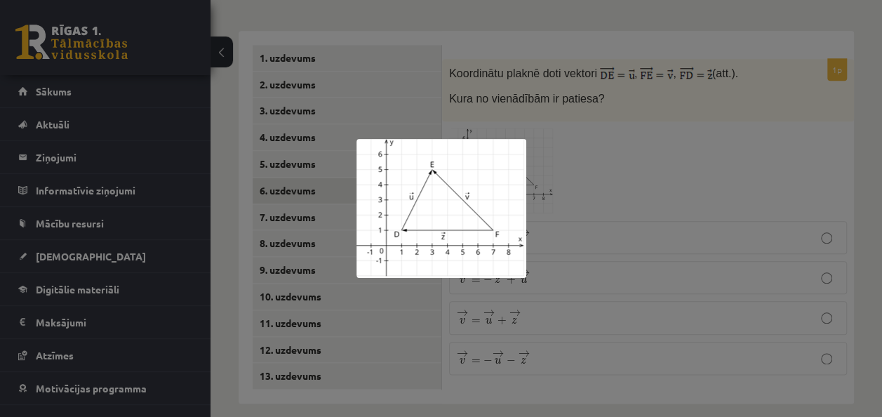
click at [639, 168] on div at bounding box center [441, 208] width 882 height 417
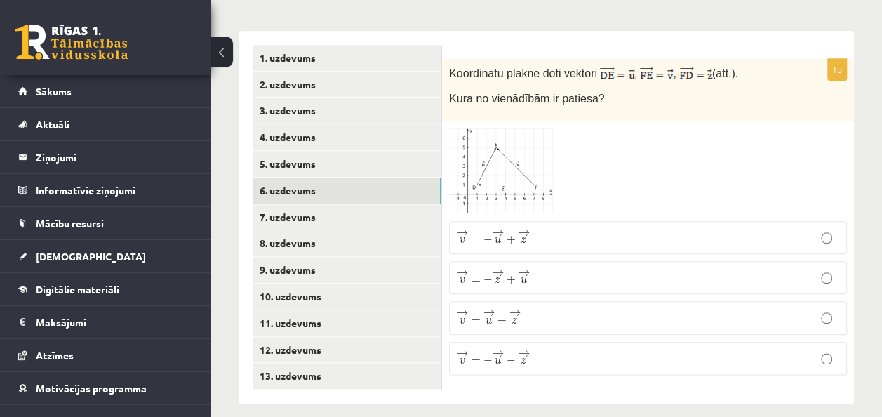
click at [515, 317] on span "z" at bounding box center [514, 320] width 6 height 6
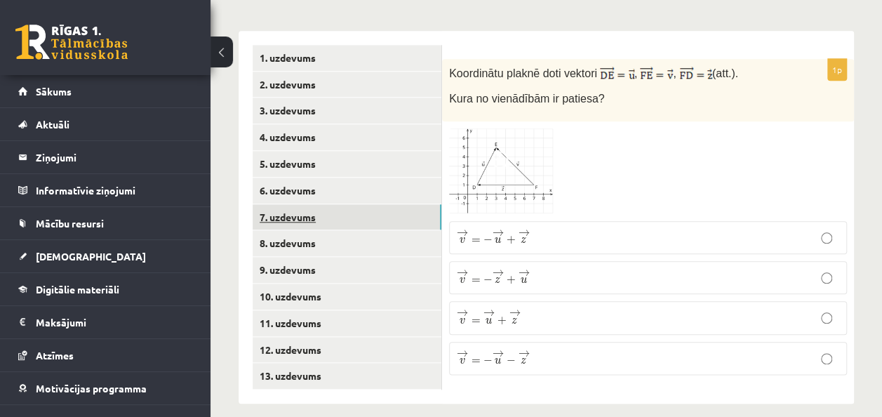
click at [396, 204] on link "7. uzdevums" at bounding box center [347, 217] width 189 height 26
click at [515, 178] on img at bounding box center [501, 173] width 105 height 86
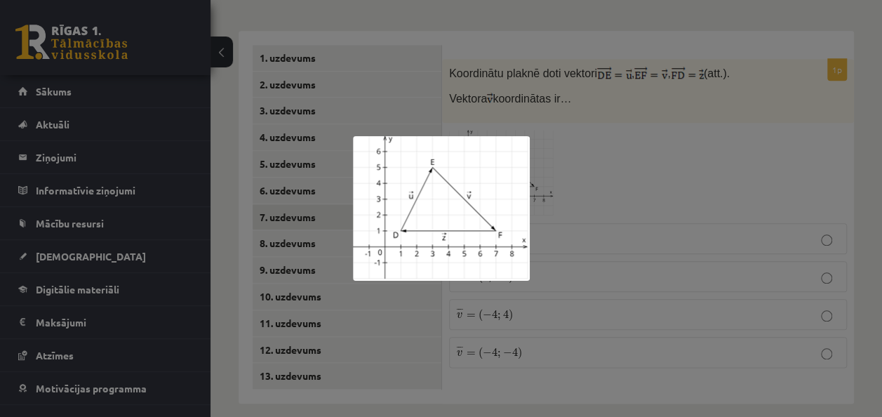
click at [676, 133] on div at bounding box center [441, 208] width 882 height 417
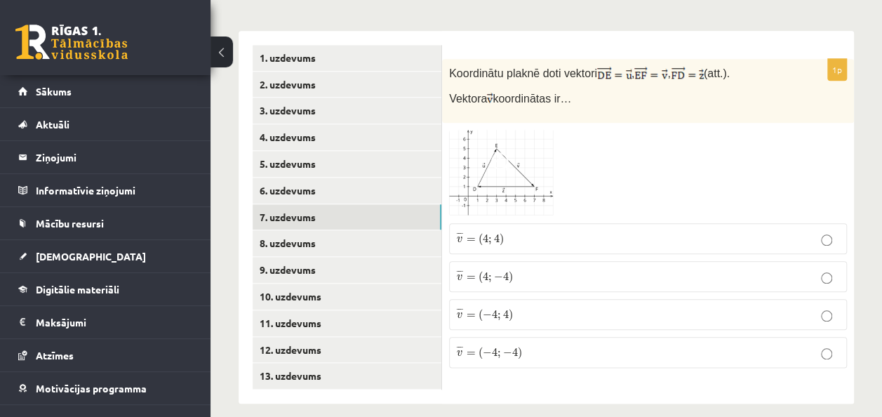
click at [554, 269] on p "¯ ¯ ¯ v = ( 4 ; − 4 ) v ¯ = ( 4 ; − 4 )" at bounding box center [648, 276] width 382 height 15
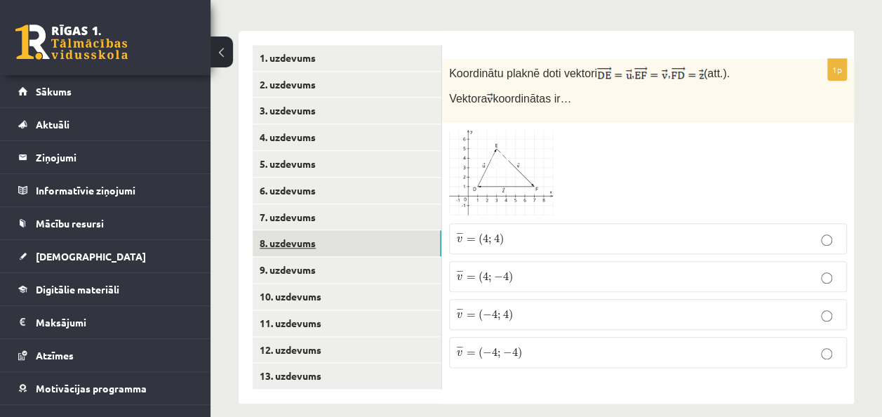
click at [406, 234] on link "8. uzdevums" at bounding box center [347, 243] width 189 height 26
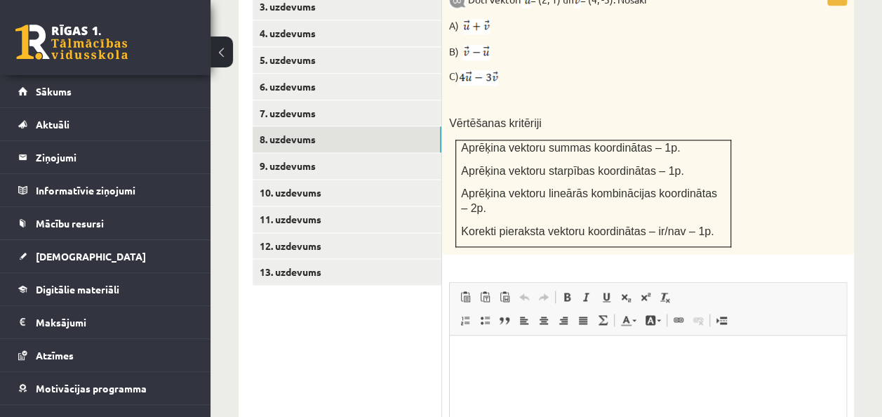
scroll to position [747, 0]
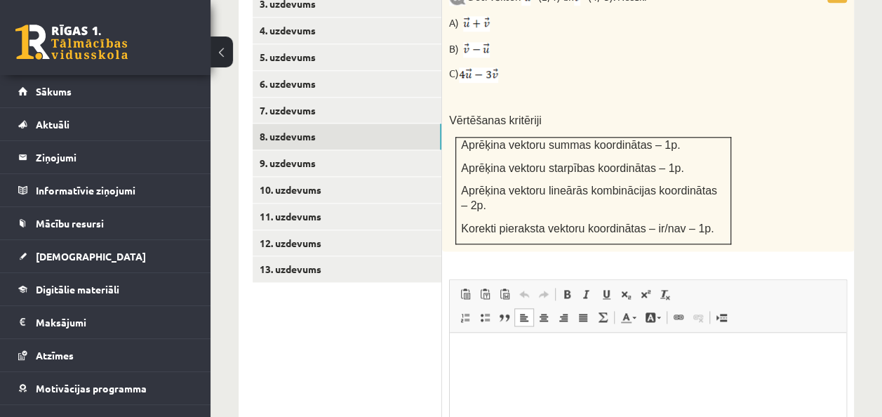
click at [605, 375] on html at bounding box center [648, 354] width 396 height 43
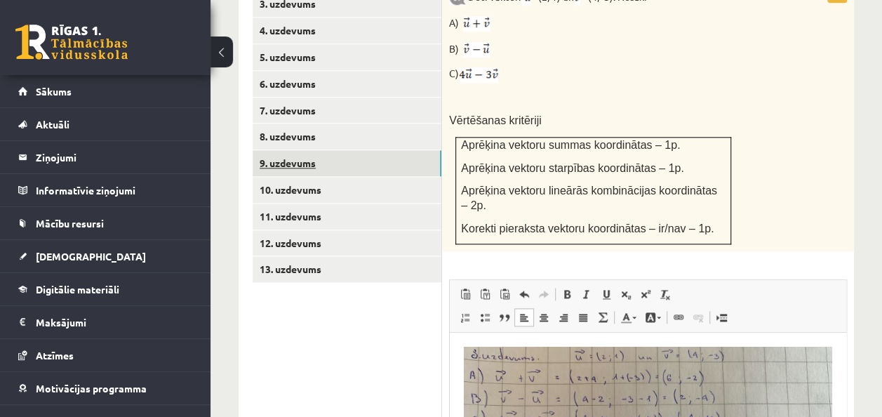
click at [424, 152] on link "9. uzdevums" at bounding box center [347, 163] width 189 height 26
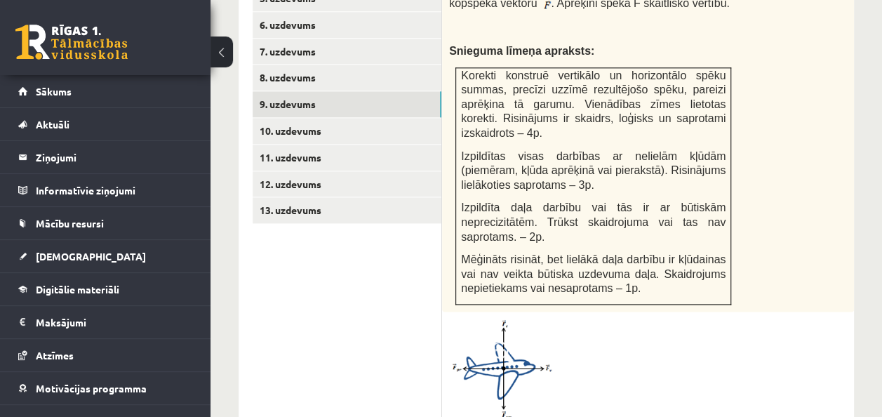
scroll to position [807, 0]
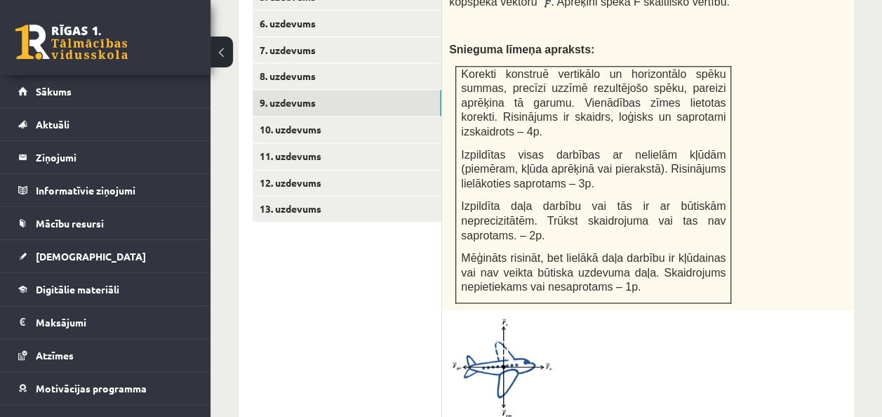
click at [503, 330] on img at bounding box center [501, 367] width 105 height 101
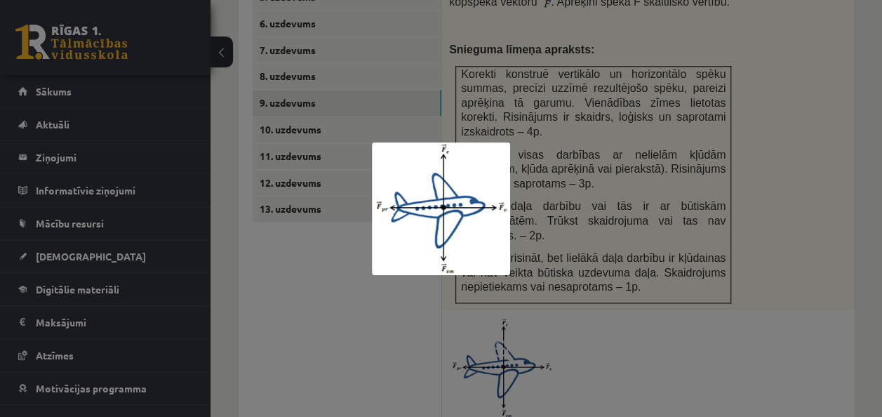
click at [660, 340] on div at bounding box center [441, 208] width 882 height 417
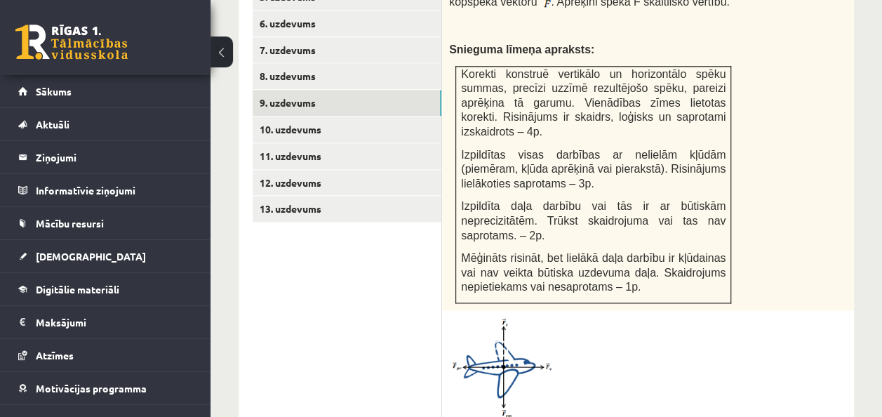
click at [498, 356] on img at bounding box center [501, 367] width 105 height 101
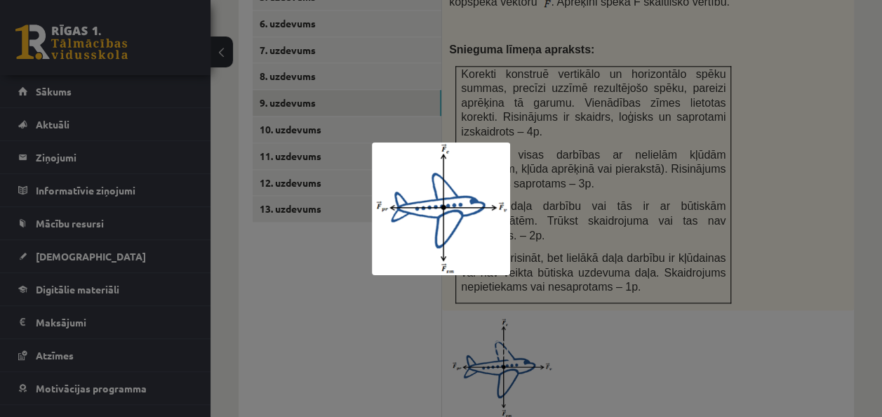
click at [742, 316] on div at bounding box center [441, 208] width 882 height 417
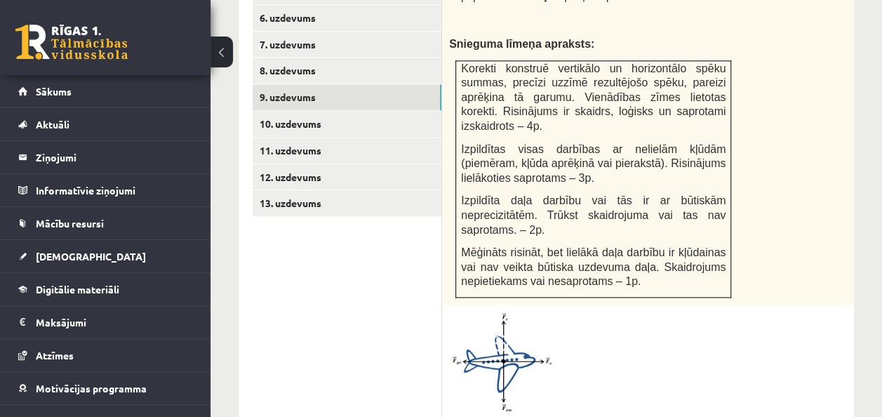
scroll to position [815, 0]
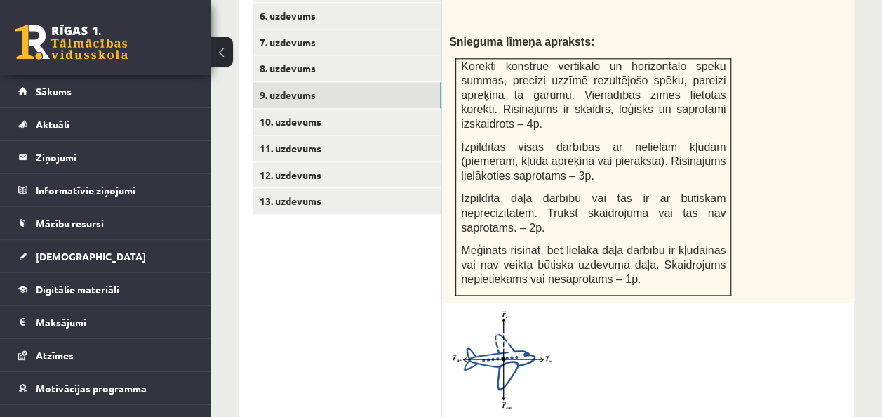
click at [511, 332] on span at bounding box center [502, 343] width 22 height 22
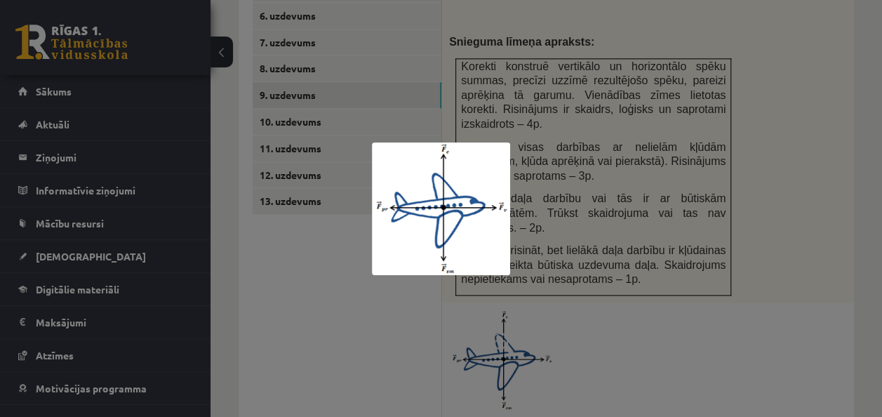
click at [791, 294] on div at bounding box center [441, 208] width 882 height 417
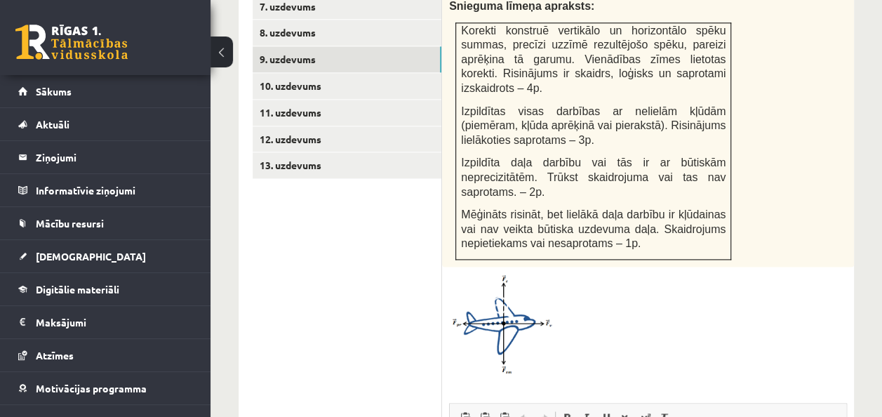
scroll to position [856, 0]
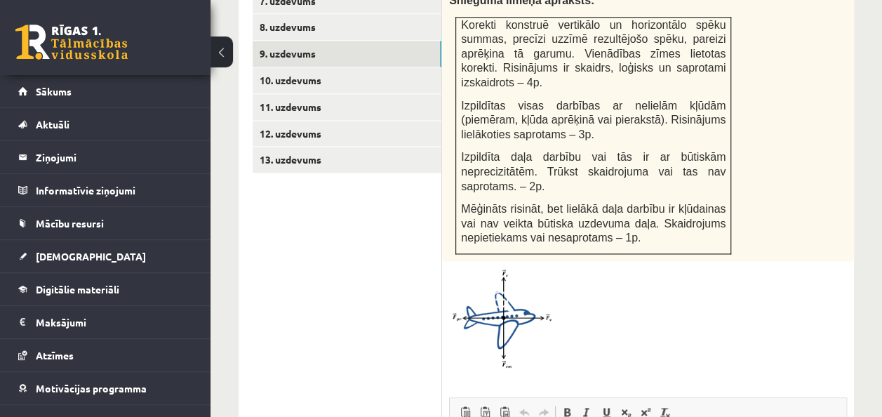
click at [504, 312] on img at bounding box center [501, 318] width 105 height 101
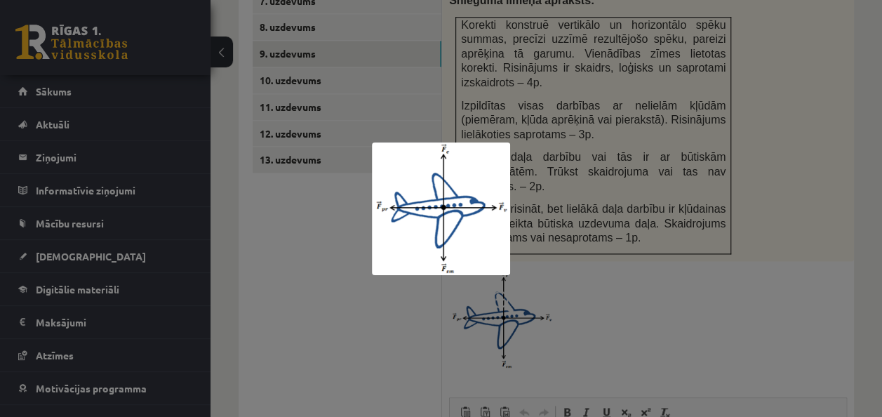
click at [706, 254] on div at bounding box center [441, 208] width 882 height 417
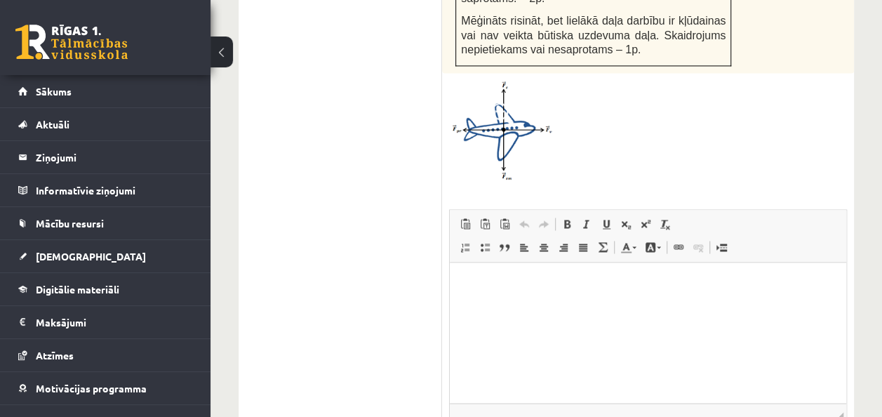
scroll to position [1055, 0]
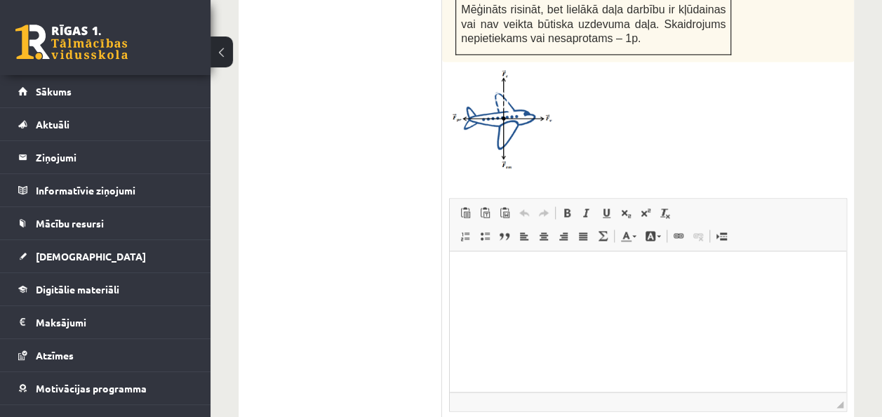
click at [787, 293] on html at bounding box center [648, 271] width 396 height 43
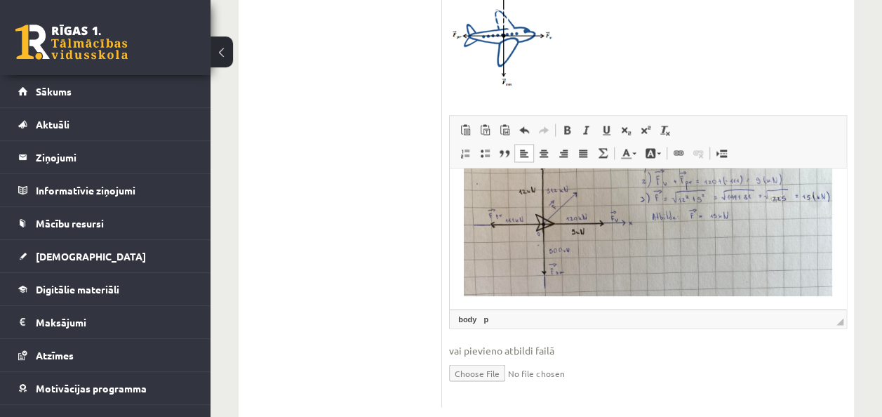
scroll to position [42, 0]
drag, startPoint x: 843, startPoint y: 252, endPoint x: 1300, endPoint y: 415, distance: 485.6
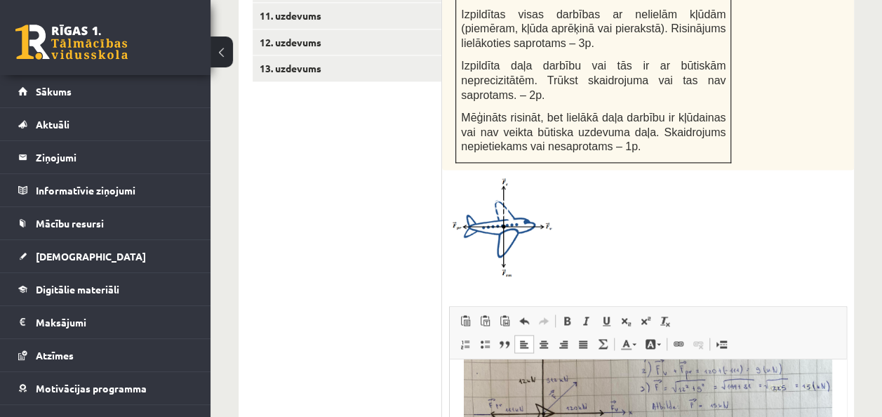
scroll to position [801, 0]
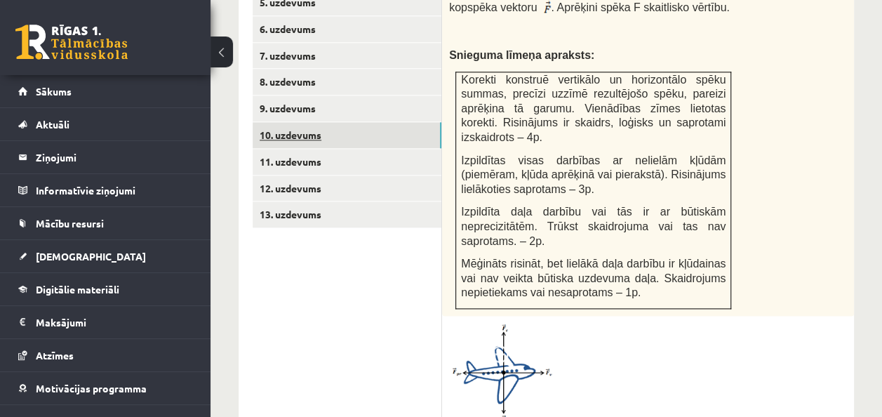
click at [403, 128] on link "10. uzdevums" at bounding box center [347, 135] width 189 height 26
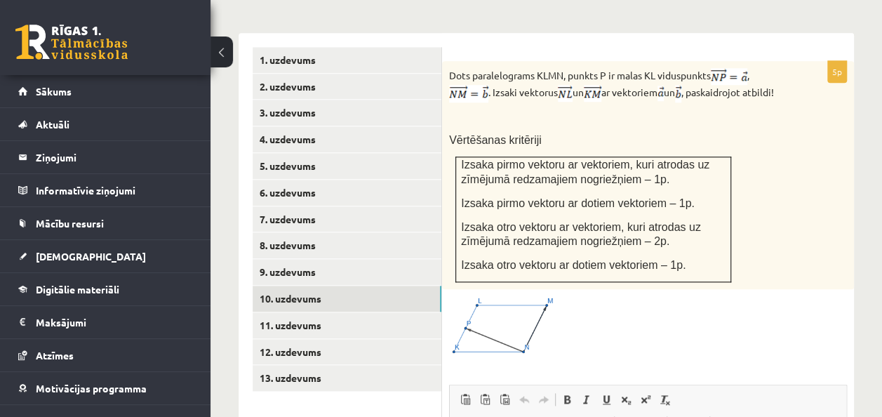
scroll to position [641, 0]
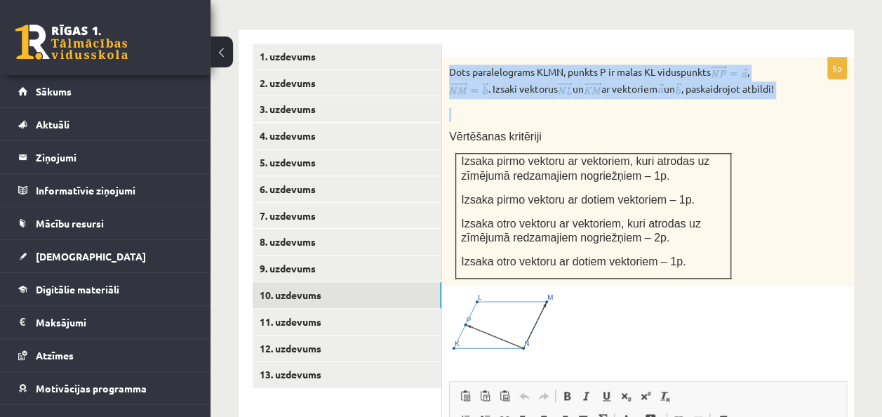
drag, startPoint x: 446, startPoint y: 56, endPoint x: 507, endPoint y: 107, distance: 79.7
click at [507, 107] on div "Dots paralelograms KLMN, punkts P ir malas KL viduspunkts , . Izsaki vektorus u…" at bounding box center [648, 172] width 412 height 228
copy div "Dots paralelograms KLMN, punkts P ir malas KL viduspunkts , . Izsaki vektorus u…"
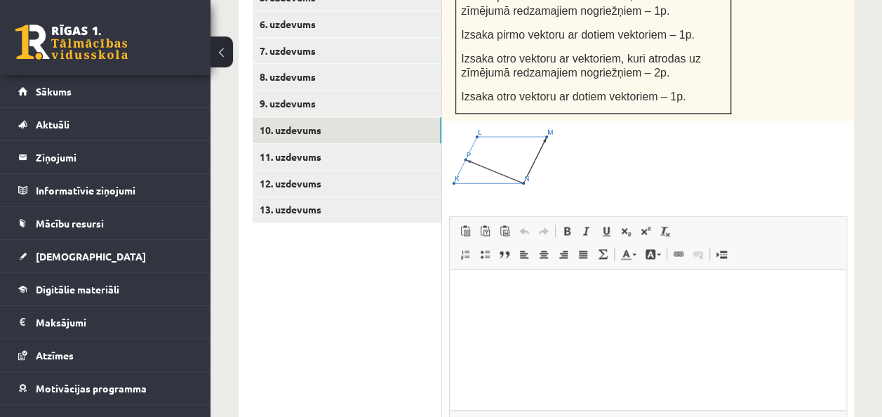
scroll to position [810, 0]
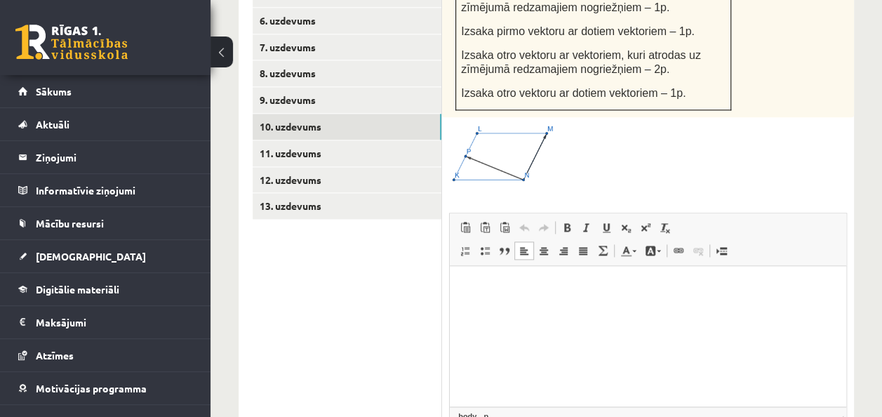
click at [744, 308] on html at bounding box center [648, 286] width 396 height 43
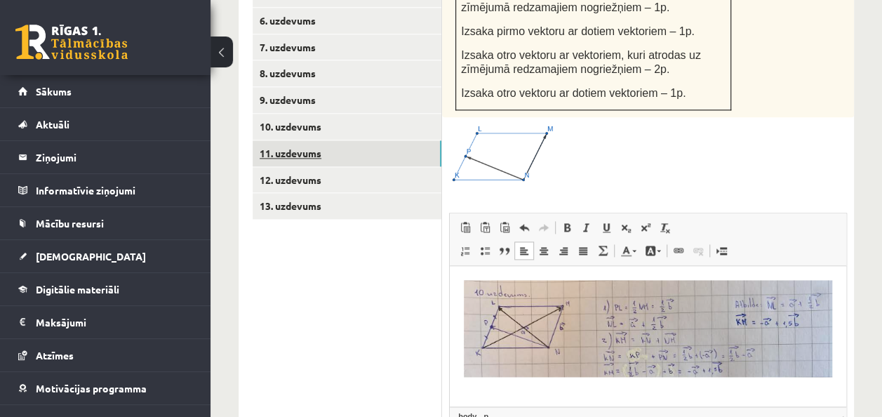
click at [417, 143] on link "11. uzdevums" at bounding box center [347, 153] width 189 height 26
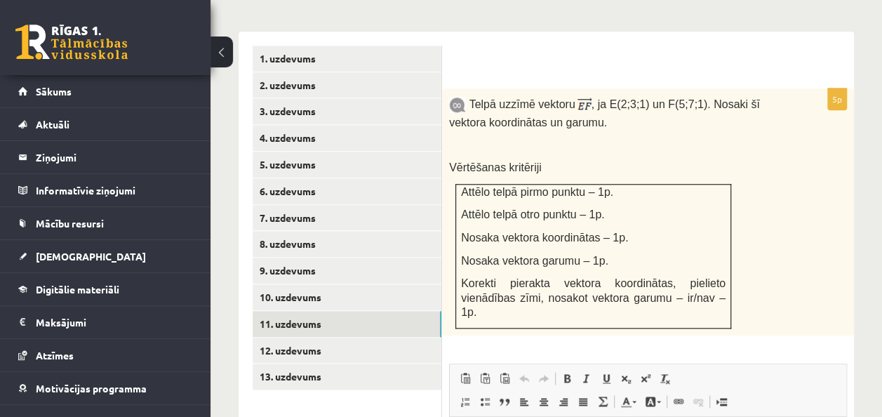
scroll to position [641, 0]
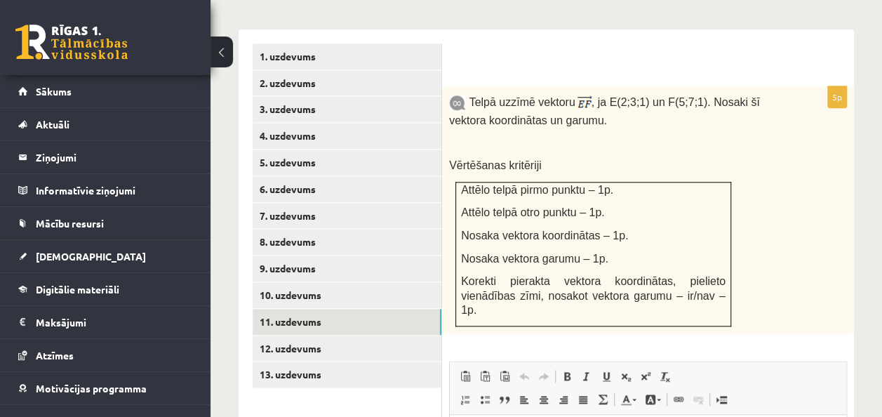
click at [848, 232] on div "Telpā uzzīmē vektoru , ja E(2;3;1) un F(5;7;1). Nosaki šī vektora koordinātas u…" at bounding box center [648, 209] width 412 height 247
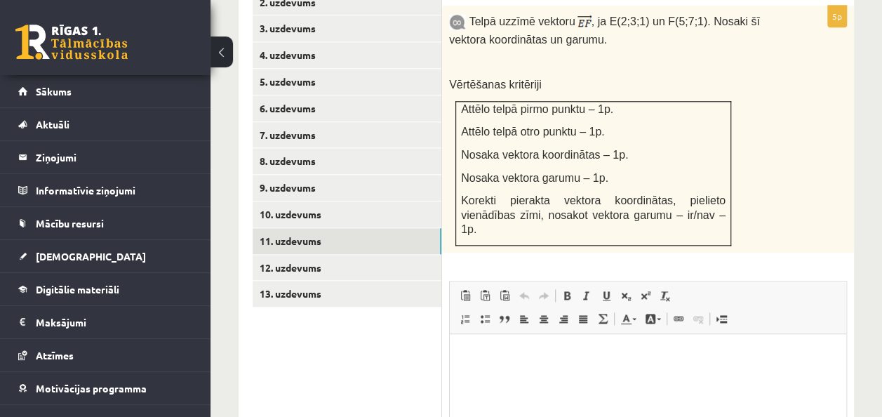
scroll to position [711, 0]
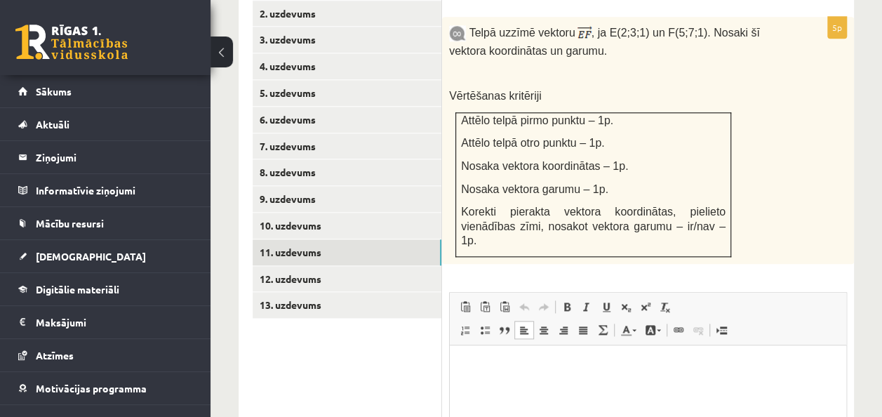
click at [708, 387] on html at bounding box center [648, 366] width 396 height 43
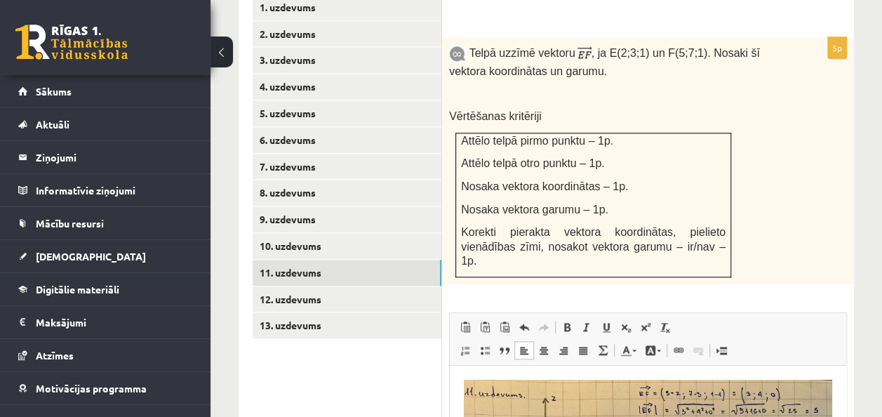
scroll to position [888, 0]
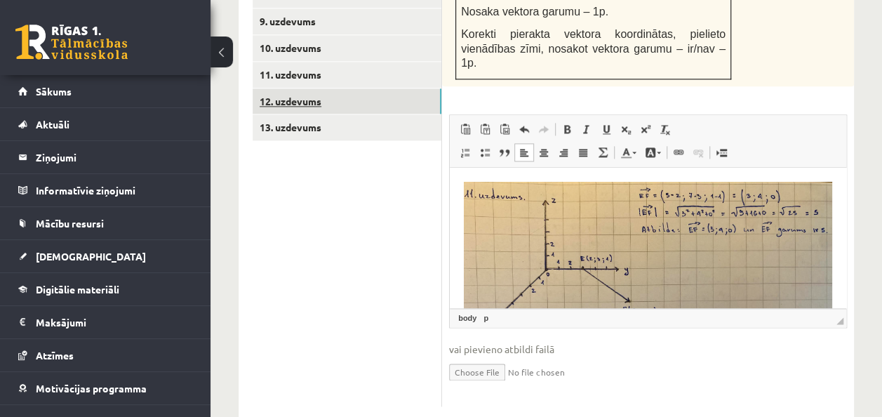
click at [412, 88] on link "12. uzdevums" at bounding box center [347, 101] width 189 height 26
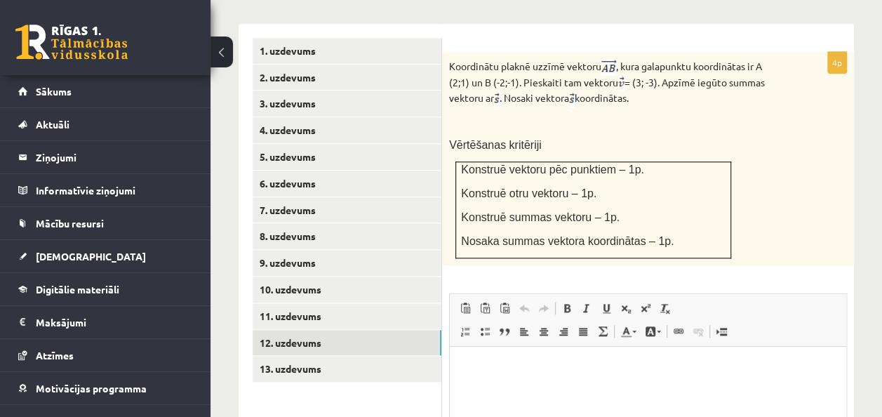
scroll to position [650, 0]
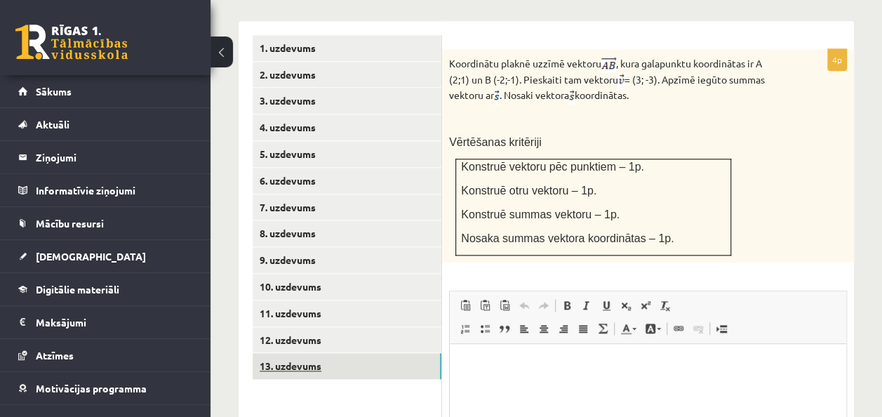
click at [407, 358] on link "13. uzdevums" at bounding box center [347, 366] width 189 height 26
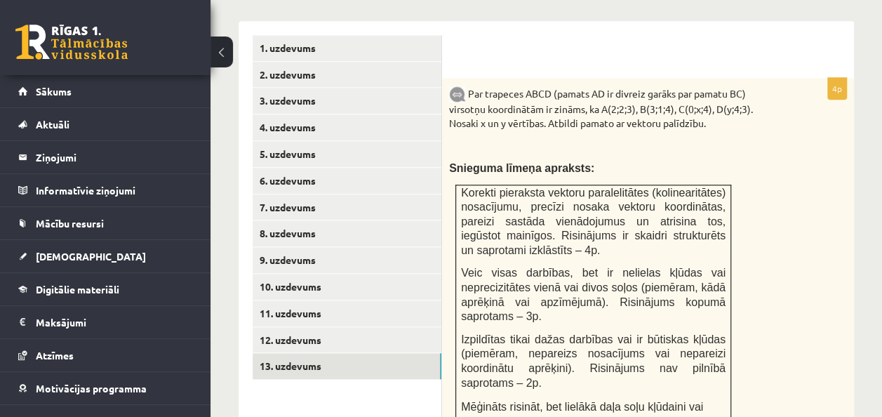
scroll to position [0, 0]
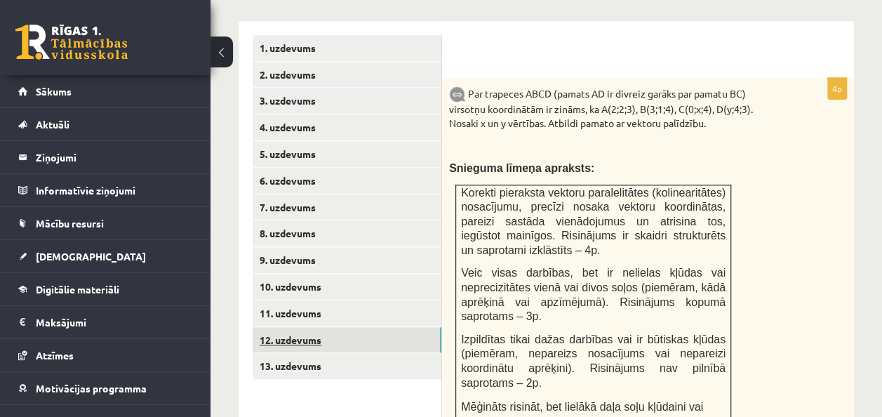
click at [422, 330] on link "12. uzdevums" at bounding box center [347, 340] width 189 height 26
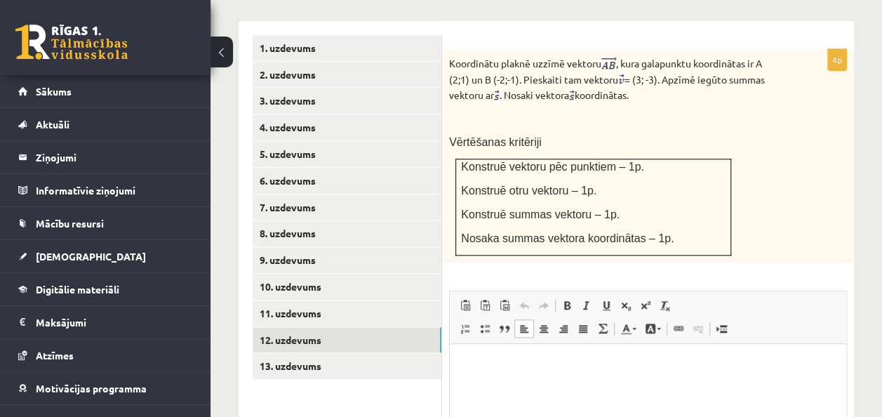
click at [603, 386] on html at bounding box center [648, 364] width 396 height 43
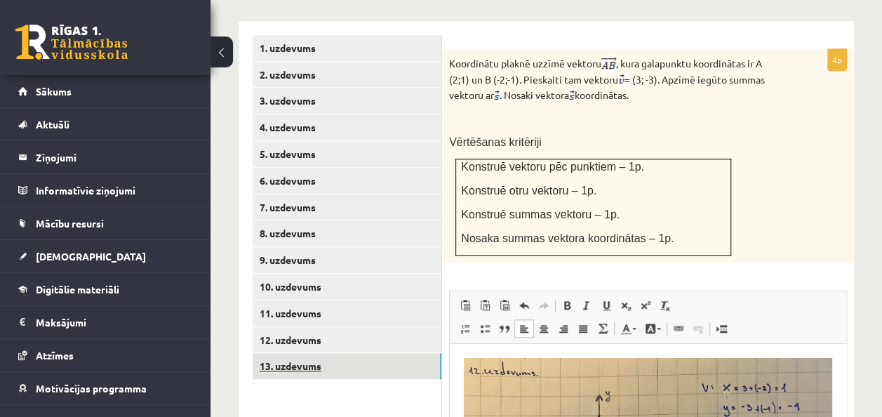
click at [396, 362] on link "13. uzdevums" at bounding box center [347, 366] width 189 height 26
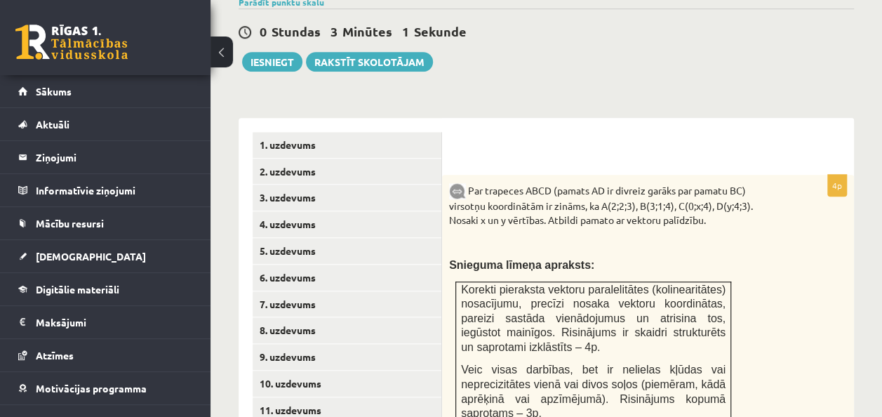
scroll to position [567, 0]
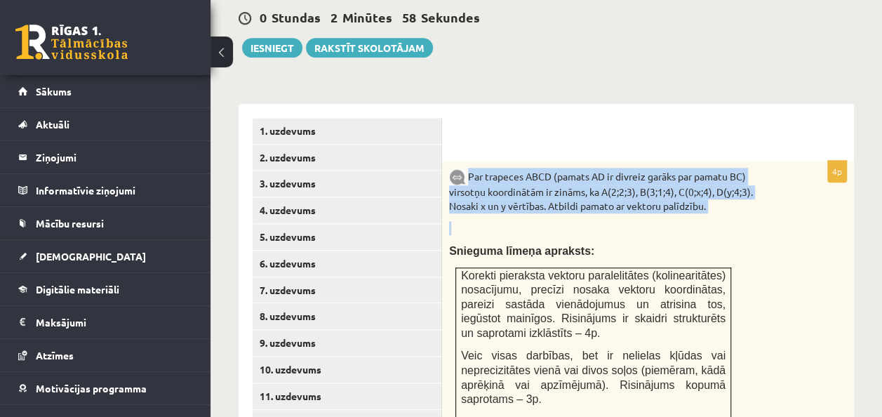
drag, startPoint x: 467, startPoint y: 159, endPoint x: 708, endPoint y: 201, distance: 244.2
click at [708, 201] on div "Par trapeces ABCD (pamats AD ir divreiz garāks par pamatu BC) virsotņu koordinā…" at bounding box center [648, 353] width 412 height 385
copy div "Par trapeces ABCD (pamats AD ir divreiz garāks par pamatu BC) virsotņu koordinā…"
click at [671, 221] on p at bounding box center [613, 228] width 328 height 14
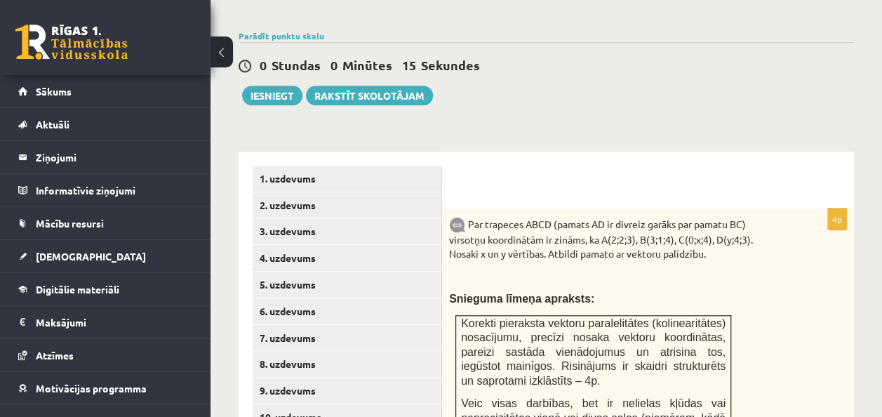
scroll to position [514, 0]
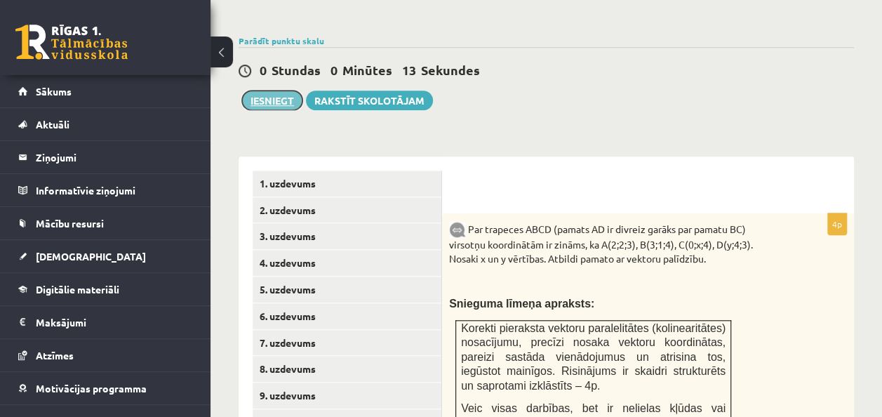
click at [278, 91] on button "Iesniegt" at bounding box center [272, 101] width 60 height 20
